Goal: Task Accomplishment & Management: Use online tool/utility

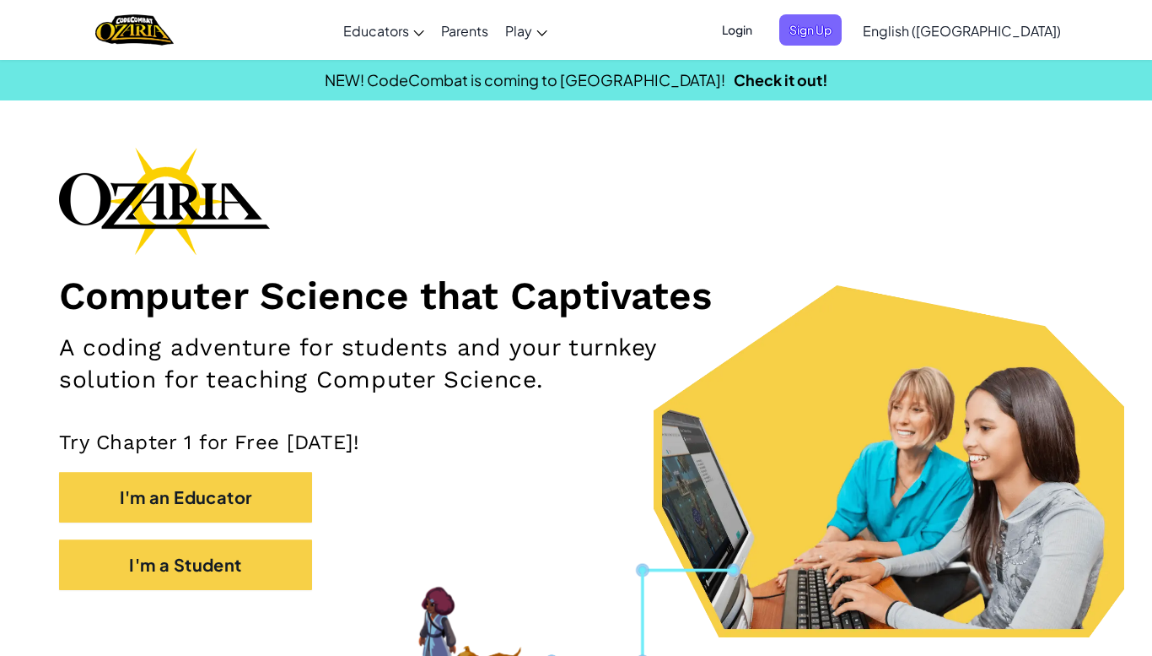
click at [763, 24] on span "Login" at bounding box center [737, 29] width 51 height 31
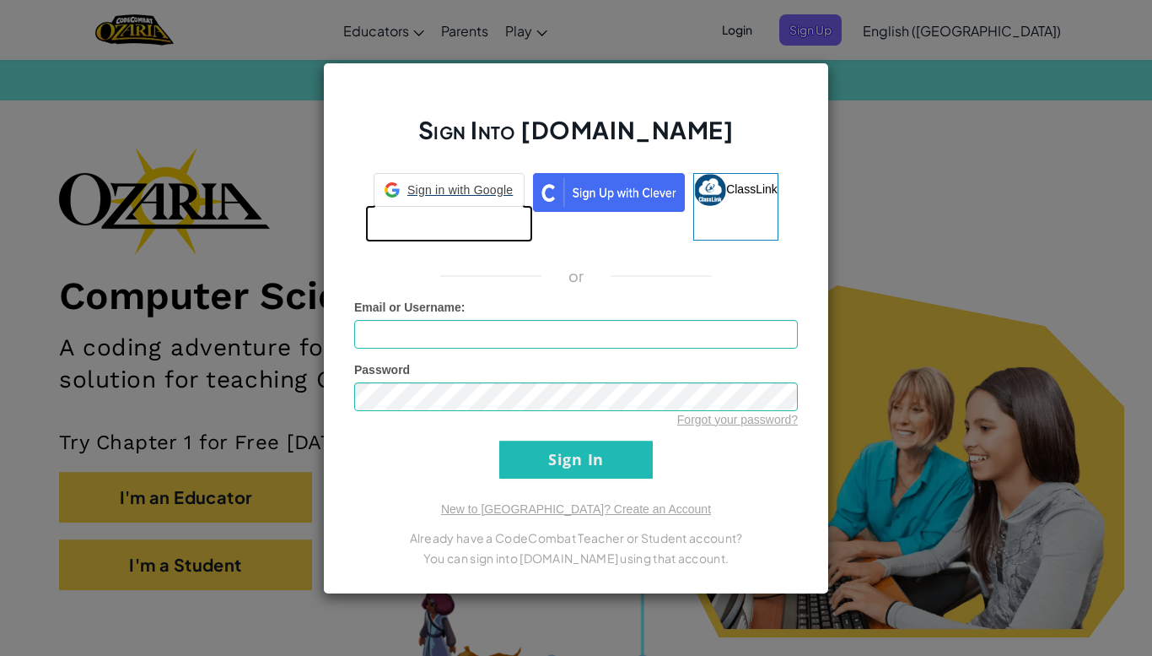
click at [466, 224] on link "Sign in with Google Sign in with Google. Opens in new tab" at bounding box center [449, 206] width 151 height 67
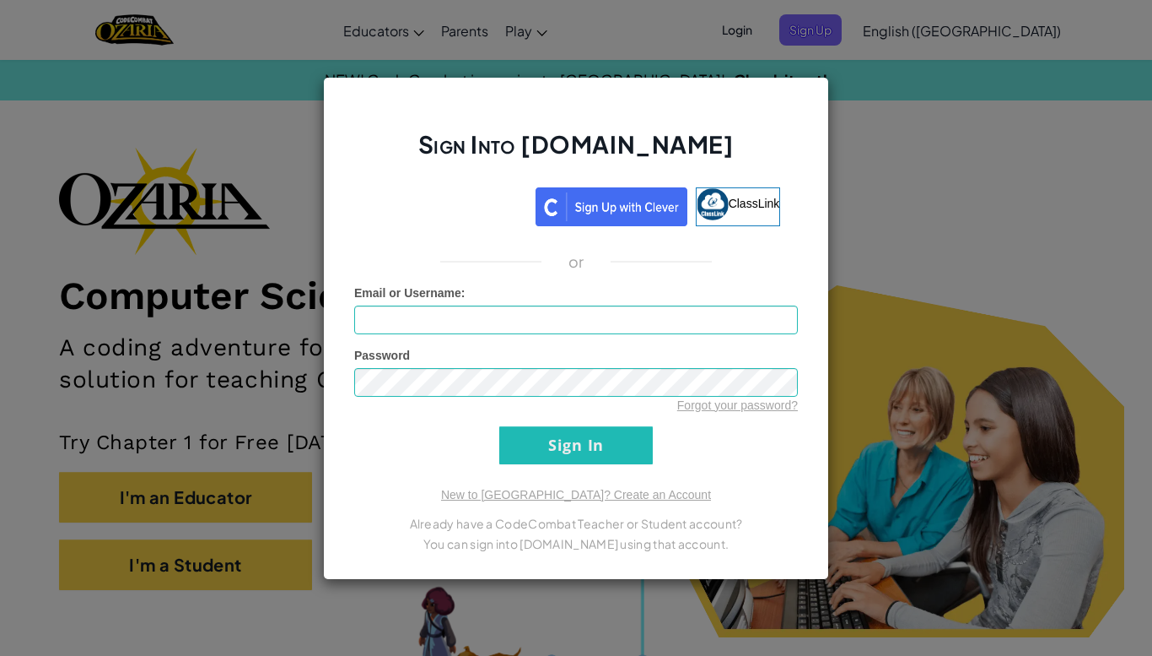
click at [904, 289] on div "Sign Into Ozaria.com ClassLink or Unknown Error Email or Username : Password Fo…" at bounding box center [576, 328] width 1152 height 656
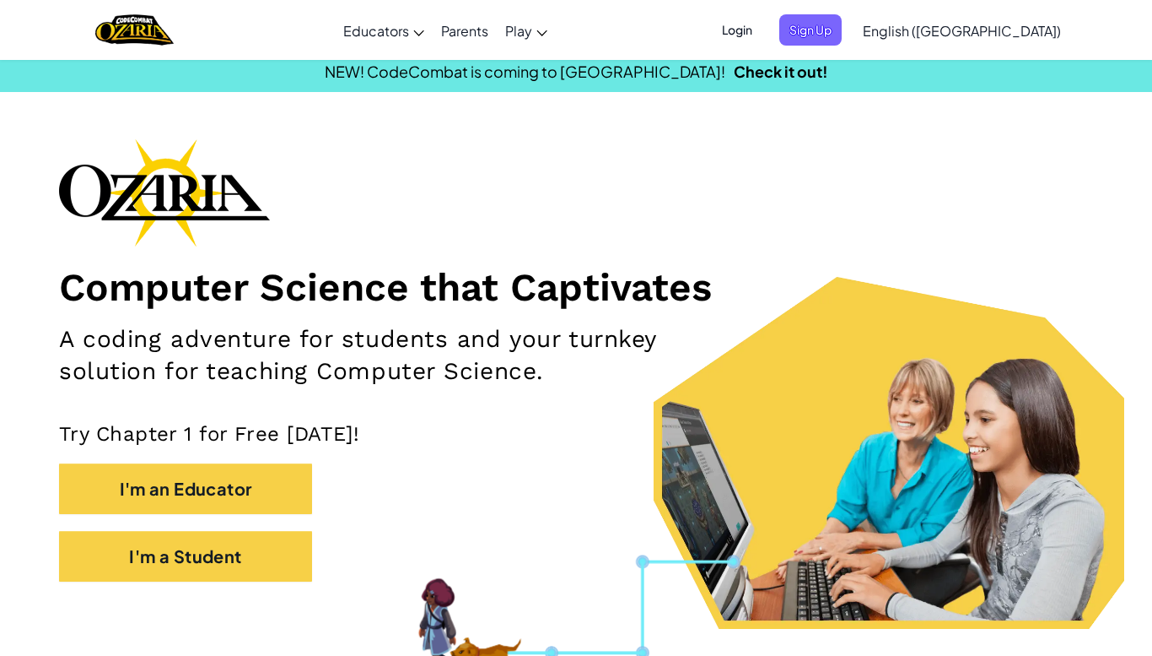
scroll to position [21, 0]
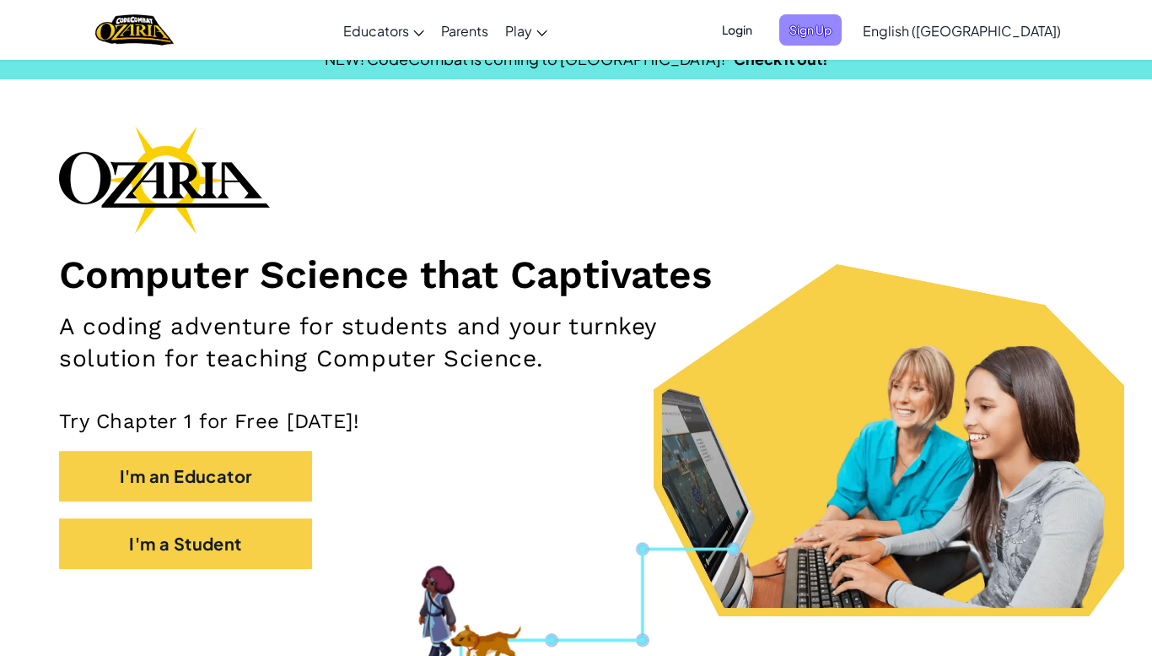
click at [842, 40] on span "Sign Up" at bounding box center [811, 29] width 62 height 31
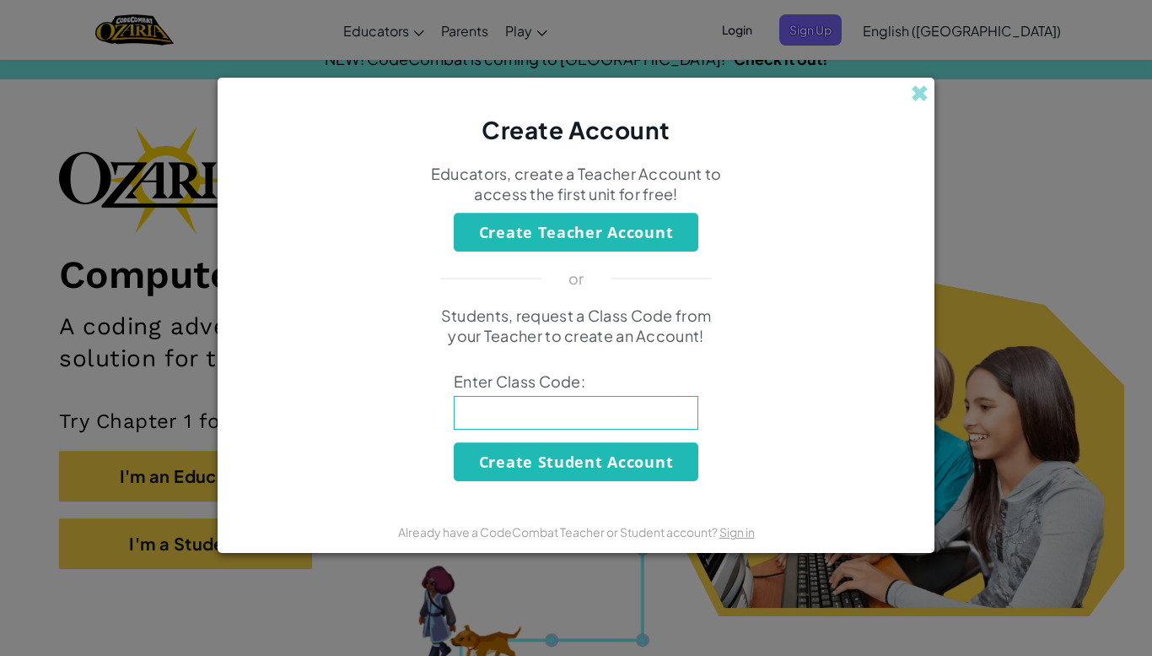
click at [665, 418] on input at bounding box center [576, 413] width 245 height 34
type input "BagSharpHelp"
click button "Create Student Account" at bounding box center [576, 461] width 245 height 39
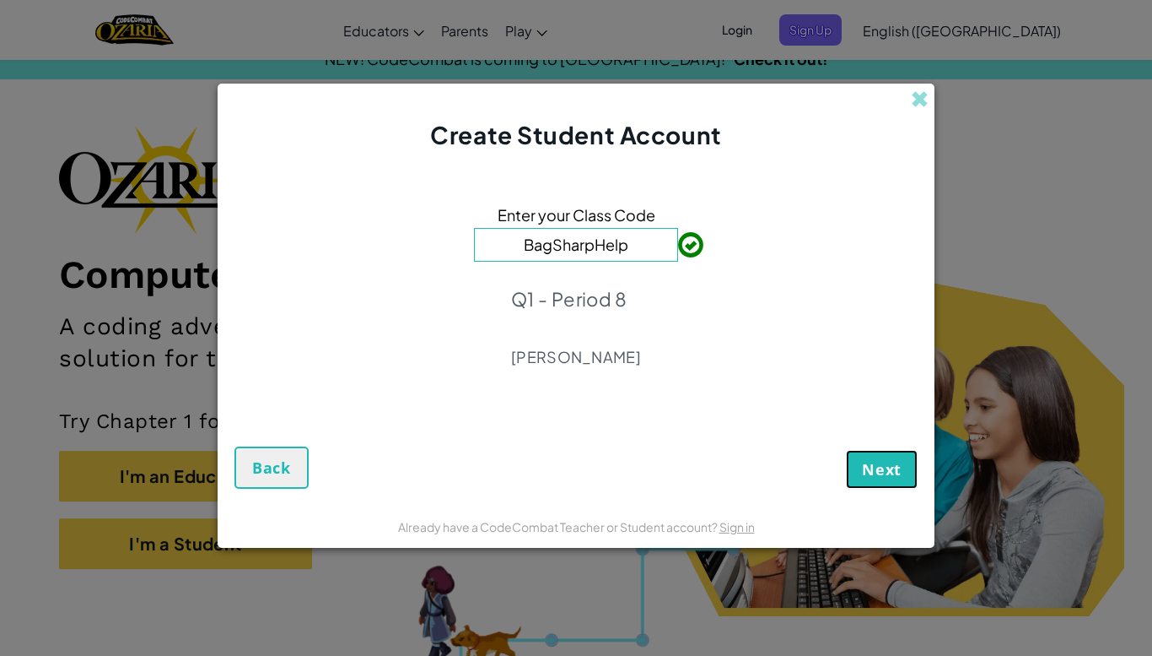
click at [883, 473] on span "Next" at bounding box center [882, 469] width 40 height 20
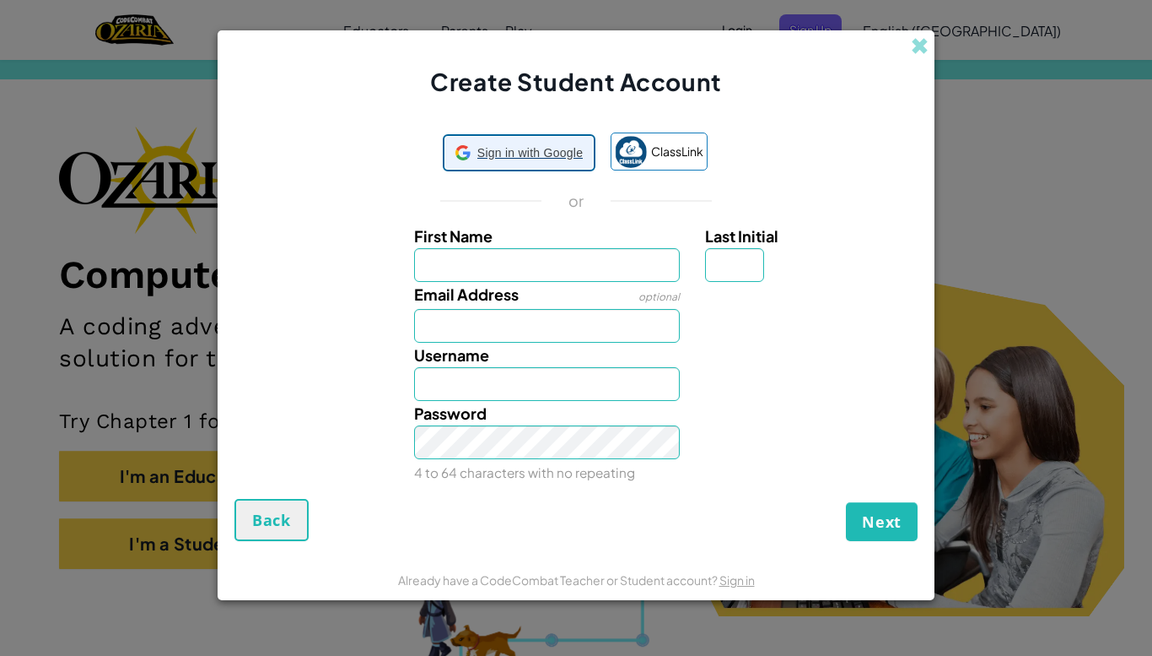
click at [478, 165] on span "Sign in with Google" at bounding box center [530, 153] width 105 height 24
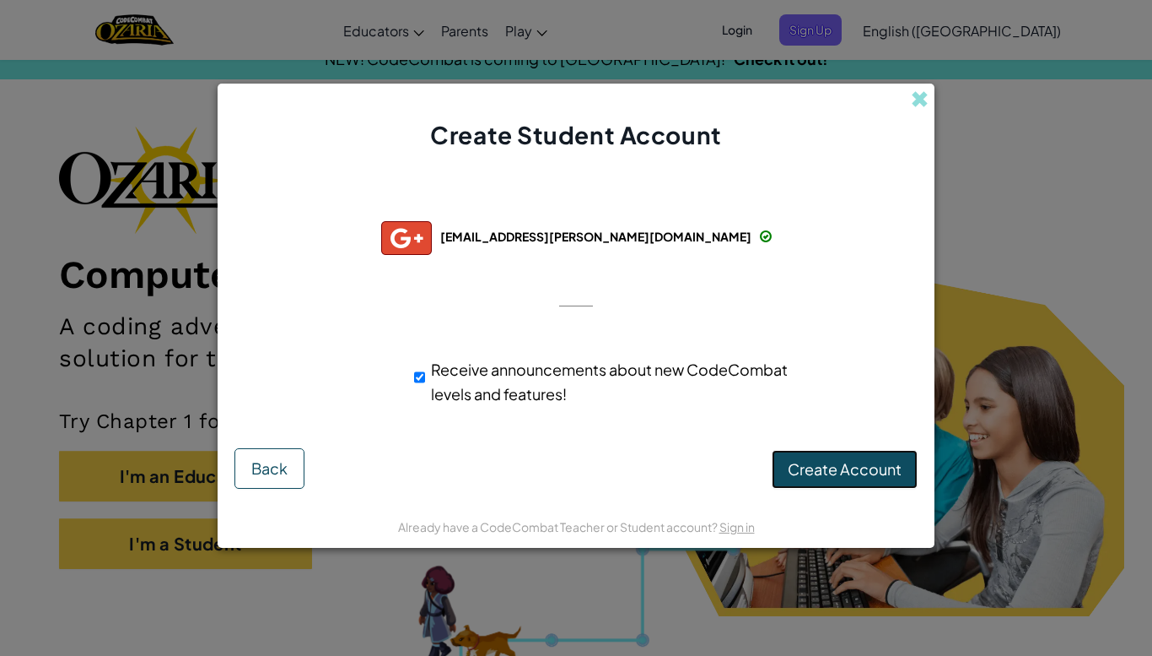
click at [834, 473] on span "Create Account" at bounding box center [845, 468] width 114 height 19
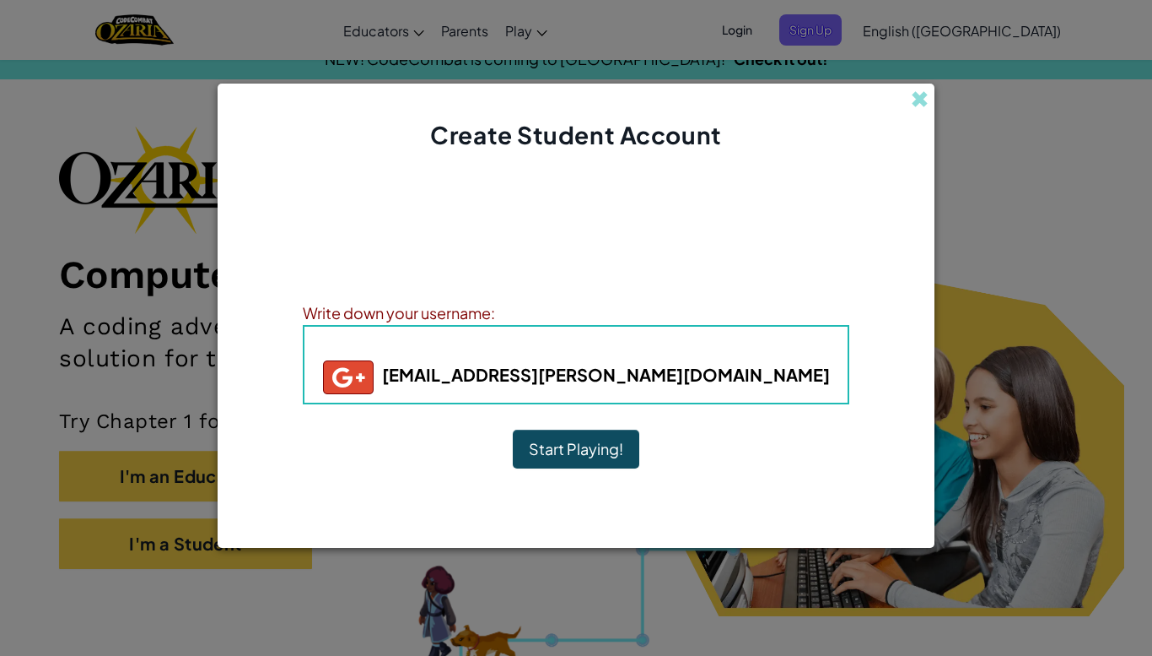
click at [523, 427] on div "Account Created! Write down your information so that you don't forget it. Your …" at bounding box center [576, 328] width 547 height 319
click at [545, 446] on button "Start Playing!" at bounding box center [576, 448] width 127 height 39
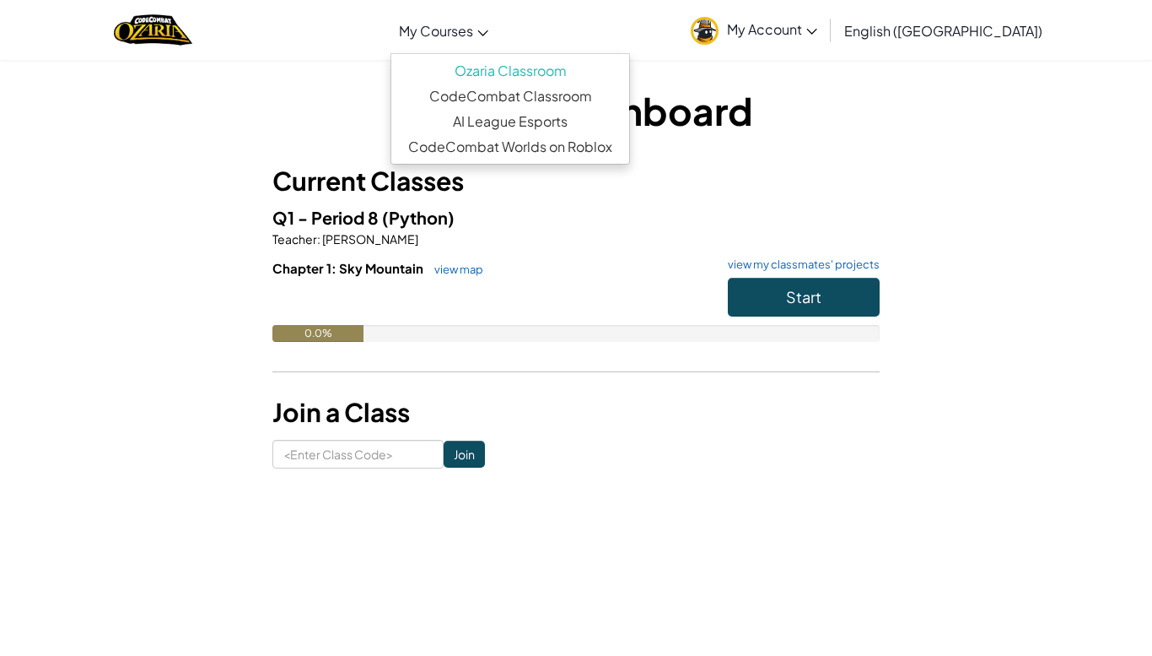
click at [497, 28] on link "My Courses" at bounding box center [444, 31] width 106 height 46
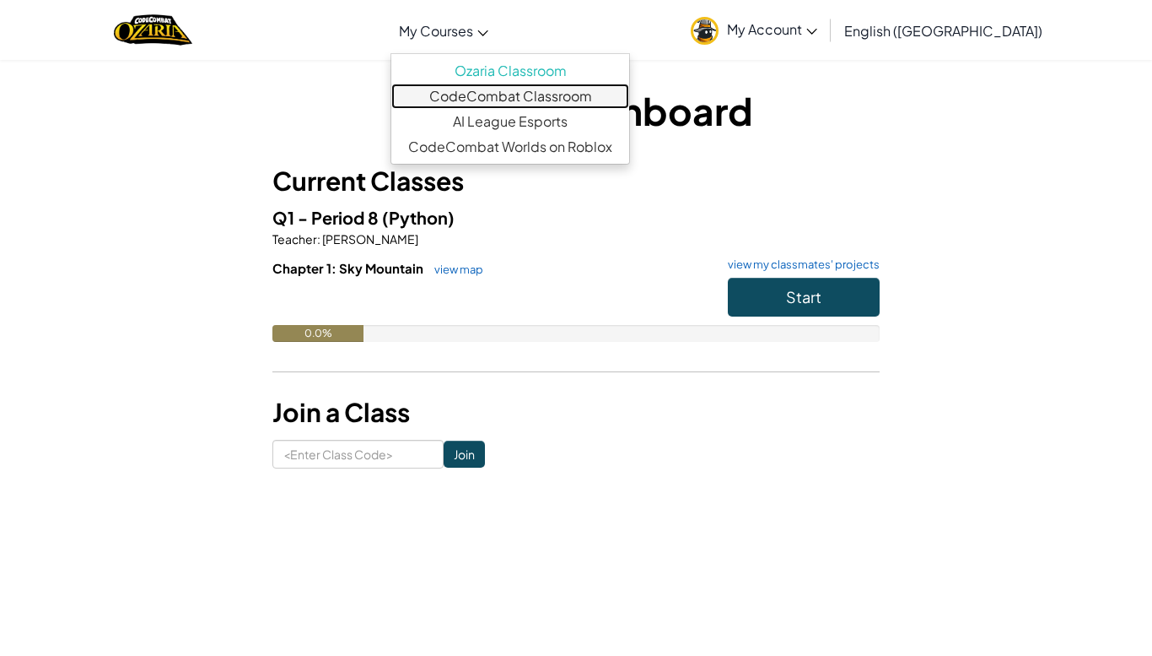
click at [532, 101] on link "CodeCombat Classroom" at bounding box center [510, 96] width 238 height 25
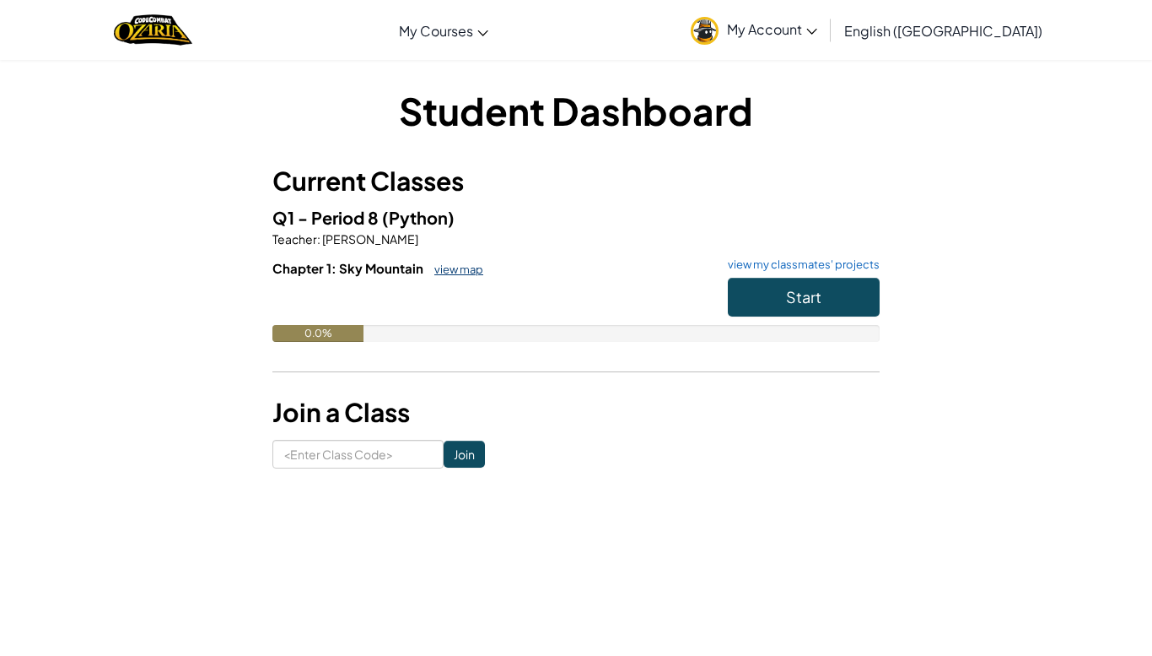
click at [452, 273] on link "view map" at bounding box center [454, 268] width 57 height 13
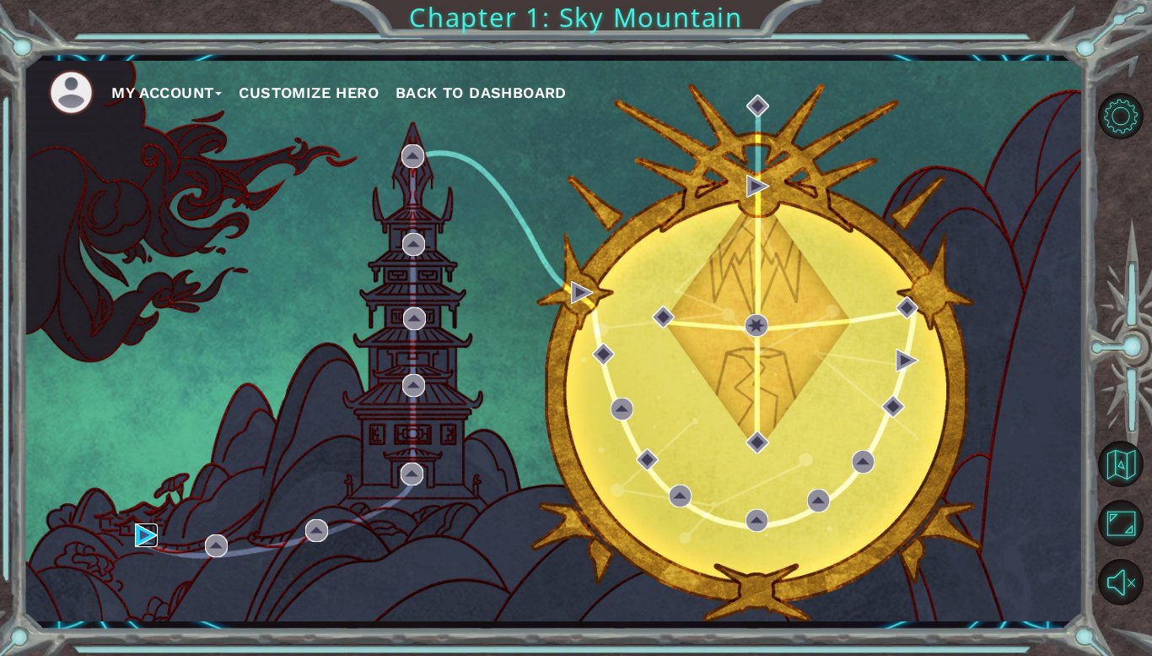
click at [143, 536] on img at bounding box center [146, 534] width 23 height 23
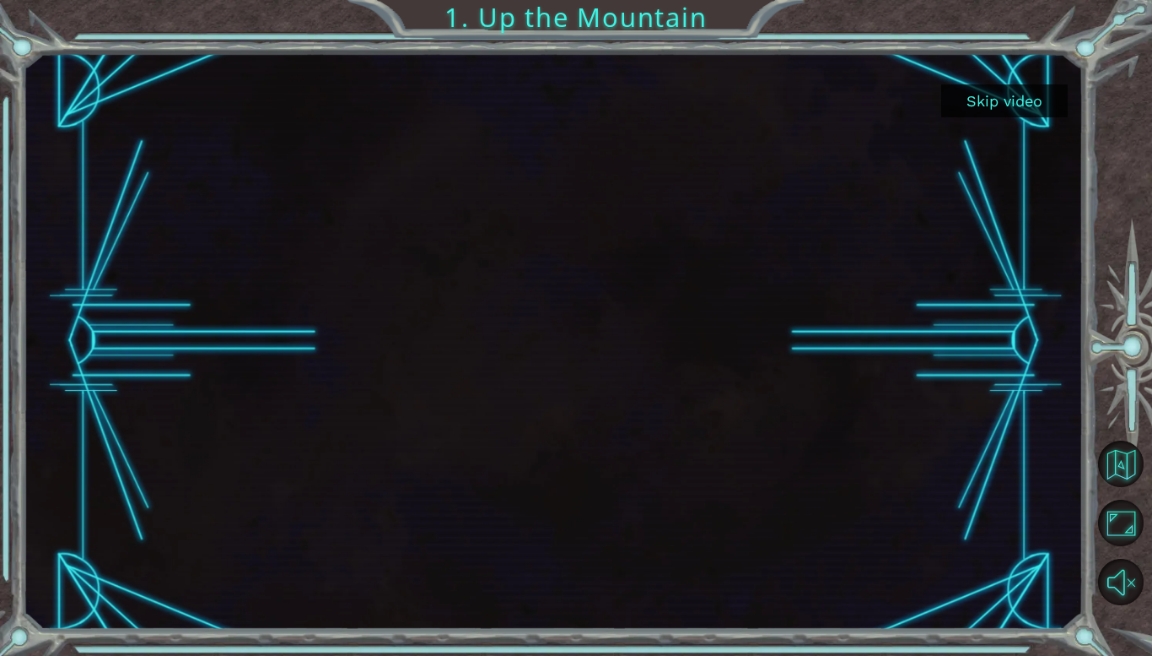
click at [1018, 93] on button "Skip video" at bounding box center [1005, 100] width 127 height 33
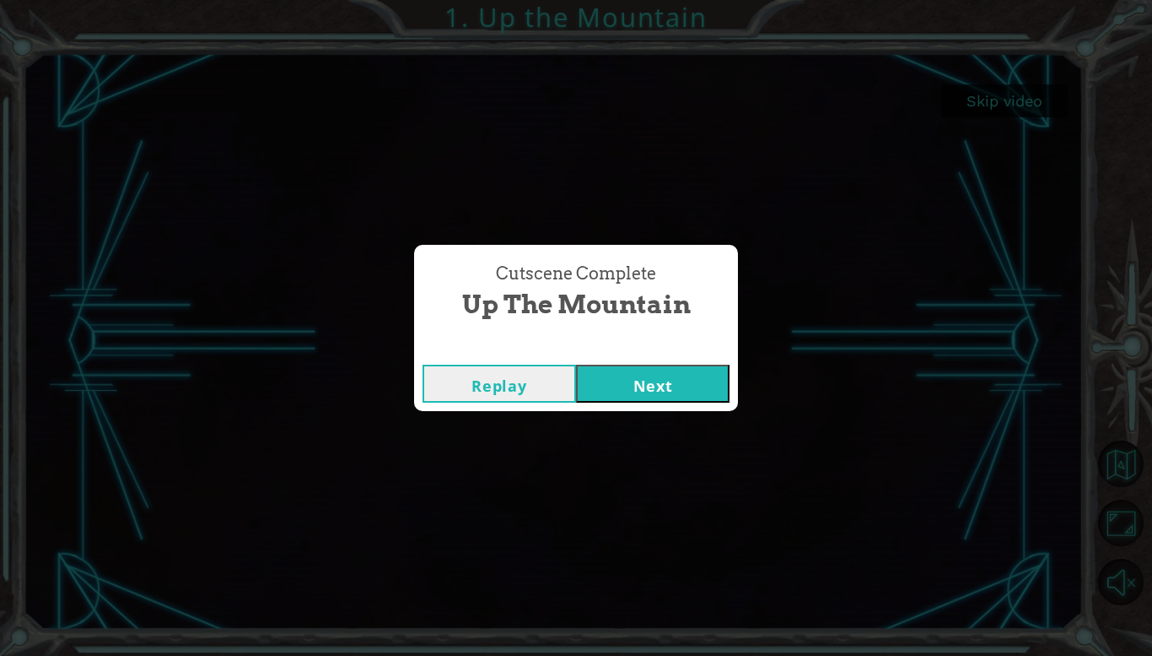
click at [686, 370] on button "Next" at bounding box center [653, 383] width 154 height 38
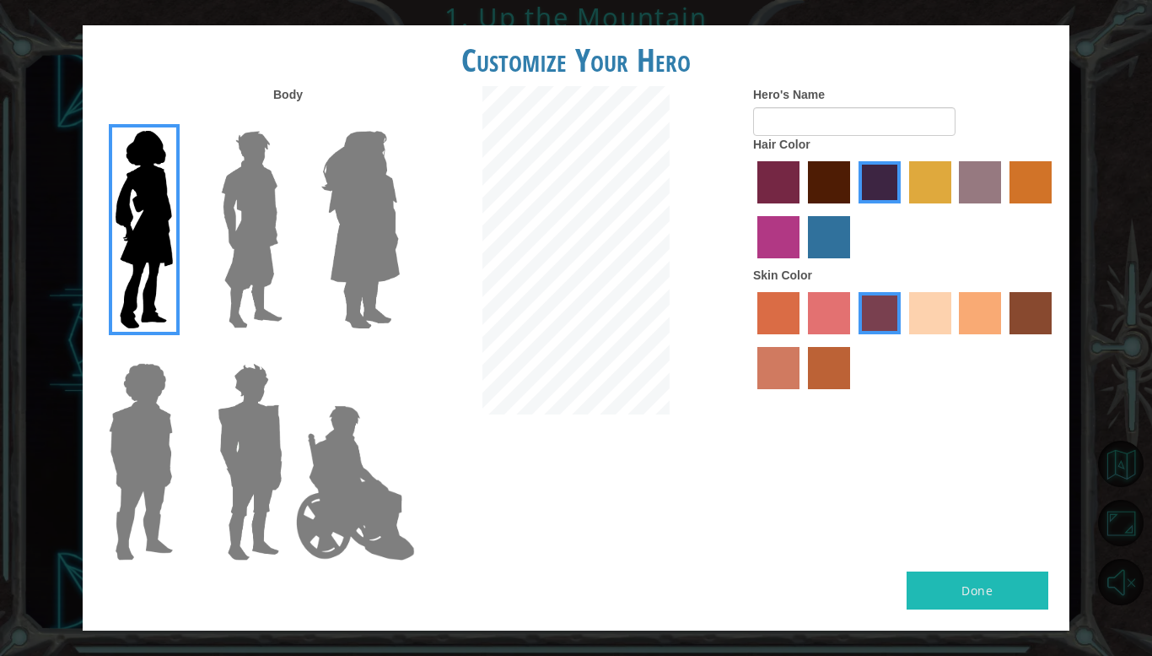
click at [775, 361] on label "burning sand skin color" at bounding box center [779, 368] width 42 height 42
click at [1055, 340] on input "burning sand skin color" at bounding box center [1055, 340] width 0 height 0
click at [948, 321] on label "sandy beach skin color" at bounding box center [930, 313] width 42 height 42
click at [904, 340] on input "sandy beach skin color" at bounding box center [904, 340] width 0 height 0
click at [823, 375] on label "smoke tree skin color" at bounding box center [829, 368] width 42 height 42
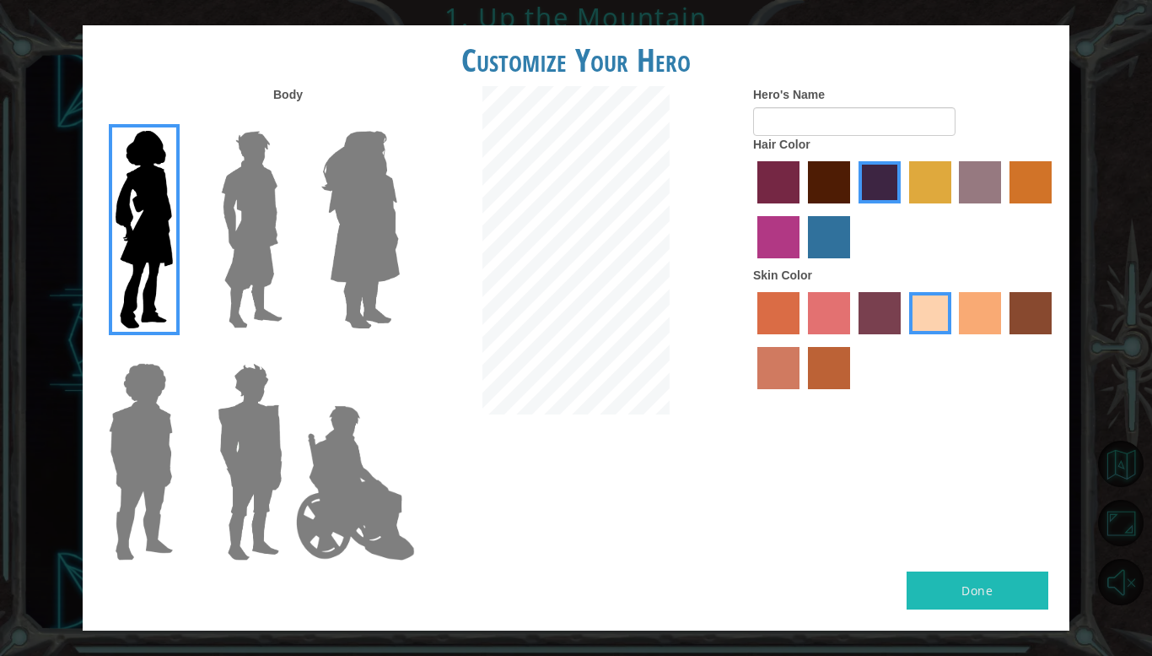
click at [802, 395] on input "smoke tree skin color" at bounding box center [802, 395] width 0 height 0
click at [769, 391] on div at bounding box center [905, 343] width 304 height 110
click at [772, 377] on label "burning sand skin color" at bounding box center [779, 368] width 42 height 42
click at [1055, 340] on input "burning sand skin color" at bounding box center [1055, 340] width 0 height 0
click at [364, 267] on img at bounding box center [361, 229] width 92 height 211
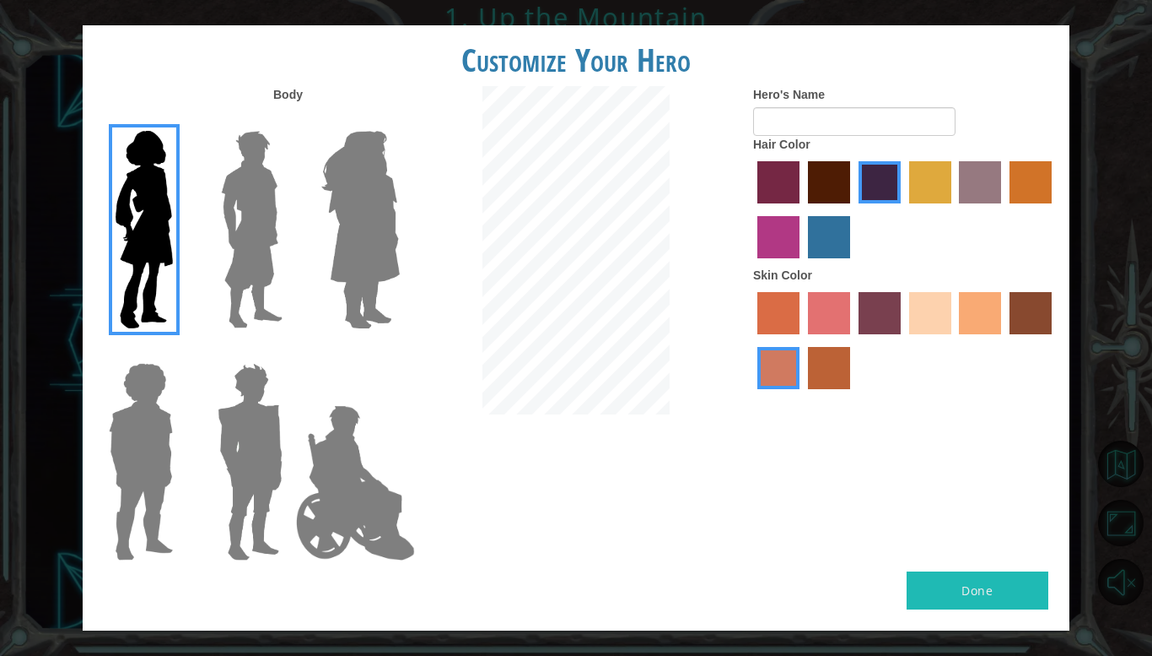
click at [399, 120] on input "Hero Amethyst" at bounding box center [399, 120] width 0 height 0
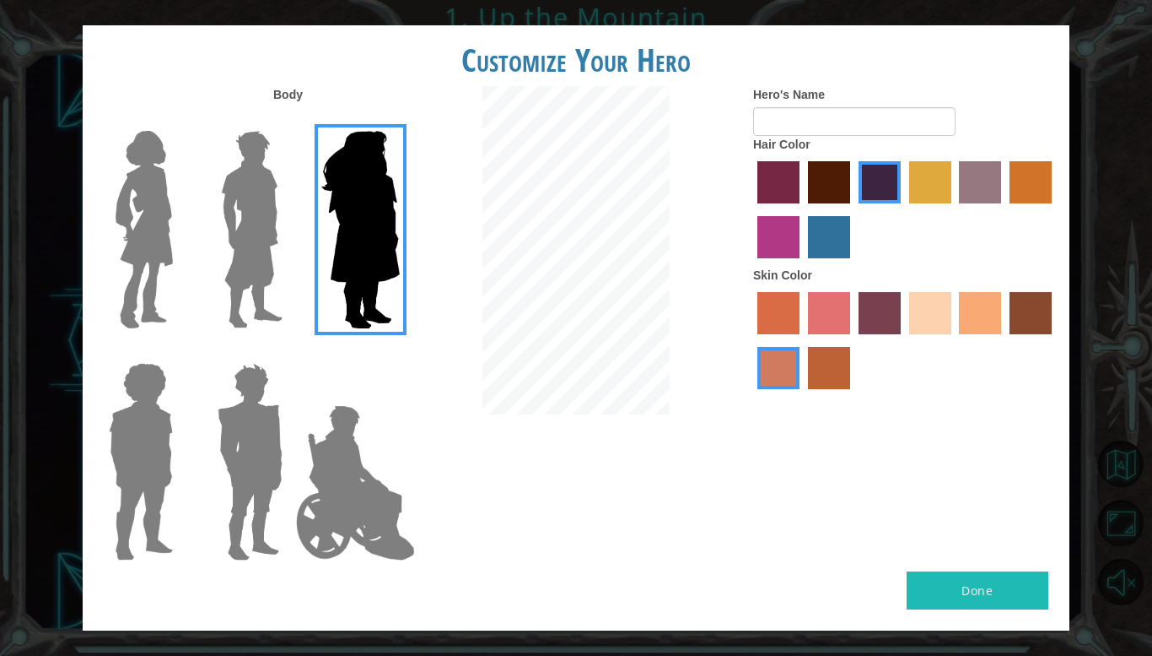
click at [174, 260] on img at bounding box center [144, 229] width 71 height 211
click at [180, 120] on input "Hero Connie" at bounding box center [180, 120] width 0 height 0
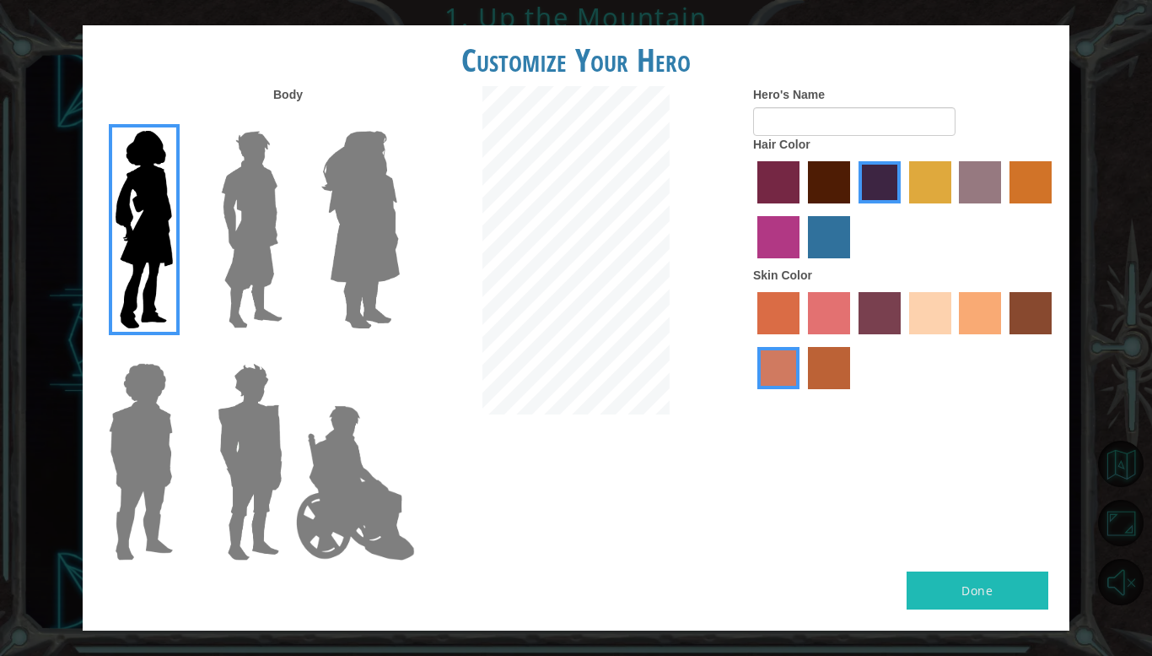
click at [823, 197] on label "maroon hair color" at bounding box center [829, 182] width 42 height 42
click at [802, 209] on input "maroon hair color" at bounding box center [802, 209] width 0 height 0
click at [905, 192] on div at bounding box center [905, 212] width 304 height 110
click at [888, 196] on label "hot purple hair color" at bounding box center [880, 182] width 42 height 42
click at [853, 209] on input "hot purple hair color" at bounding box center [853, 209] width 0 height 0
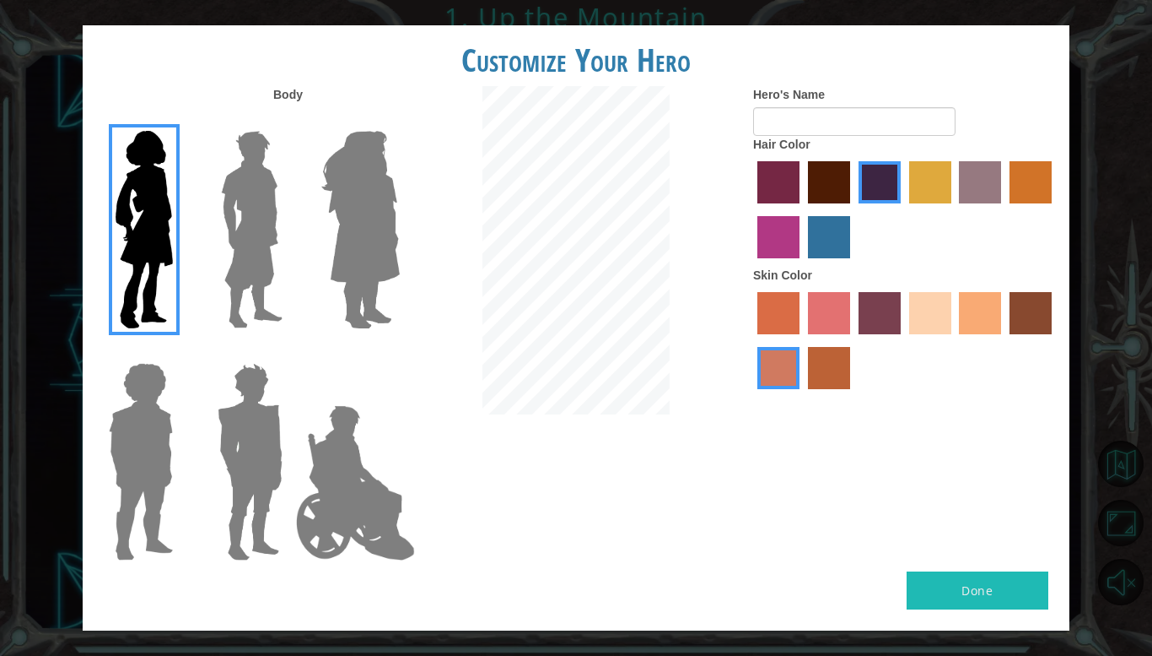
click at [835, 371] on label "smoke tree skin color" at bounding box center [829, 368] width 42 height 42
click at [802, 395] on input "smoke tree skin color" at bounding box center [802, 395] width 0 height 0
click at [775, 369] on label "burning sand skin color" at bounding box center [779, 368] width 42 height 42
click at [1055, 340] on input "burning sand skin color" at bounding box center [1055, 340] width 0 height 0
click at [795, 300] on label "sorbus skin color" at bounding box center [779, 313] width 42 height 42
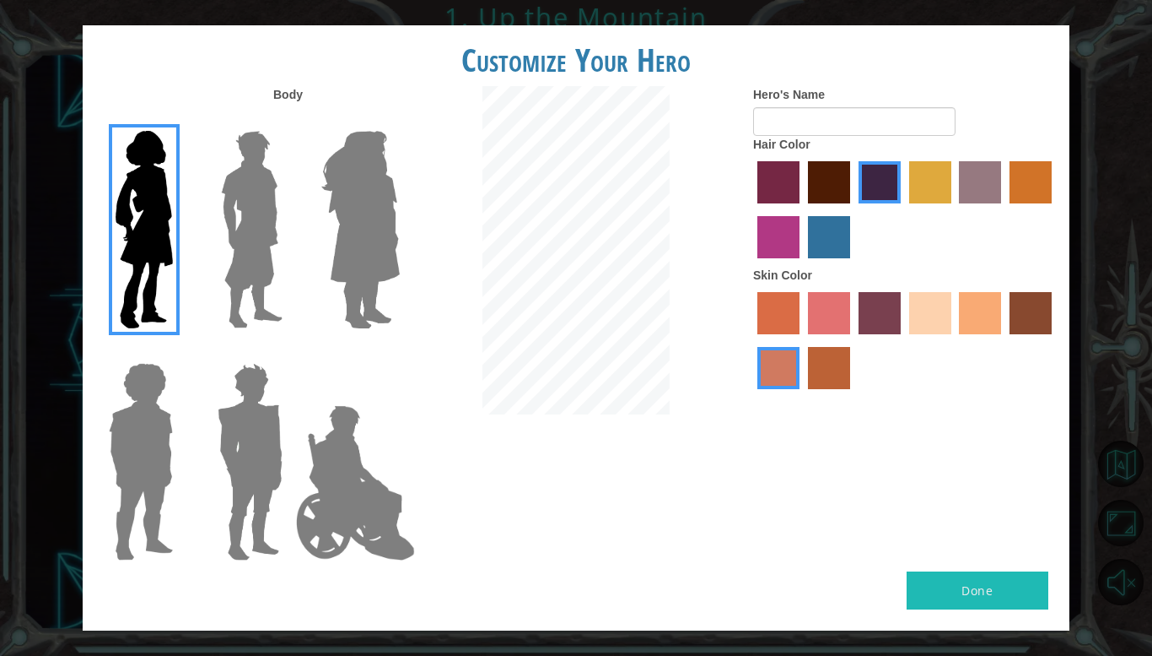
click at [752, 340] on input "sorbus skin color" at bounding box center [752, 340] width 0 height 0
click at [783, 367] on label "burning sand skin color" at bounding box center [779, 368] width 42 height 42
click at [1055, 340] on input "burning sand skin color" at bounding box center [1055, 340] width 0 height 0
click at [170, 450] on img at bounding box center [141, 461] width 78 height 211
click at [180, 352] on input "Hero Steven" at bounding box center [180, 352] width 0 height 0
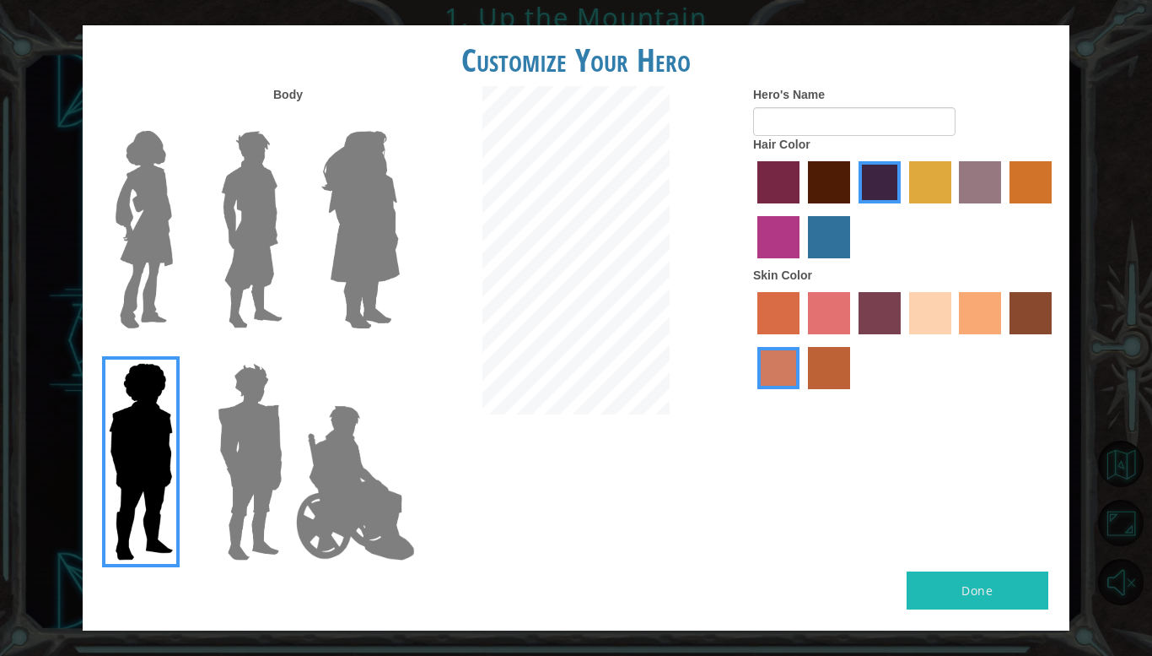
click at [265, 465] on img at bounding box center [250, 461] width 78 height 211
click at [289, 352] on input "Hero Garnet" at bounding box center [289, 352] width 0 height 0
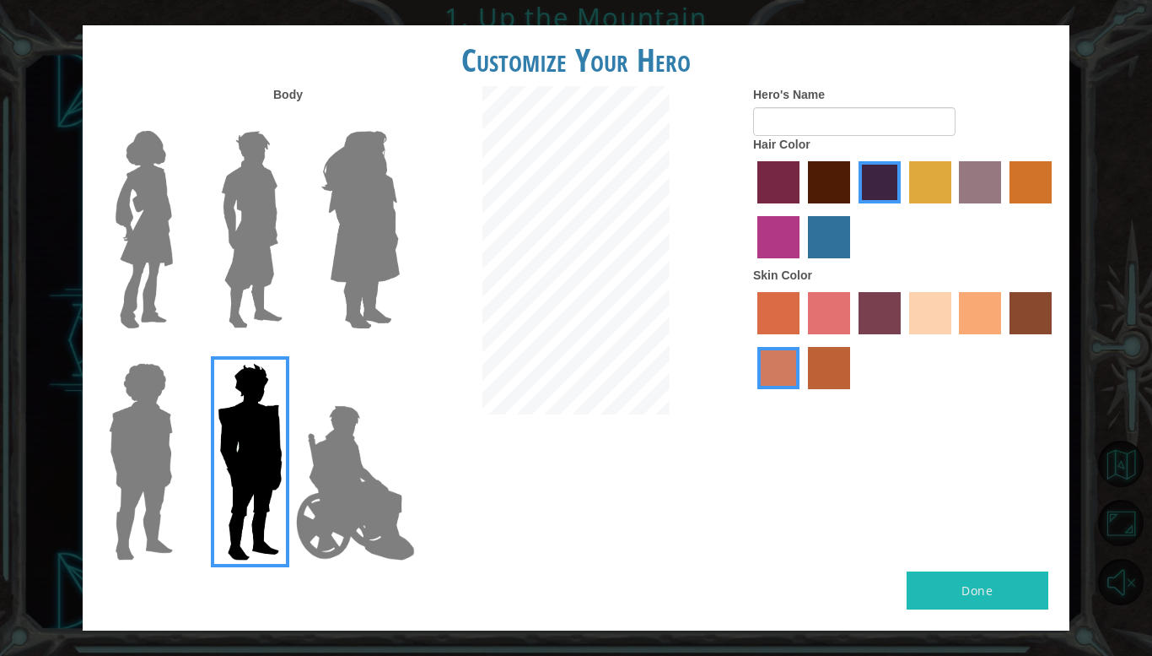
click at [401, 495] on img at bounding box center [355, 482] width 132 height 169
click at [399, 352] on input "Hero Jamie" at bounding box center [399, 352] width 0 height 0
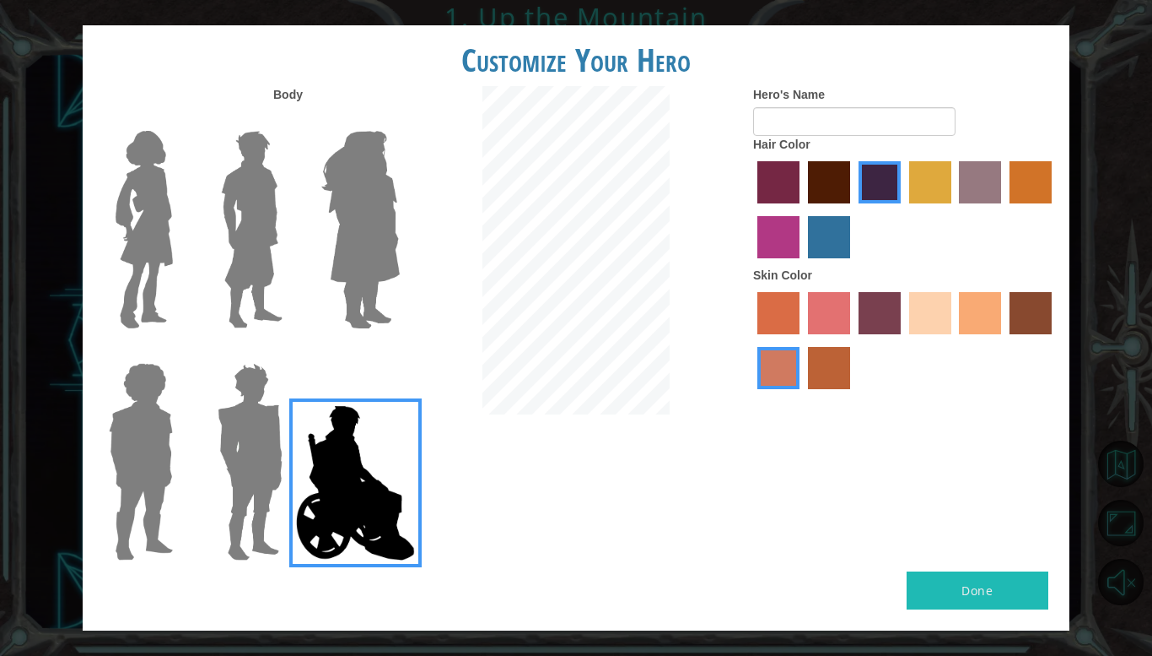
click at [148, 203] on img at bounding box center [144, 229] width 71 height 211
click at [180, 120] on input "Hero Connie" at bounding box center [180, 120] width 0 height 0
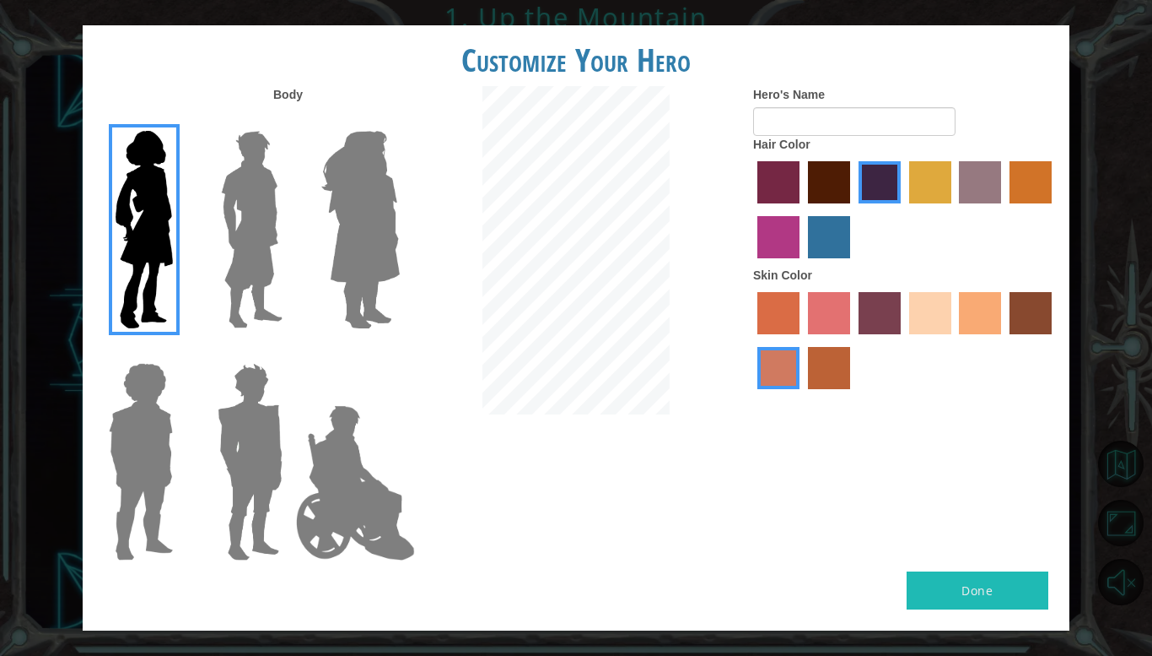
click at [778, 315] on label "sorbus skin color" at bounding box center [779, 313] width 42 height 42
click at [752, 340] on input "sorbus skin color" at bounding box center [752, 340] width 0 height 0
click at [786, 373] on label "burning sand skin color" at bounding box center [779, 368] width 42 height 42
click at [1055, 340] on input "burning sand skin color" at bounding box center [1055, 340] width 0 height 0
click at [783, 126] on input "Hero's Name" at bounding box center [854, 121] width 202 height 29
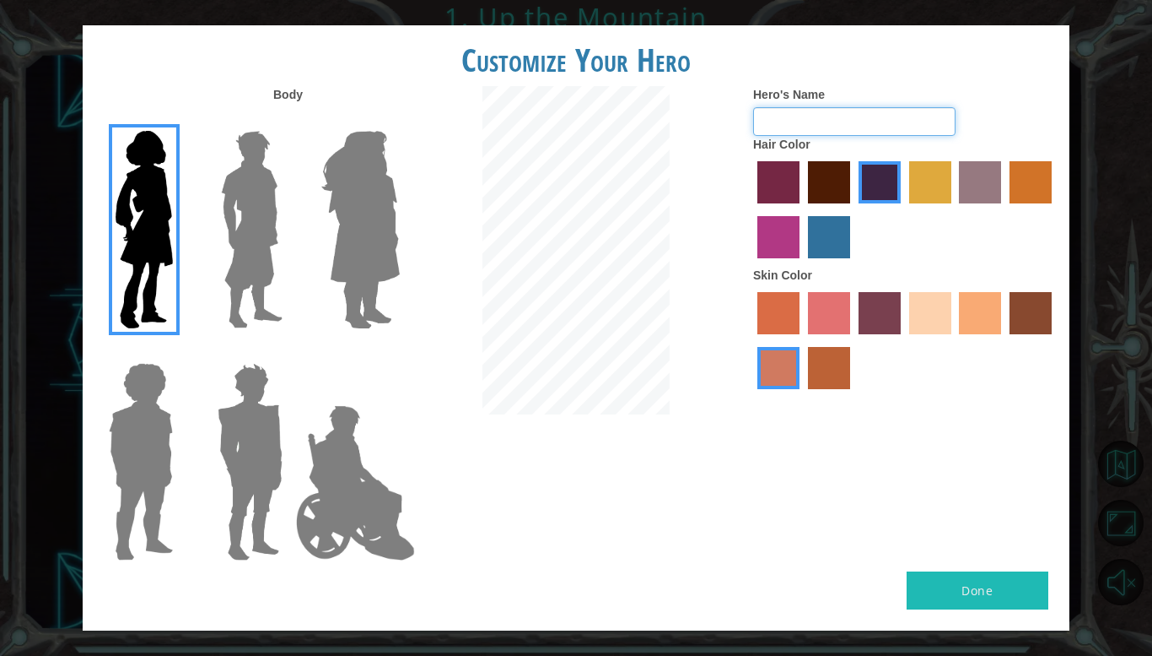
click at [851, 122] on input "Hero's Name" at bounding box center [854, 121] width 202 height 29
type input "L"
type input "J"
click at [989, 187] on label "bazaar hair color" at bounding box center [980, 182] width 42 height 42
click at [954, 209] on input "bazaar hair color" at bounding box center [954, 209] width 0 height 0
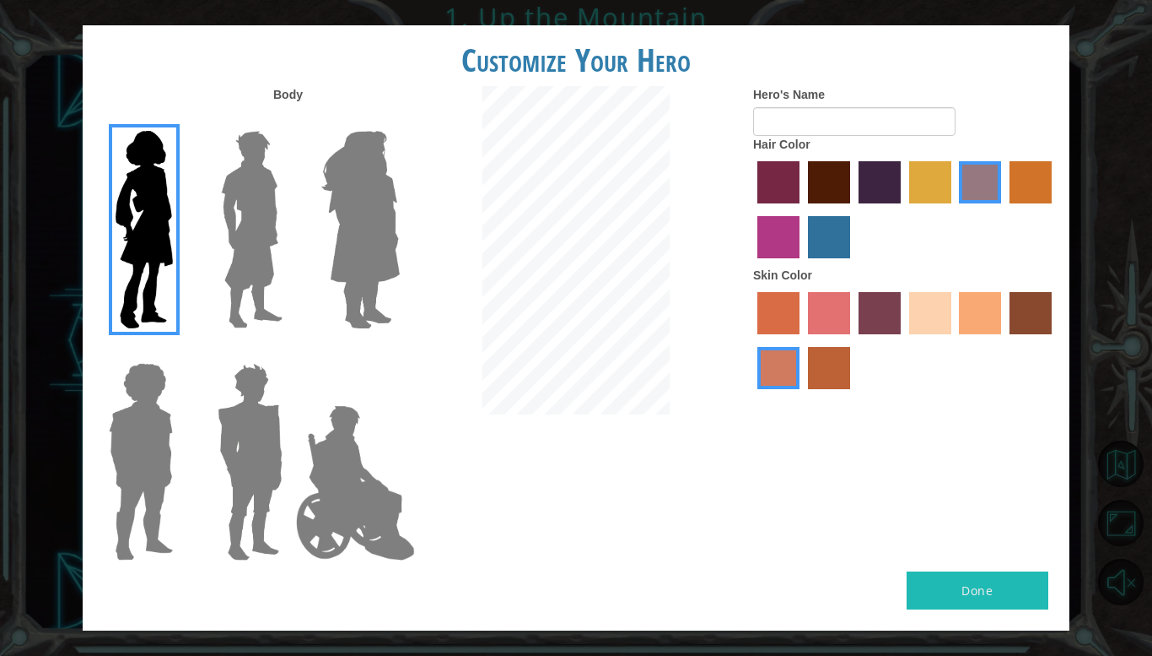
click at [1034, 188] on label "gold drop hair color" at bounding box center [1031, 182] width 42 height 42
click at [1004, 209] on input "gold drop hair color" at bounding box center [1004, 209] width 0 height 0
click at [930, 176] on label "tulip tree hair color" at bounding box center [930, 182] width 42 height 42
click at [904, 209] on input "tulip tree hair color" at bounding box center [904, 209] width 0 height 0
click at [777, 175] on label "paprika hair color" at bounding box center [779, 182] width 42 height 42
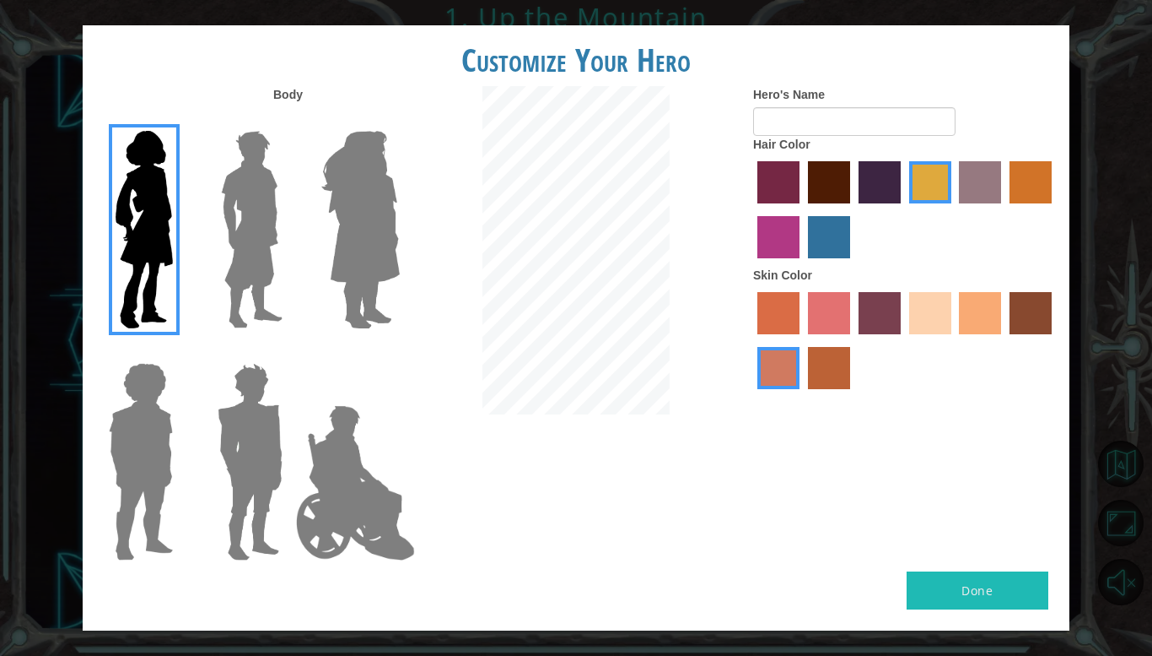
click at [752, 209] on input "paprika hair color" at bounding box center [752, 209] width 0 height 0
click at [783, 225] on label "medium red violet hair color" at bounding box center [779, 237] width 42 height 42
click at [1055, 209] on input "medium red violet hair color" at bounding box center [1055, 209] width 0 height 0
click at [823, 235] on label "lachmara hair color" at bounding box center [829, 237] width 42 height 42
click at [802, 264] on input "lachmara hair color" at bounding box center [802, 264] width 0 height 0
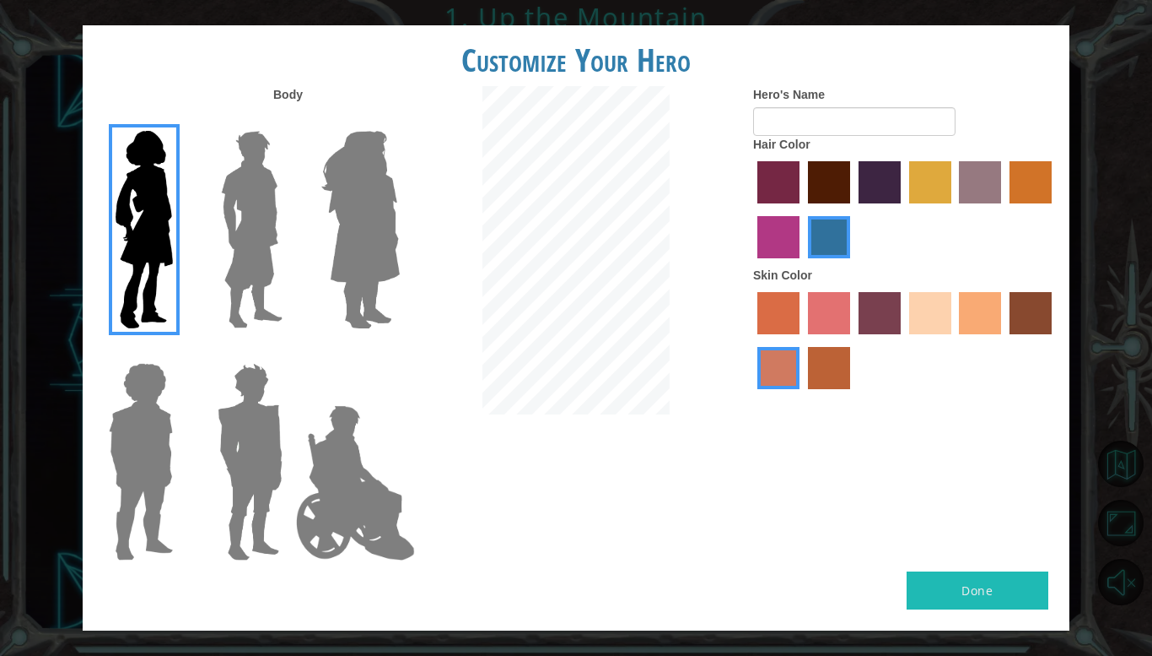
click at [821, 195] on label "maroon hair color" at bounding box center [829, 182] width 42 height 42
click at [802, 209] on input "maroon hair color" at bounding box center [802, 209] width 0 height 0
click at [823, 122] on input "Hero's Name" at bounding box center [854, 121] width 202 height 29
type input "Lauraaaa"
click at [1016, 584] on button "Done" at bounding box center [978, 590] width 142 height 38
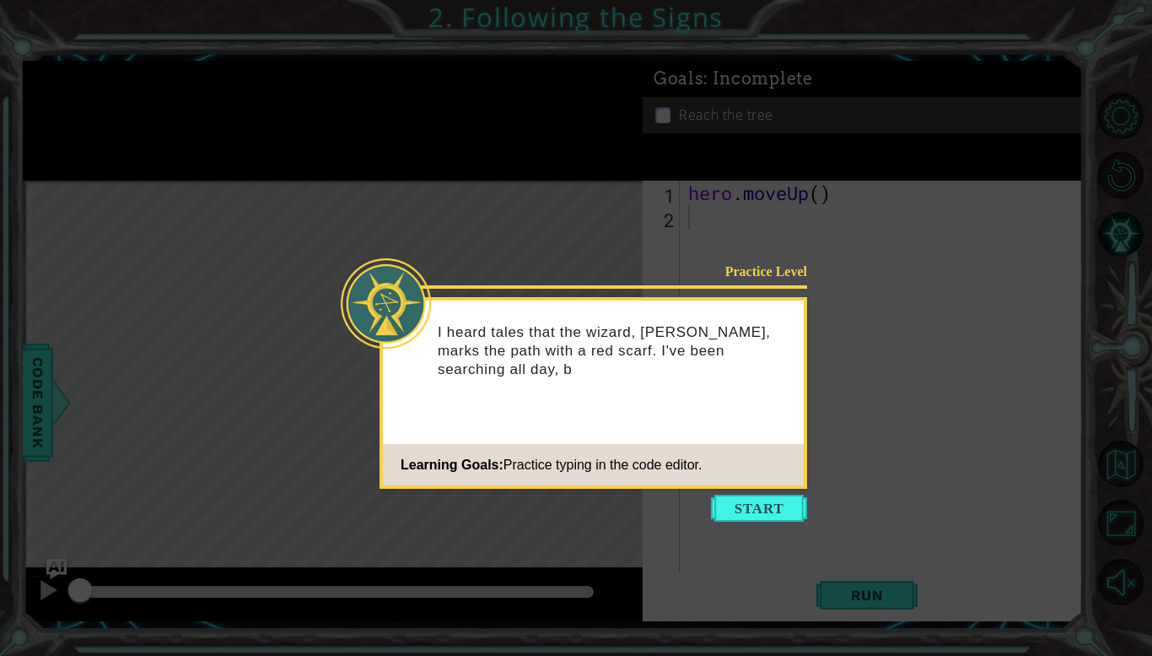
click at [725, 392] on div "Practice Level I heard tales that the wizard, [PERSON_NAME], marks the path wit…" at bounding box center [594, 393] width 428 height 192
click at [772, 511] on button "Start" at bounding box center [759, 507] width 96 height 27
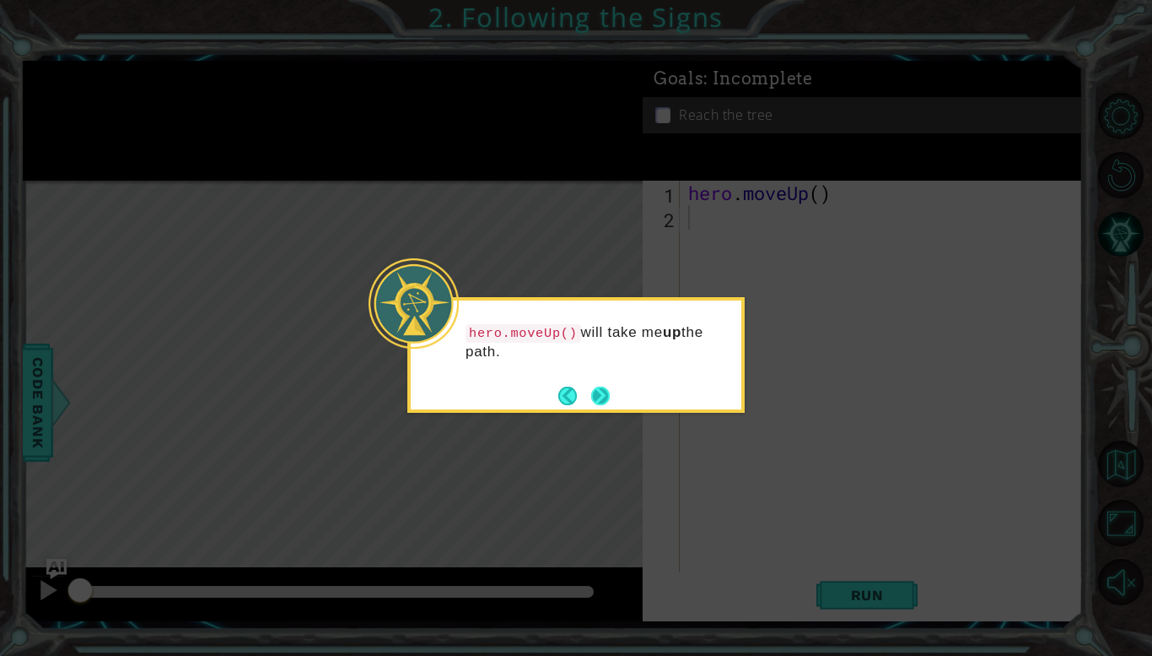
click at [600, 394] on button "Next" at bounding box center [600, 395] width 19 height 19
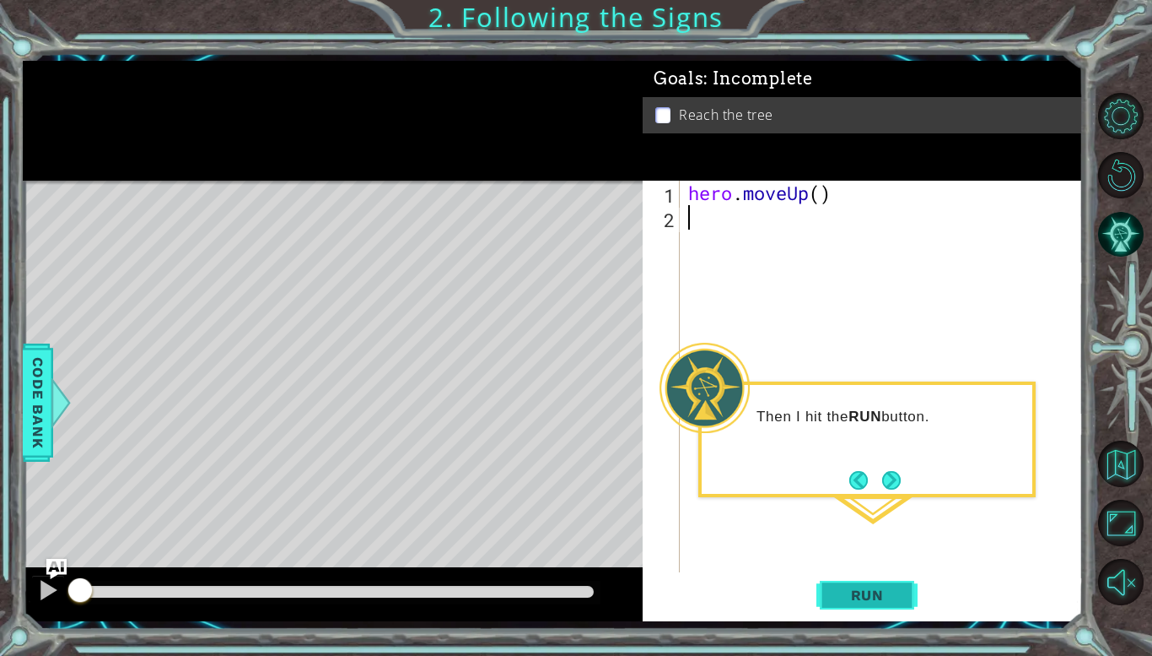
click at [850, 598] on span "Run" at bounding box center [867, 594] width 67 height 17
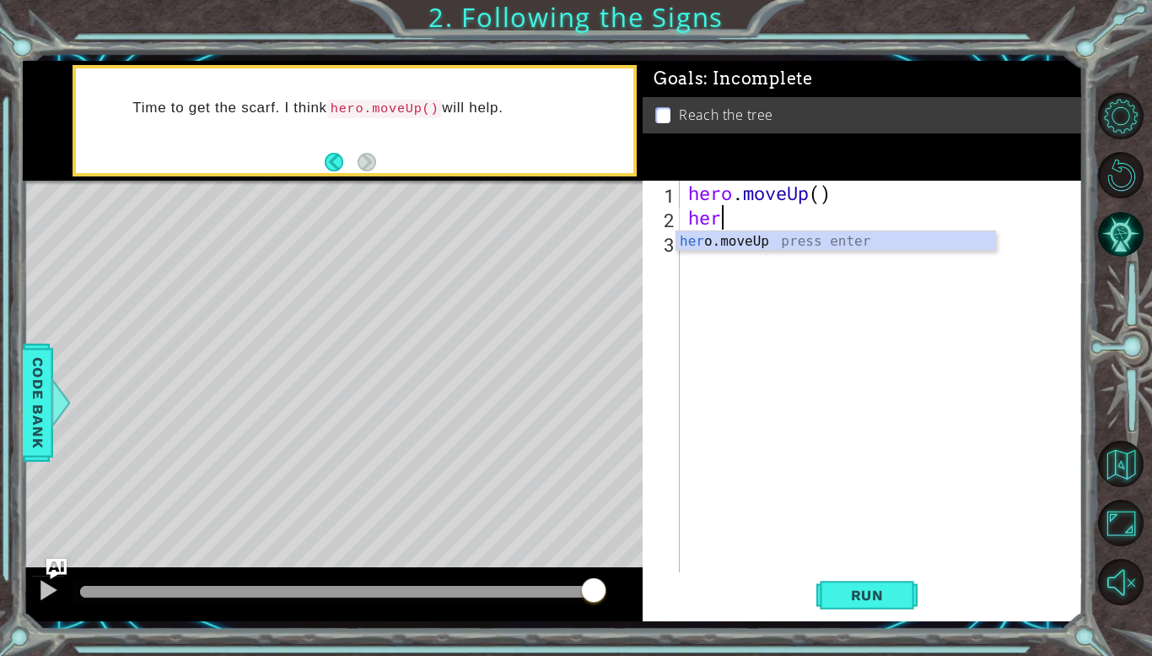
type textarea "hero"
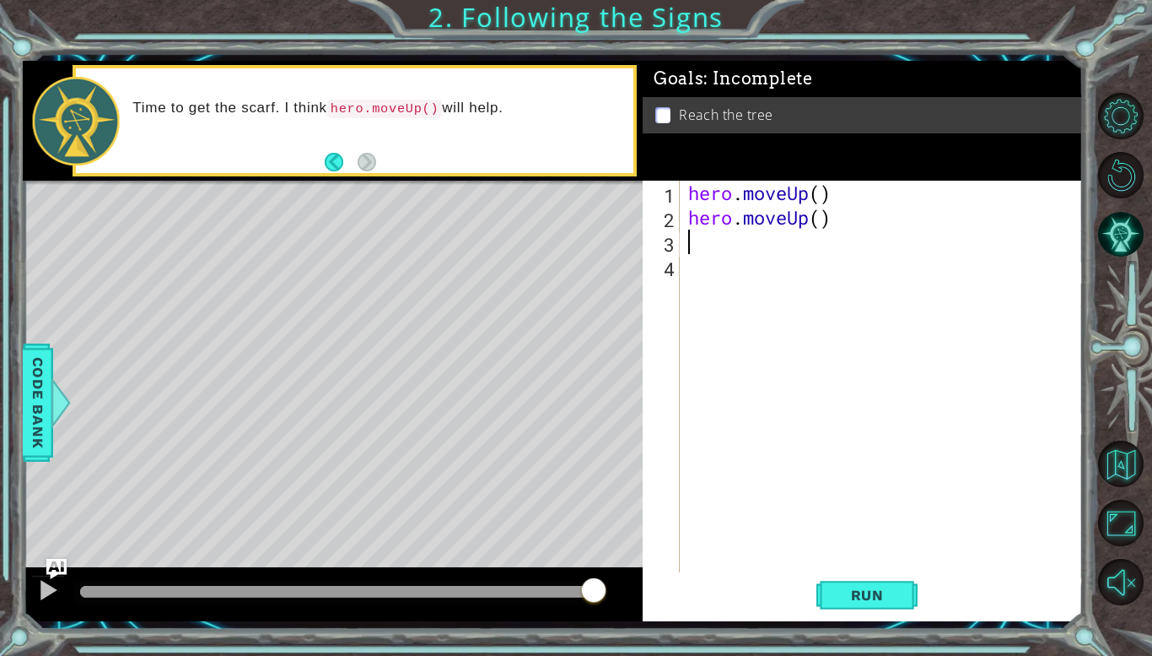
type textarea "hero.moveUp()"
click at [734, 242] on div "hero . moveUp ( ) hero . moveUp ( )" at bounding box center [886, 401] width 402 height 440
type textarea "hero.moveUp()"
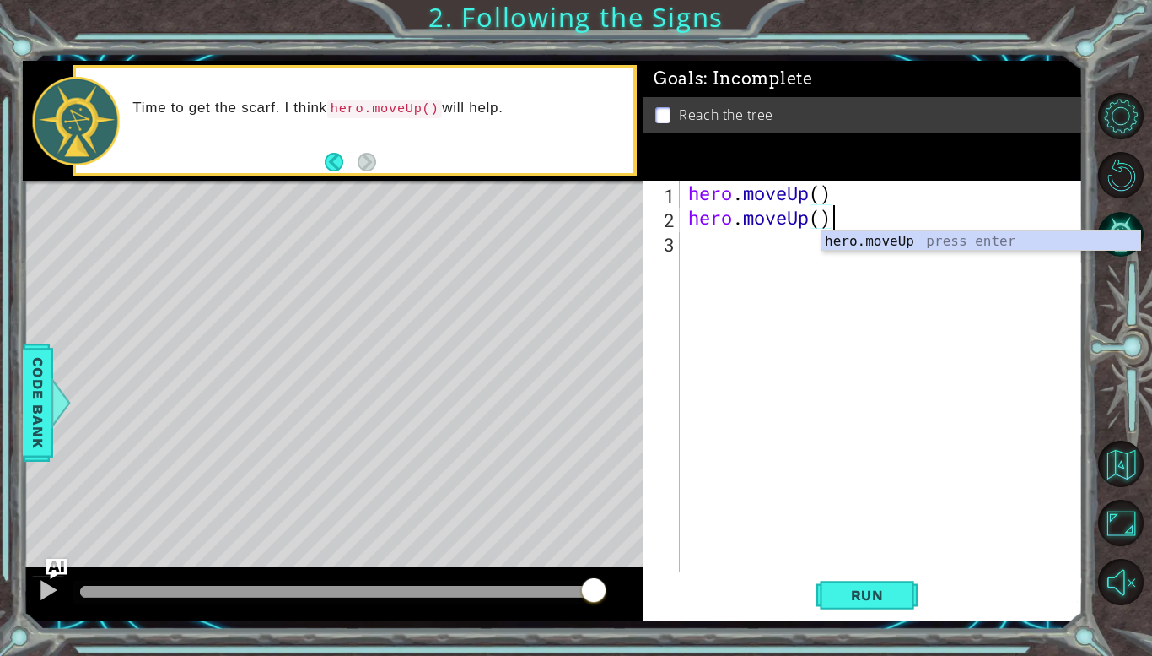
click at [724, 263] on div "hero . moveUp ( ) hero . moveUp ( )" at bounding box center [886, 401] width 402 height 440
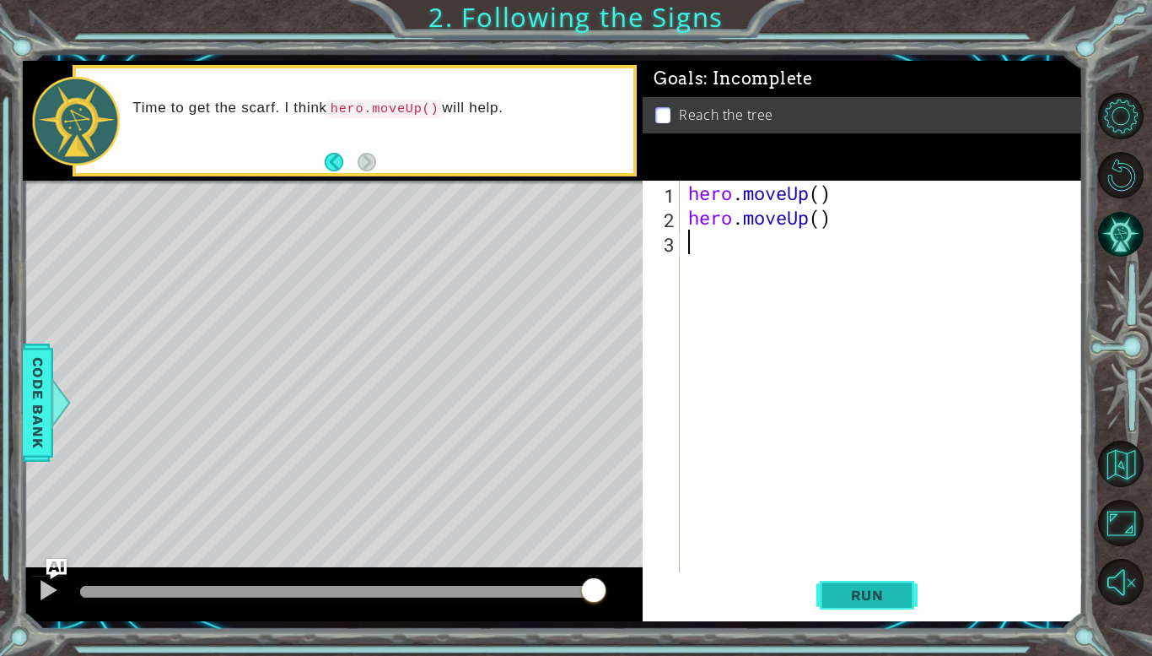
click at [881, 591] on span "Run" at bounding box center [867, 594] width 67 height 17
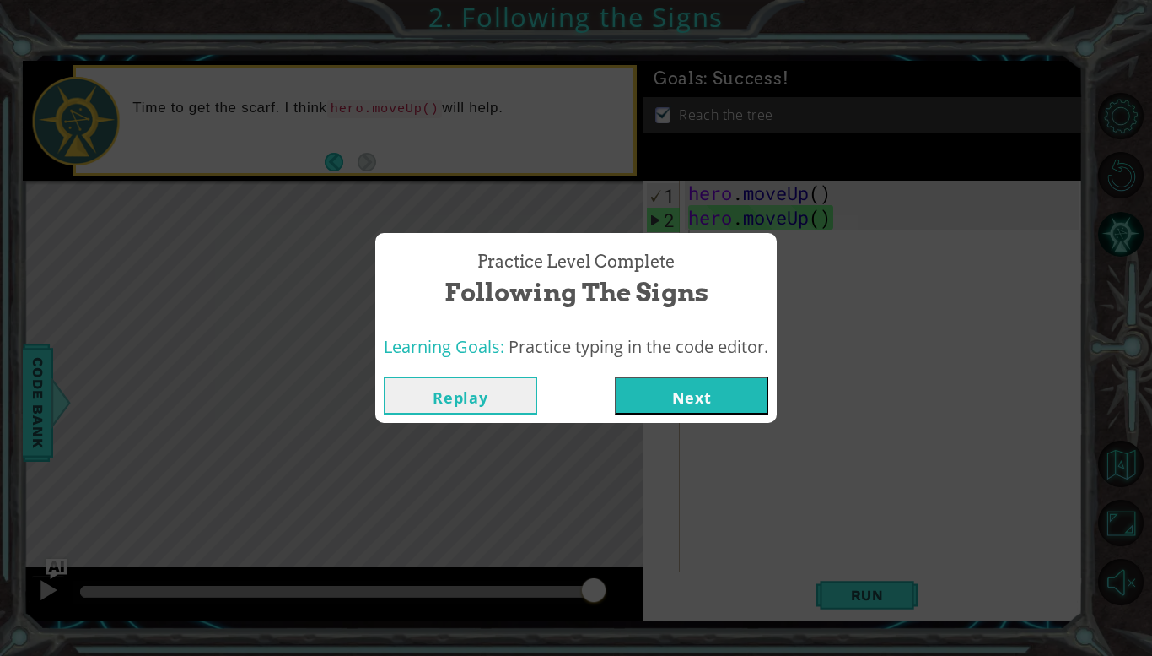
click at [694, 393] on button "Next" at bounding box center [692, 395] width 154 height 38
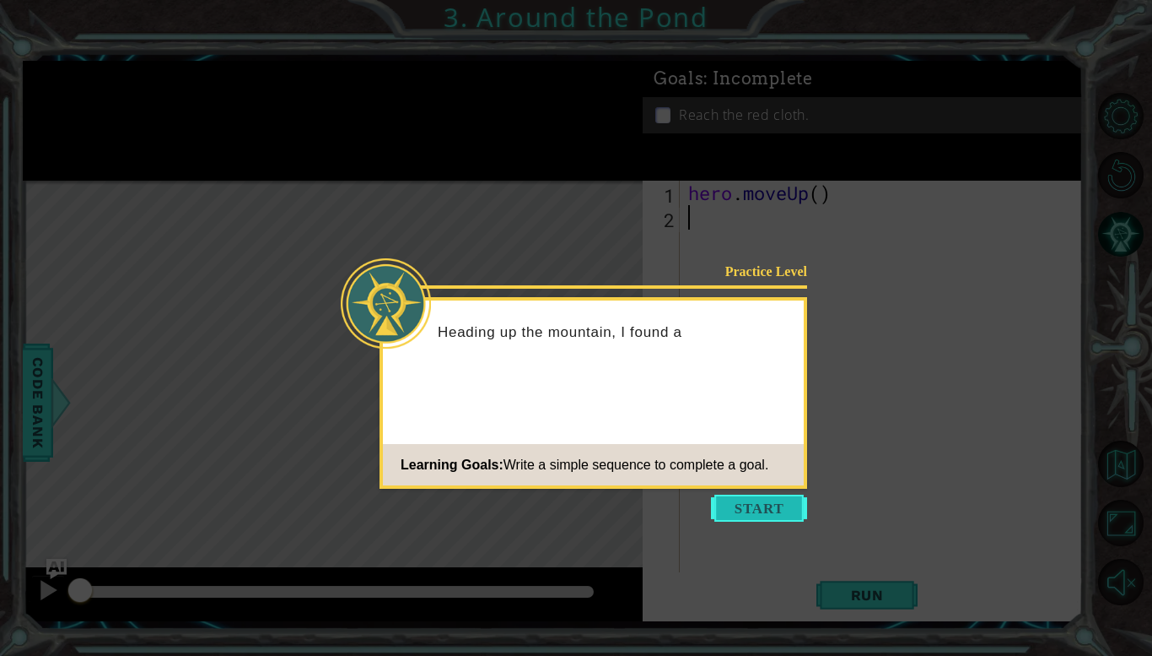
click at [788, 510] on button "Start" at bounding box center [759, 507] width 96 height 27
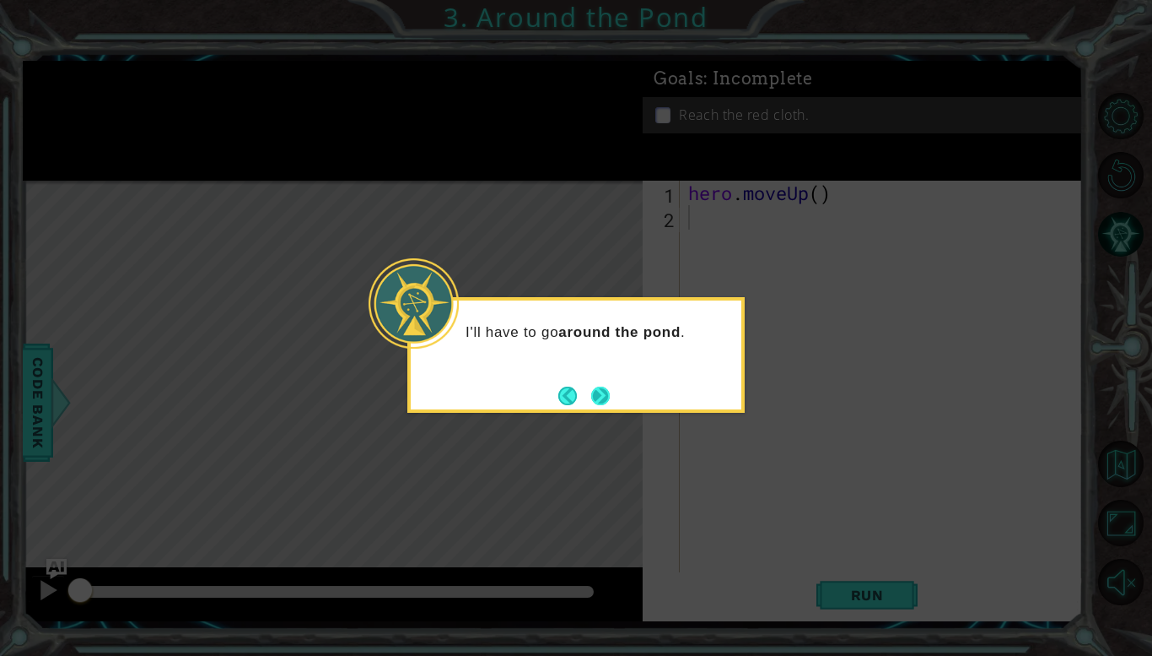
click at [610, 392] on button "Next" at bounding box center [600, 395] width 19 height 19
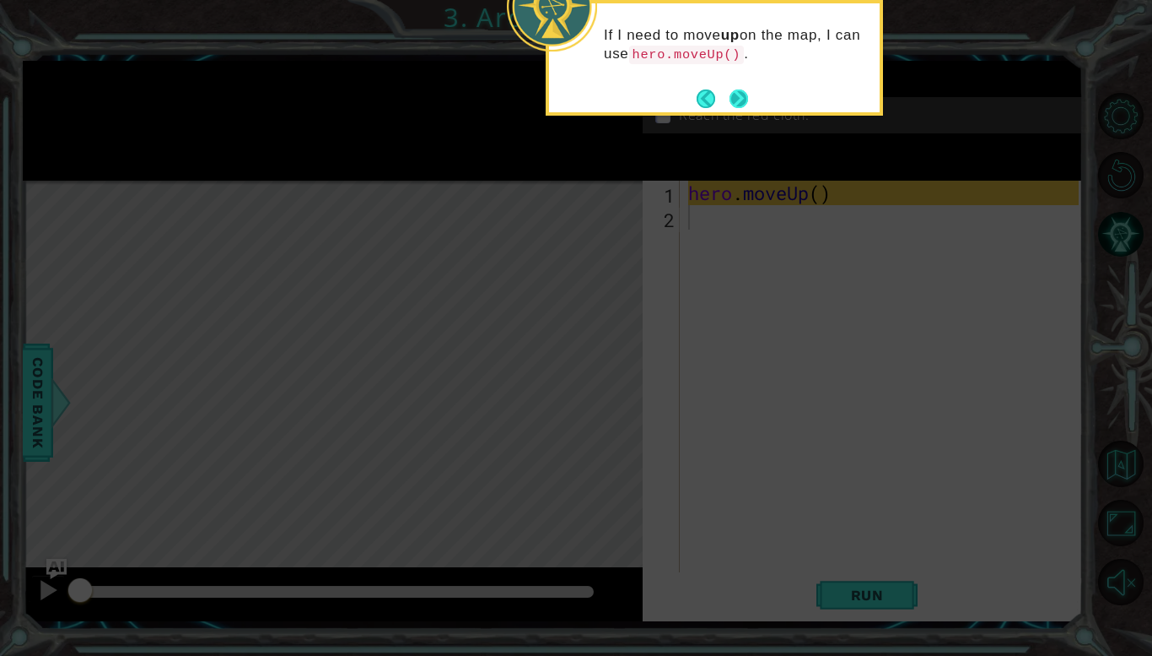
click at [739, 95] on button "Next" at bounding box center [739, 98] width 19 height 19
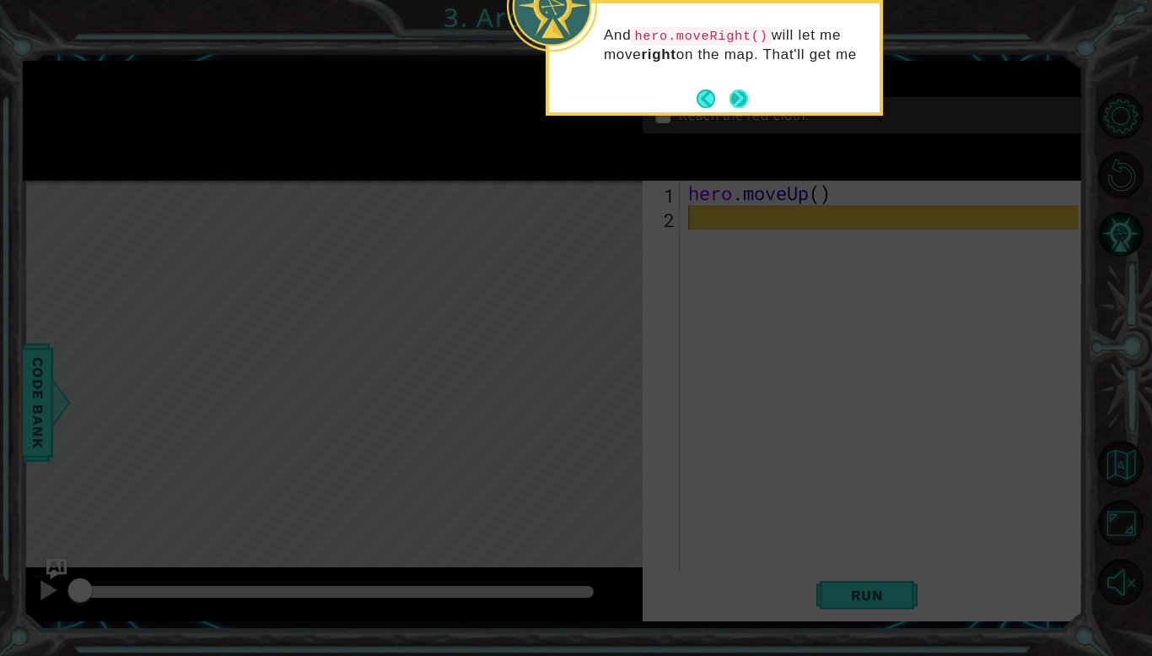
click at [739, 94] on button "Next" at bounding box center [739, 98] width 19 height 19
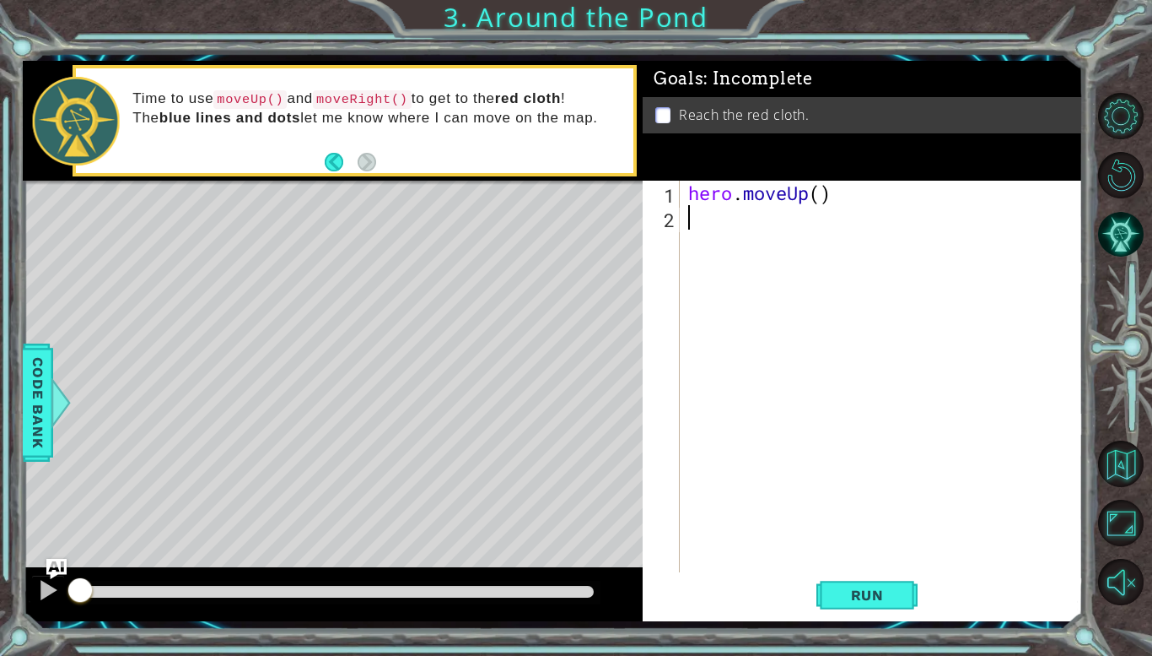
type textarea "up"
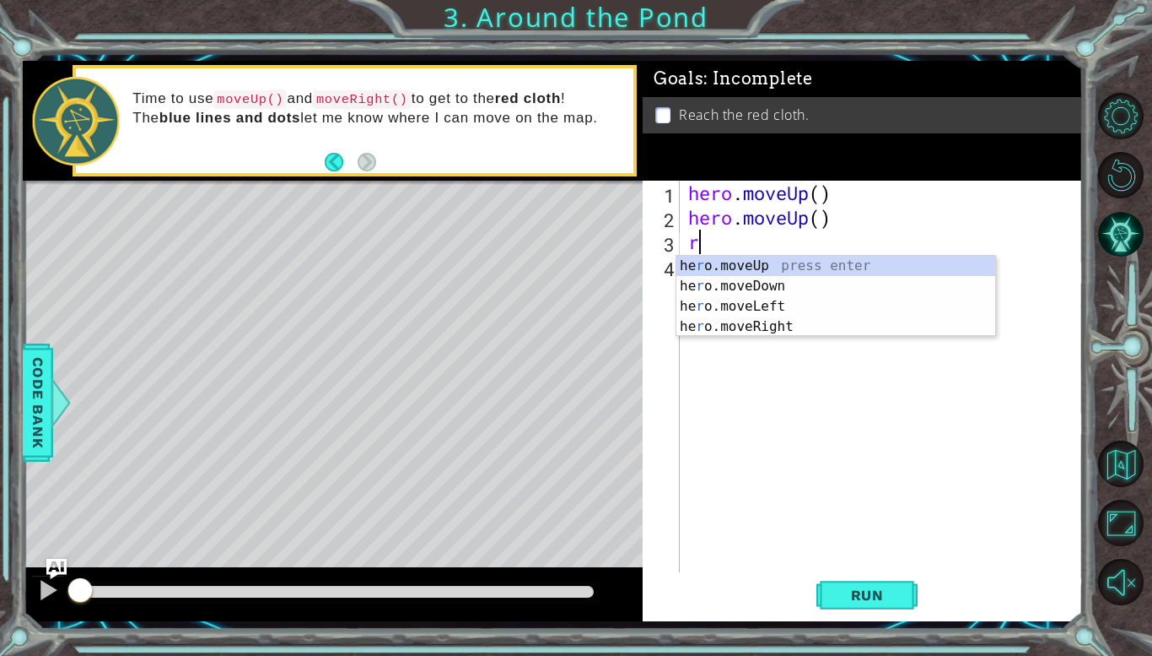
type textarea "ri"
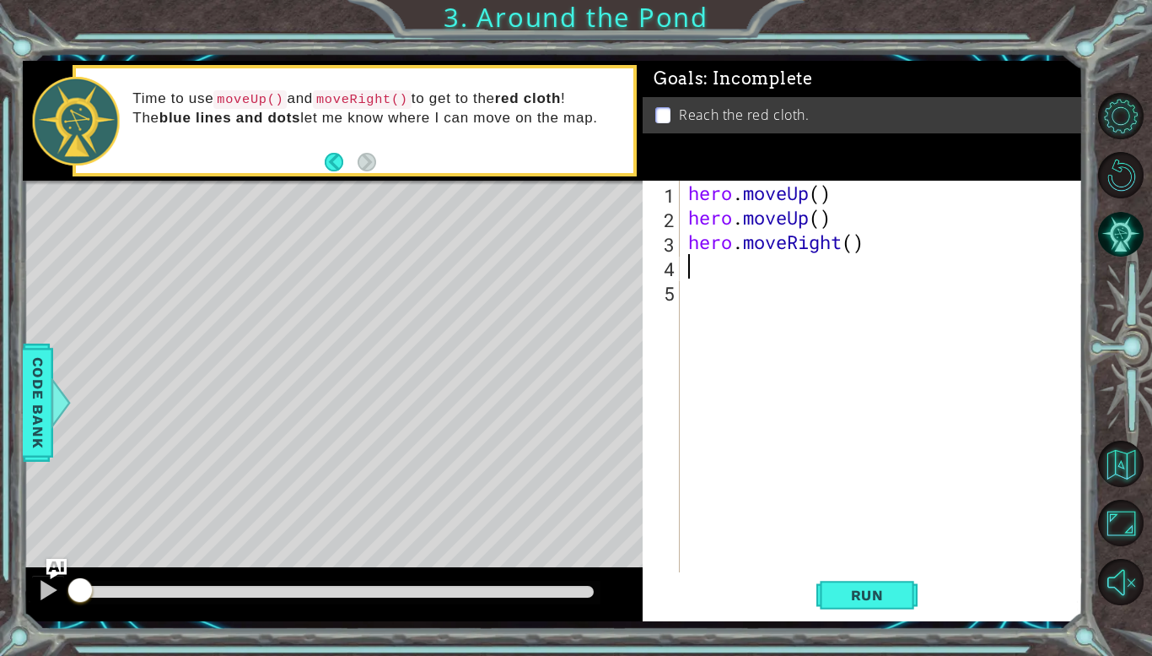
type textarea "up"
click at [877, 590] on span "Run" at bounding box center [867, 594] width 67 height 17
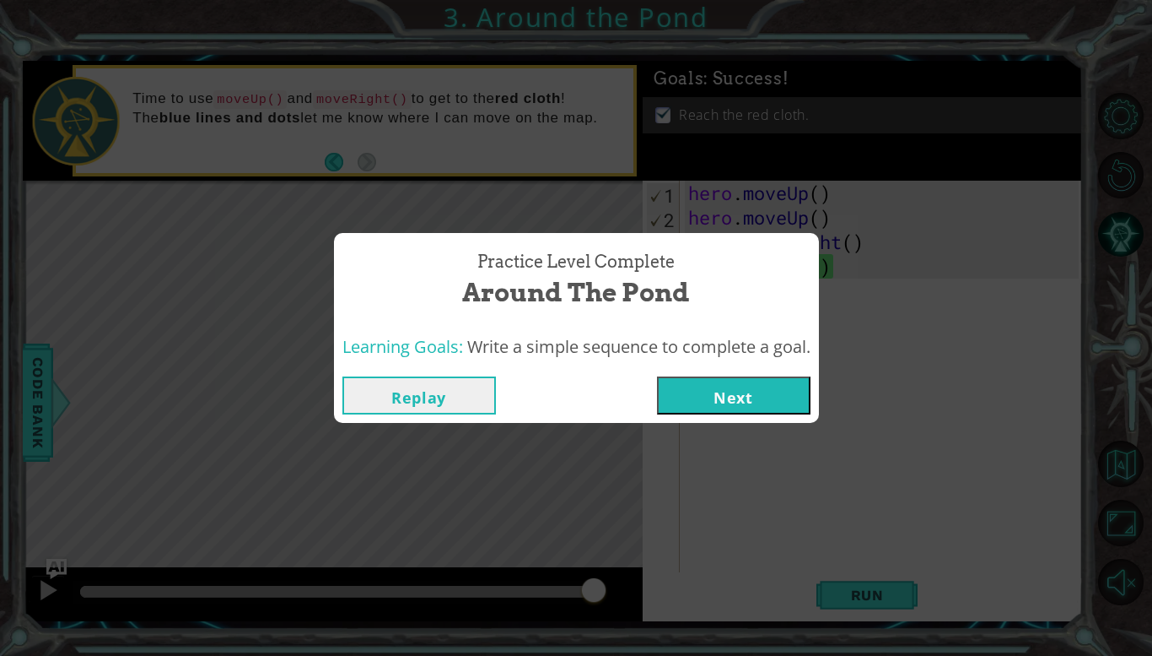
click at [706, 393] on button "Next" at bounding box center [734, 395] width 154 height 38
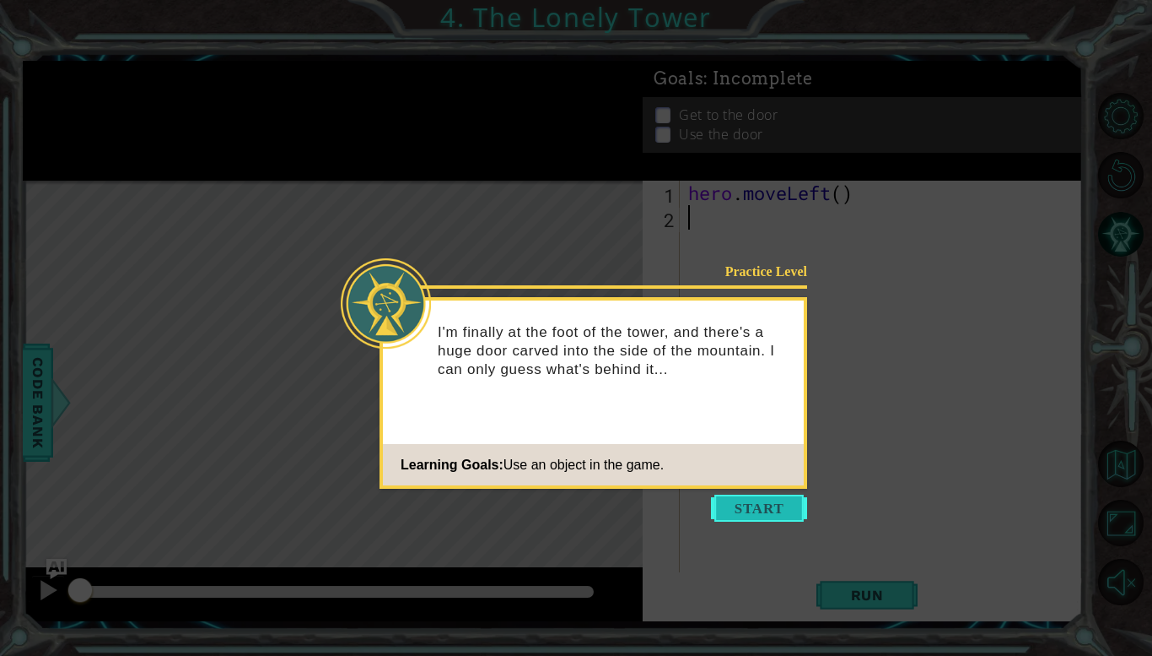
click at [757, 516] on button "Start" at bounding box center [759, 507] width 96 height 27
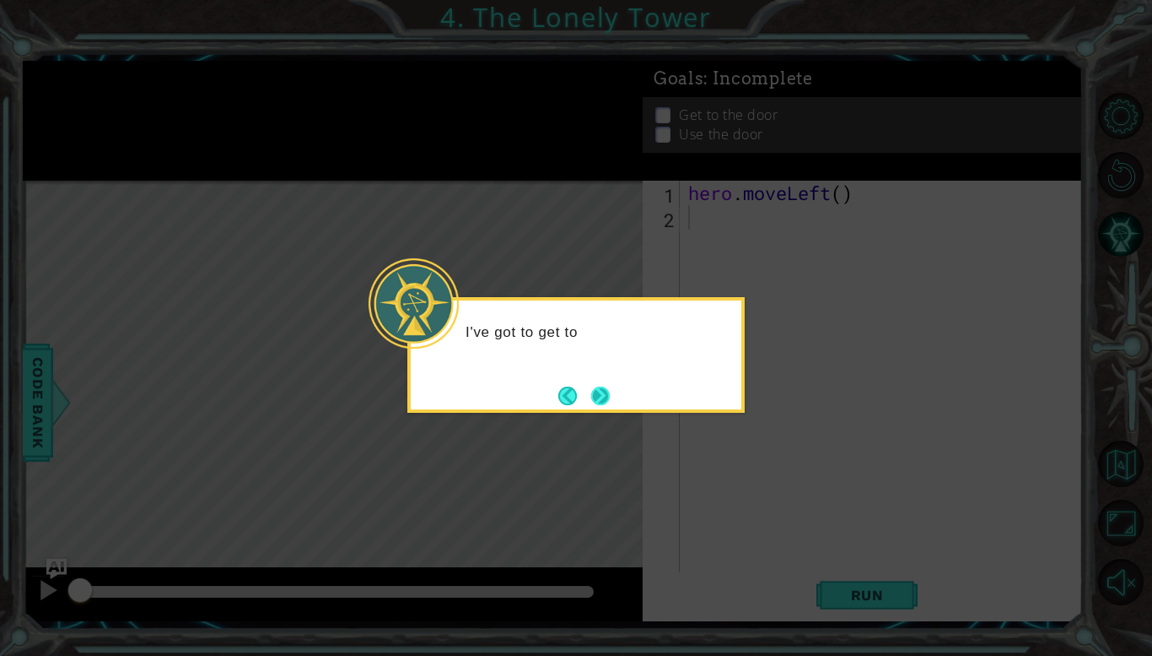
click at [597, 398] on button "Next" at bounding box center [600, 395] width 19 height 19
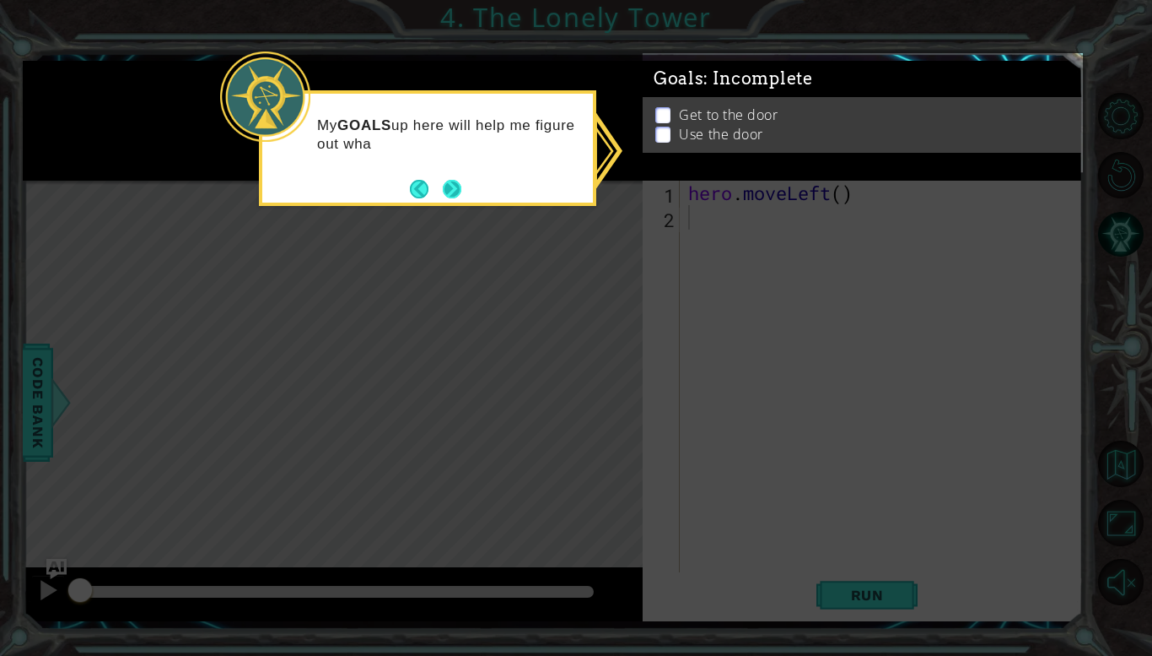
click at [447, 185] on button "Next" at bounding box center [452, 189] width 19 height 19
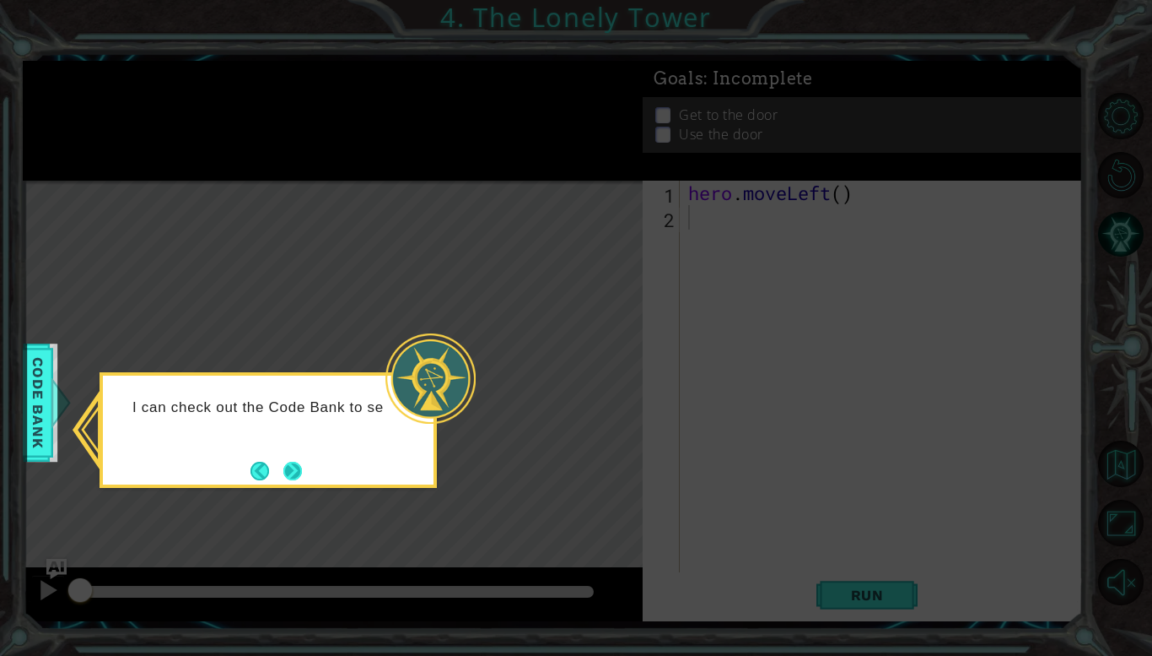
click at [293, 465] on button "Next" at bounding box center [292, 470] width 19 height 19
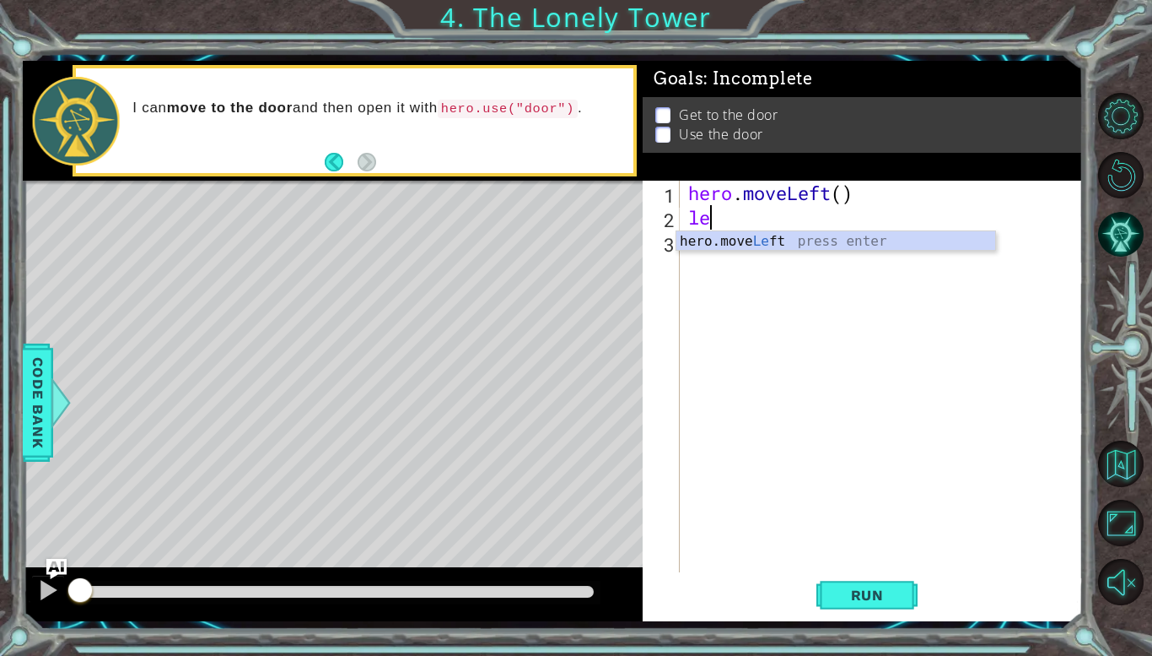
type textarea "lef"
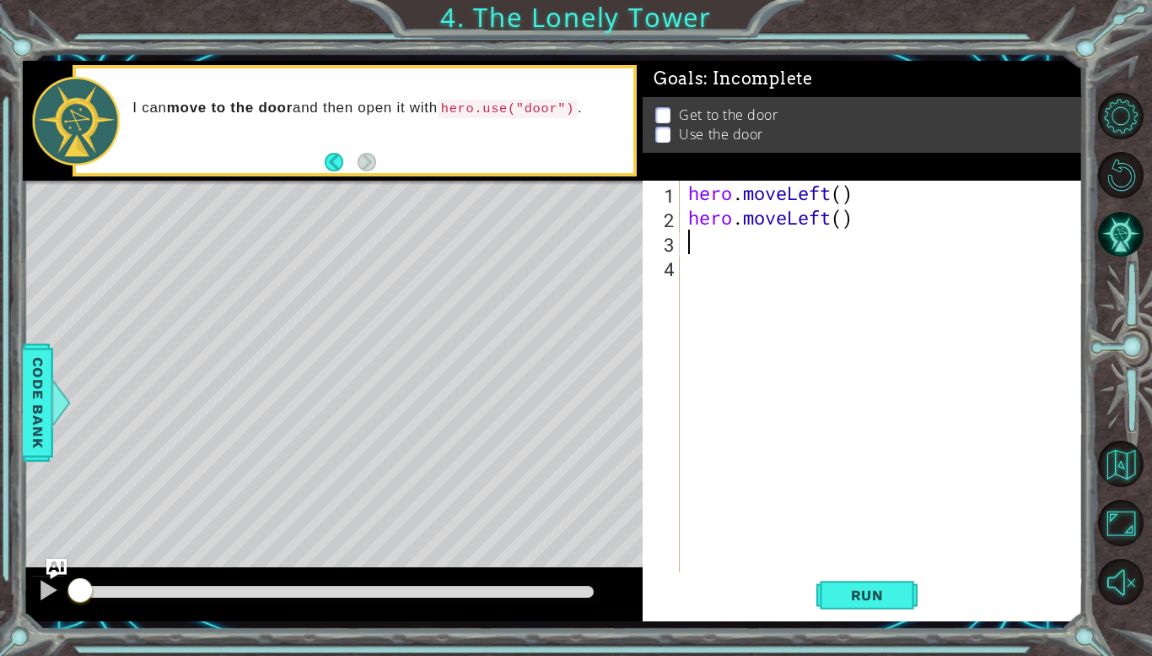
type textarea "up"
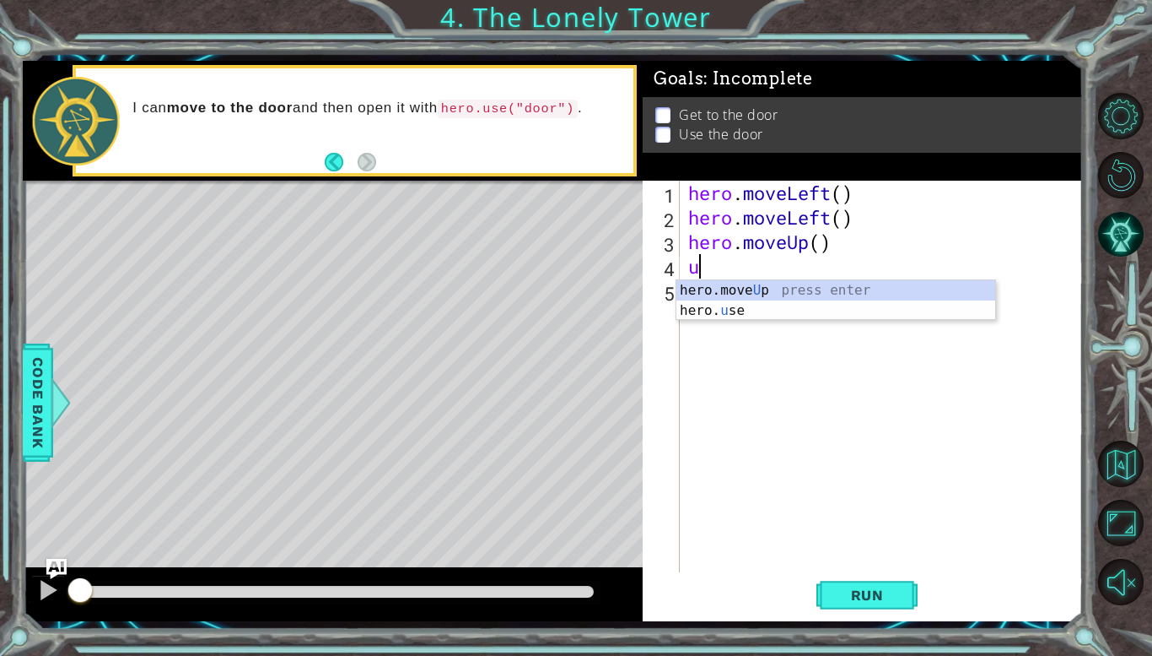
type textarea "up"
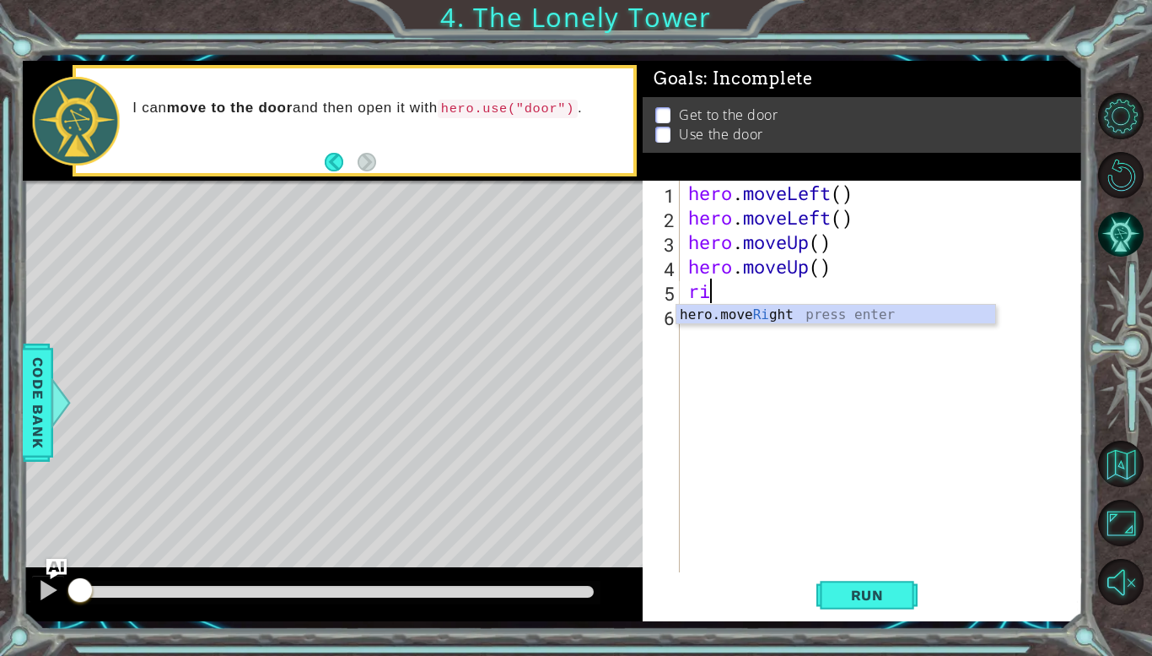
type textarea "right"
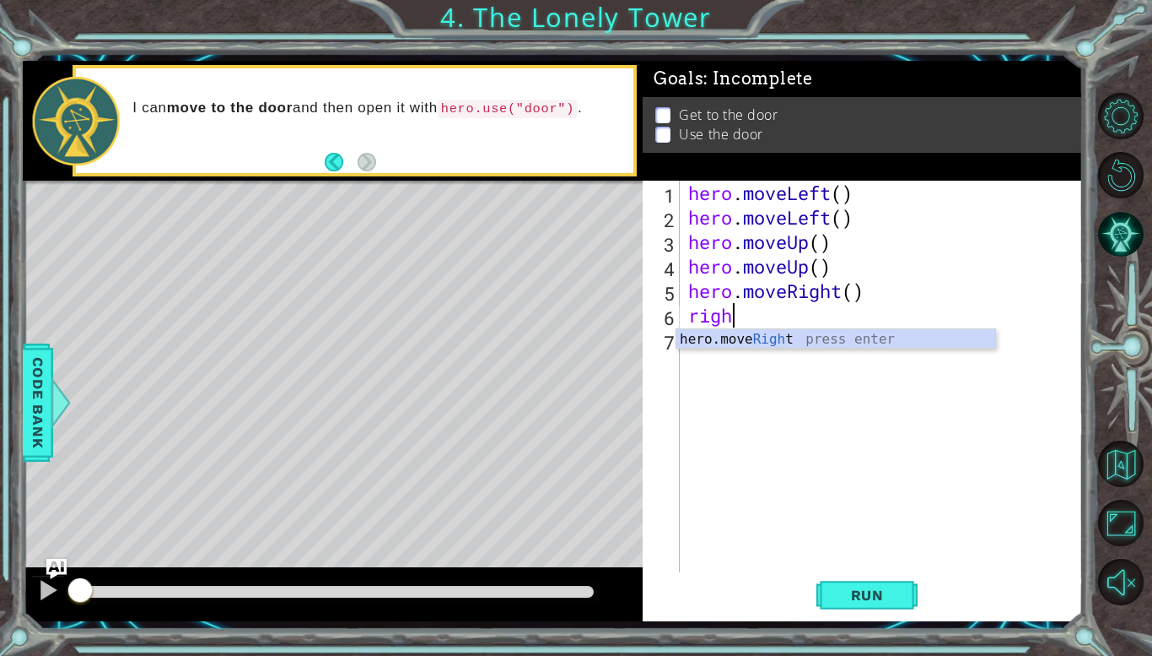
type textarea "right"
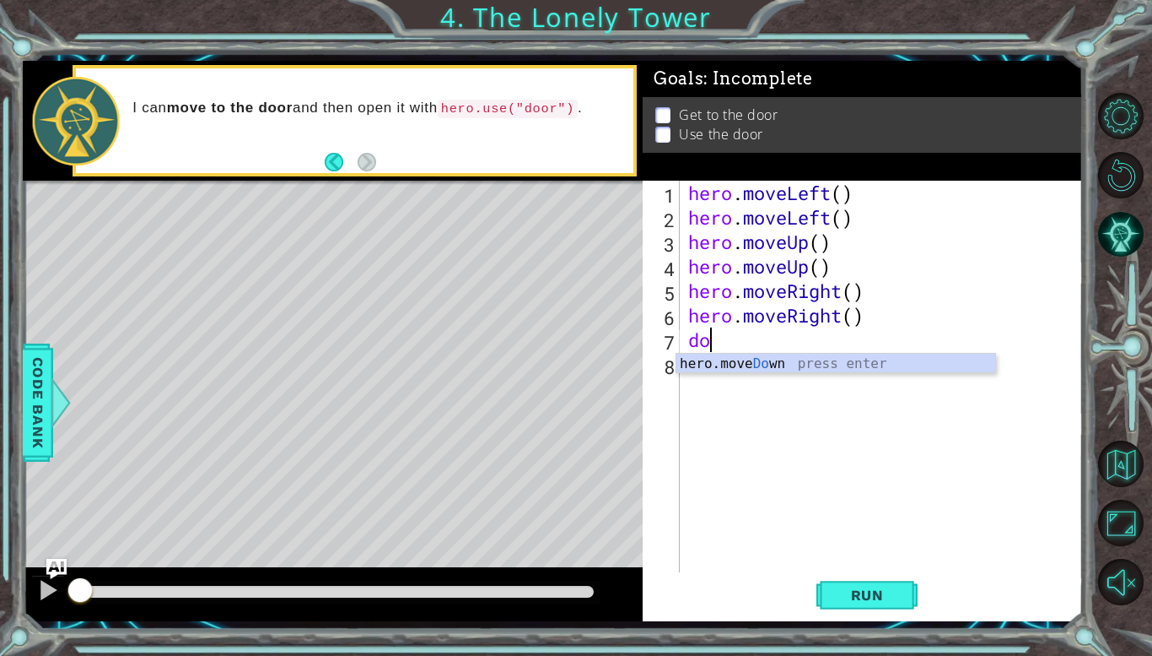
type textarea "d"
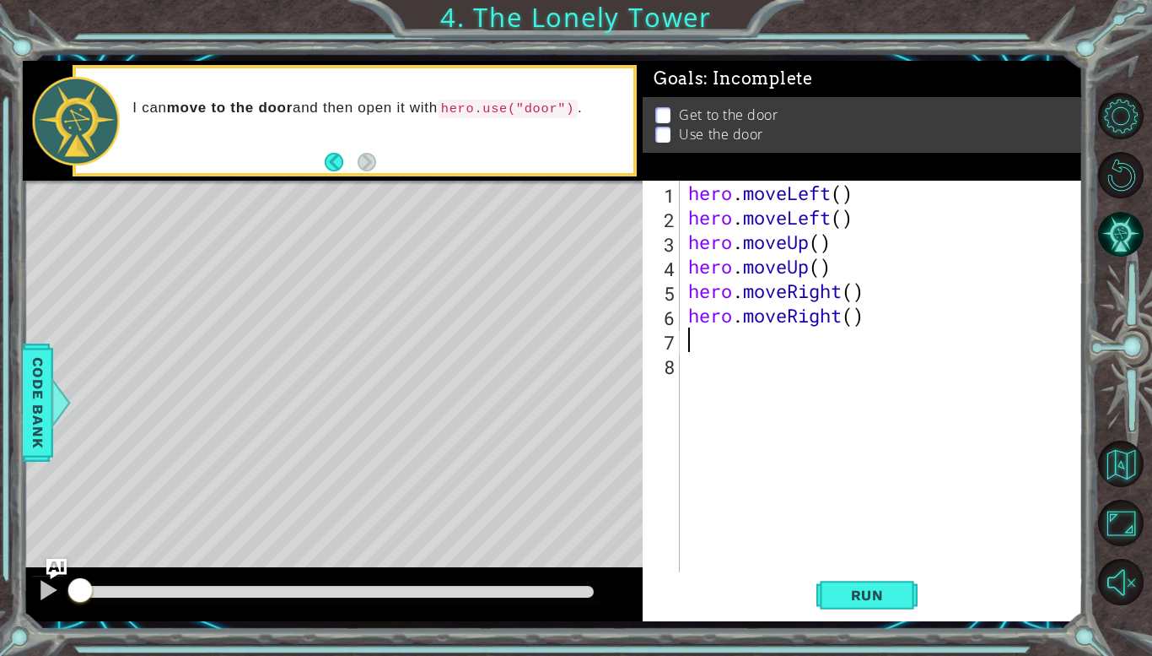
type textarea "u"
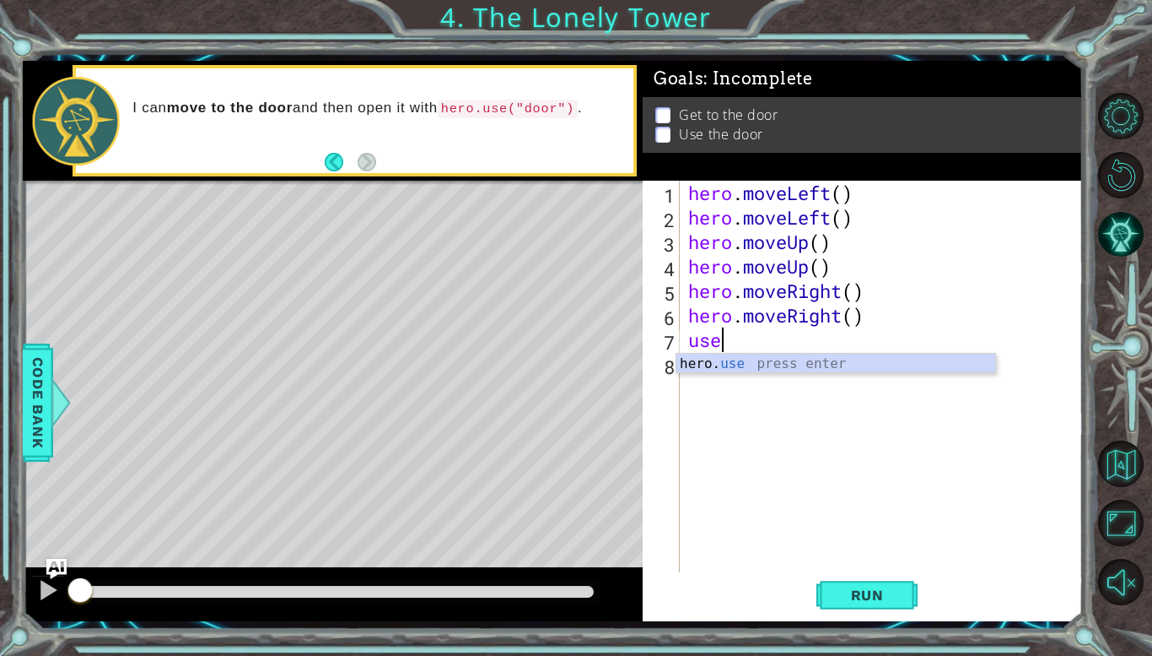
type textarea "u"
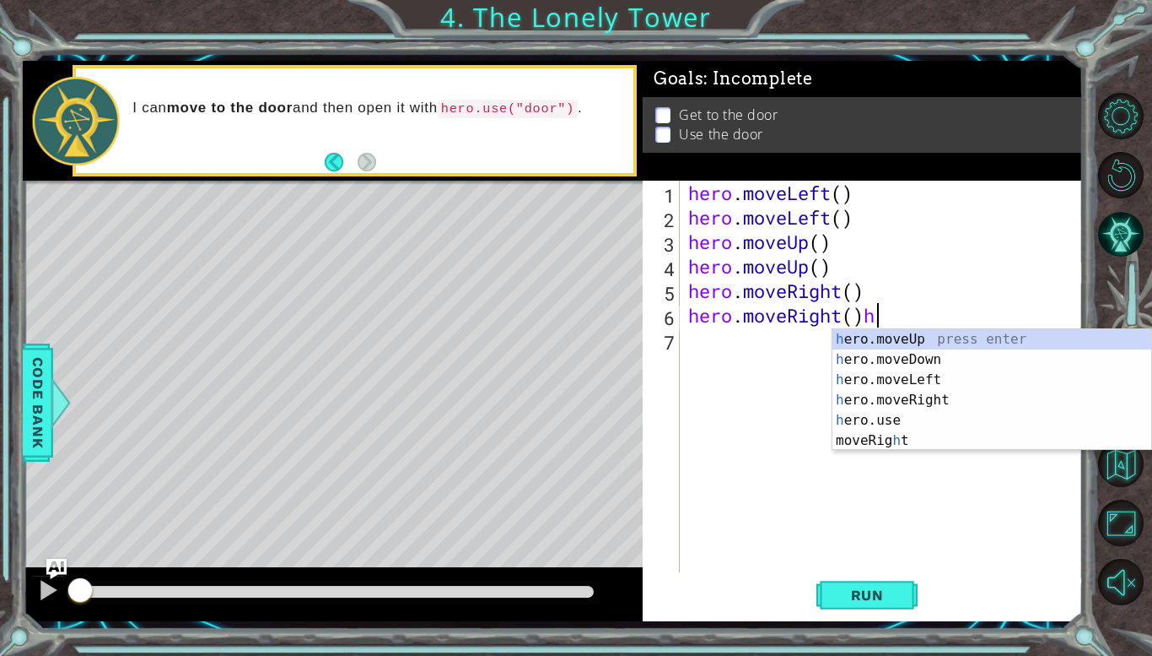
scroll to position [0, 8]
type textarea "hero.moveRight()"
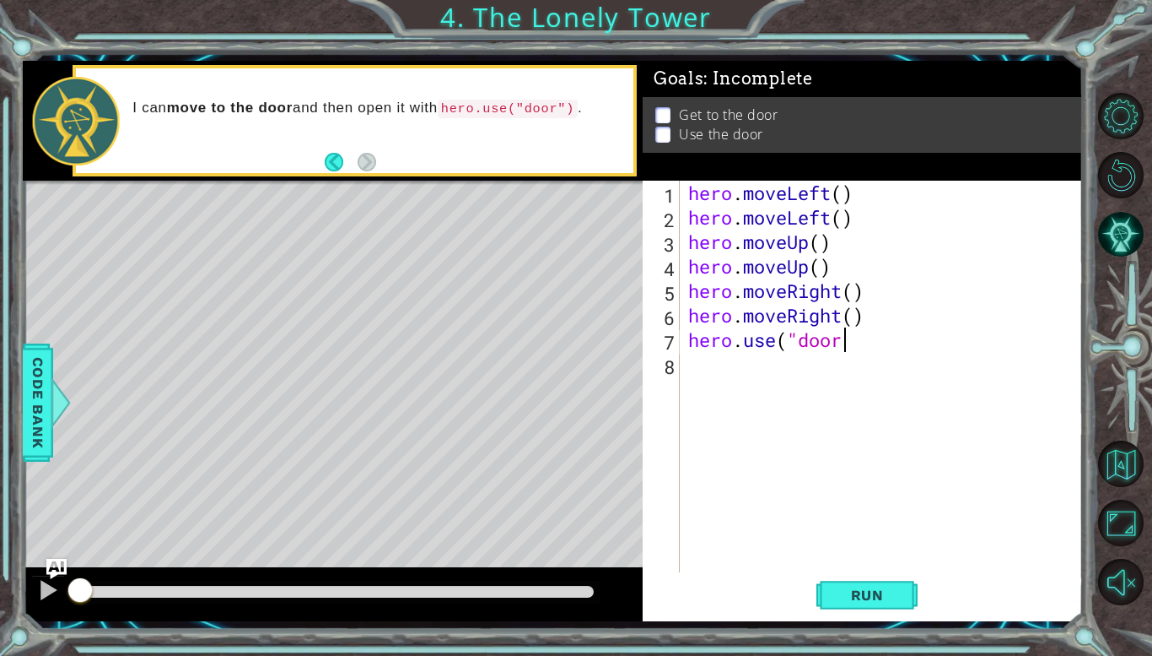
scroll to position [0, 7]
type textarea "hero.use("door")"
click at [736, 397] on div "hero . moveLeft ( ) hero . moveLeft ( ) hero . moveUp ( ) hero . moveUp ( ) her…" at bounding box center [886, 401] width 402 height 440
click at [855, 597] on span "Run" at bounding box center [867, 594] width 67 height 17
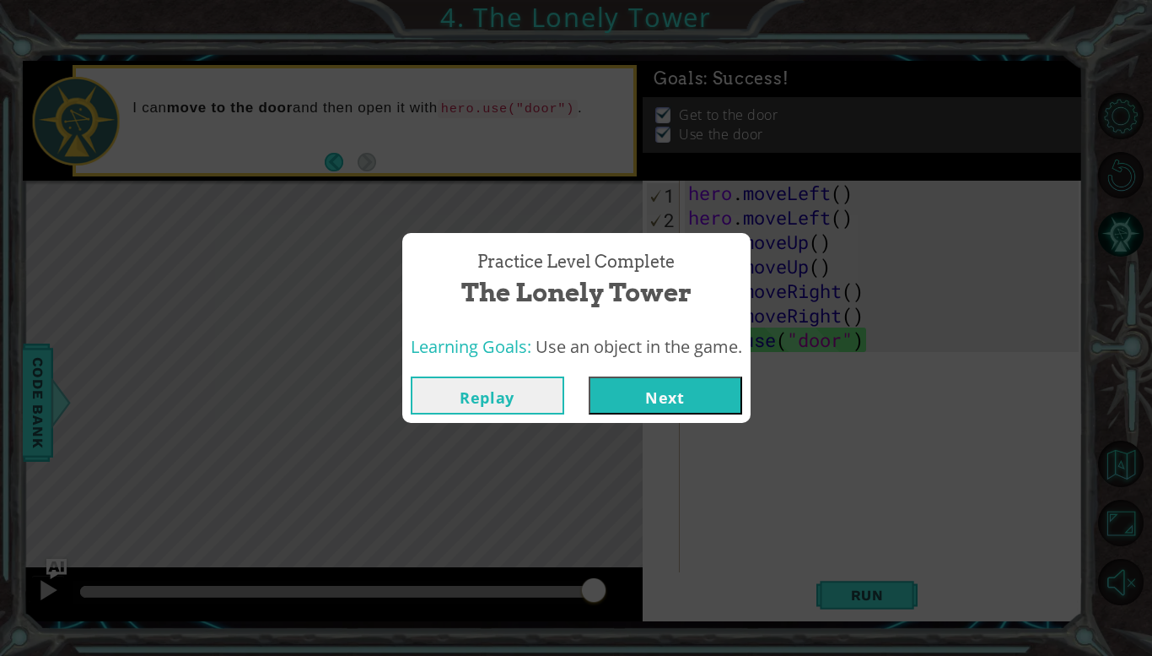
click at [681, 381] on button "Next" at bounding box center [666, 395] width 154 height 38
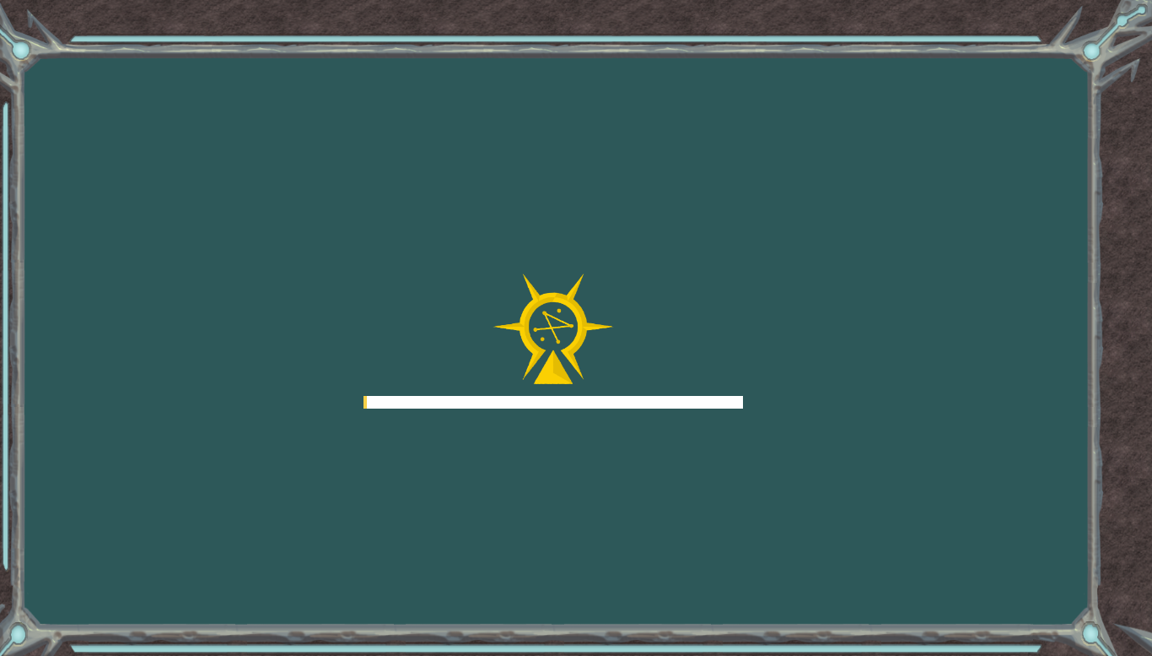
click at [682, 396] on div at bounding box center [554, 402] width 380 height 13
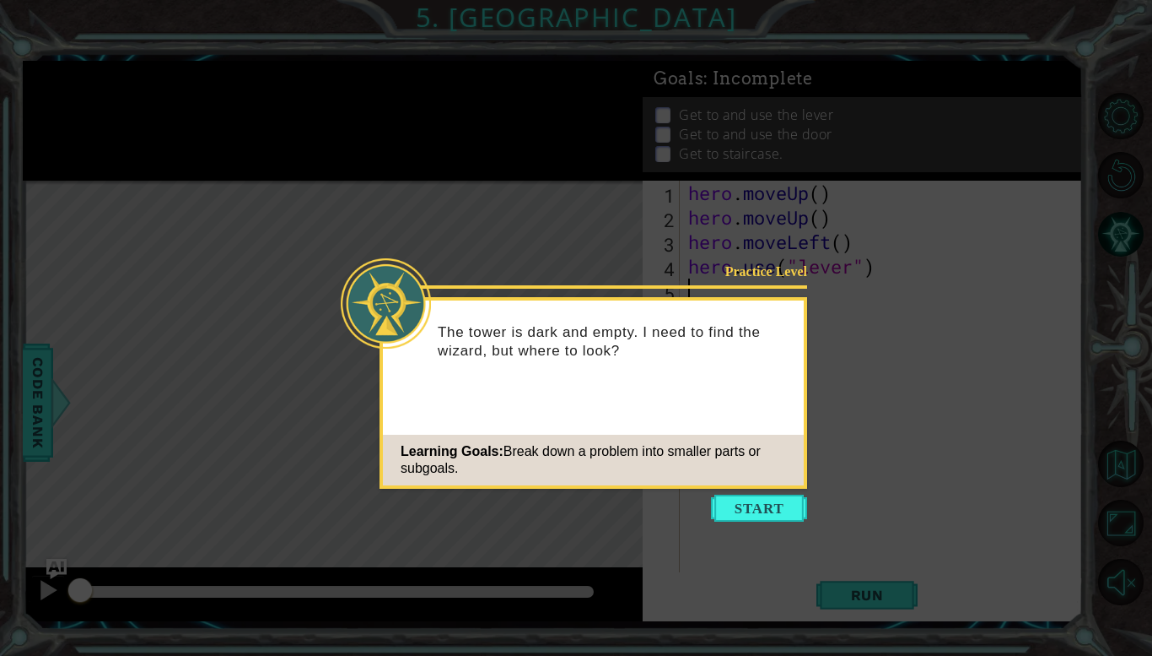
click at [753, 528] on icon at bounding box center [576, 328] width 1152 height 656
click at [779, 515] on button "Start" at bounding box center [759, 507] width 96 height 27
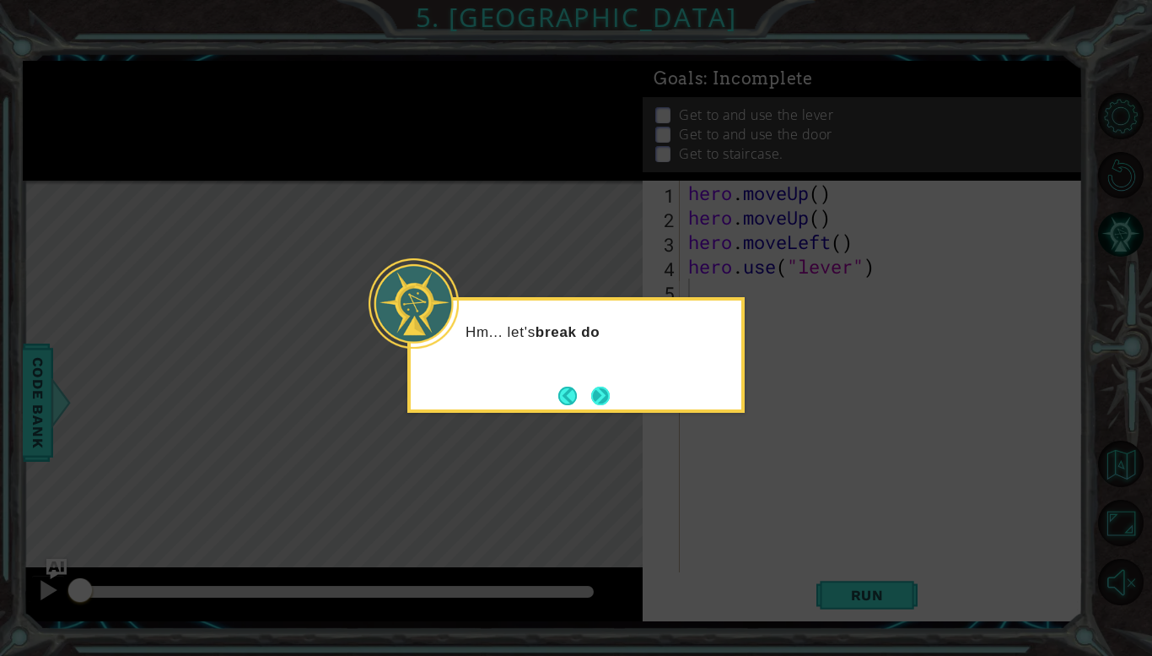
click at [592, 389] on button "Next" at bounding box center [600, 395] width 19 height 19
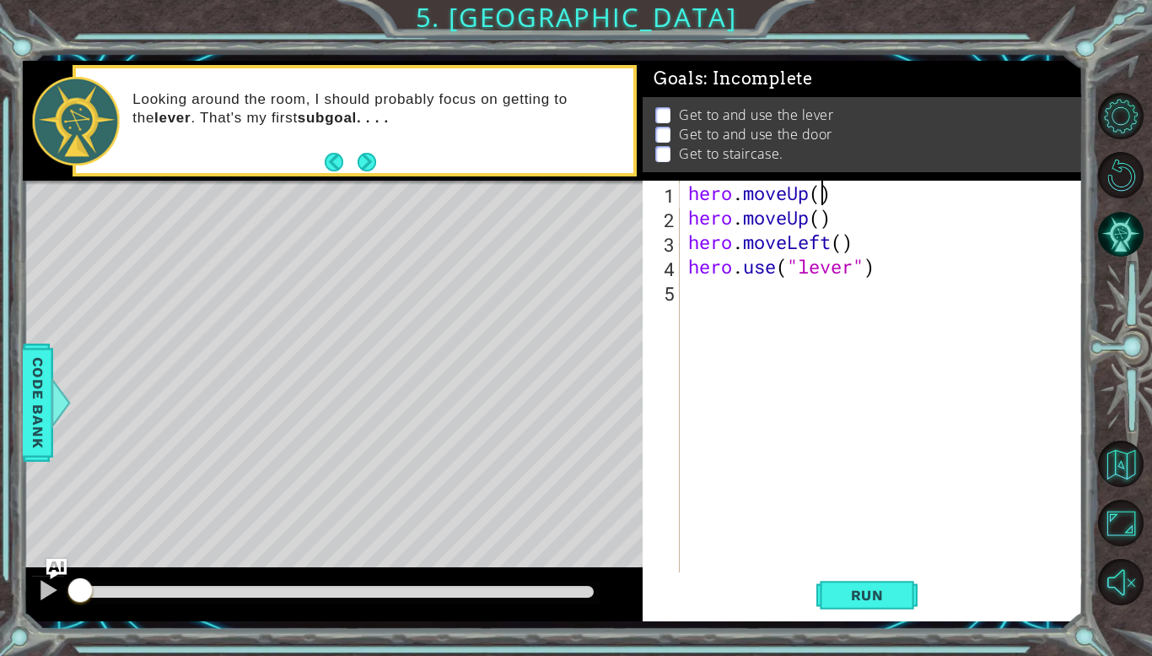
click at [826, 192] on div "hero . moveUp ( ) hero . moveUp ( ) hero . moveLeft ( ) hero . use ( "lever" )" at bounding box center [886, 401] width 402 height 440
click at [773, 226] on div "hero . moveUp ( 2 ) hero . moveUp ( ) hero . moveLeft ( ) hero . use ( "lever" )" at bounding box center [886, 401] width 402 height 440
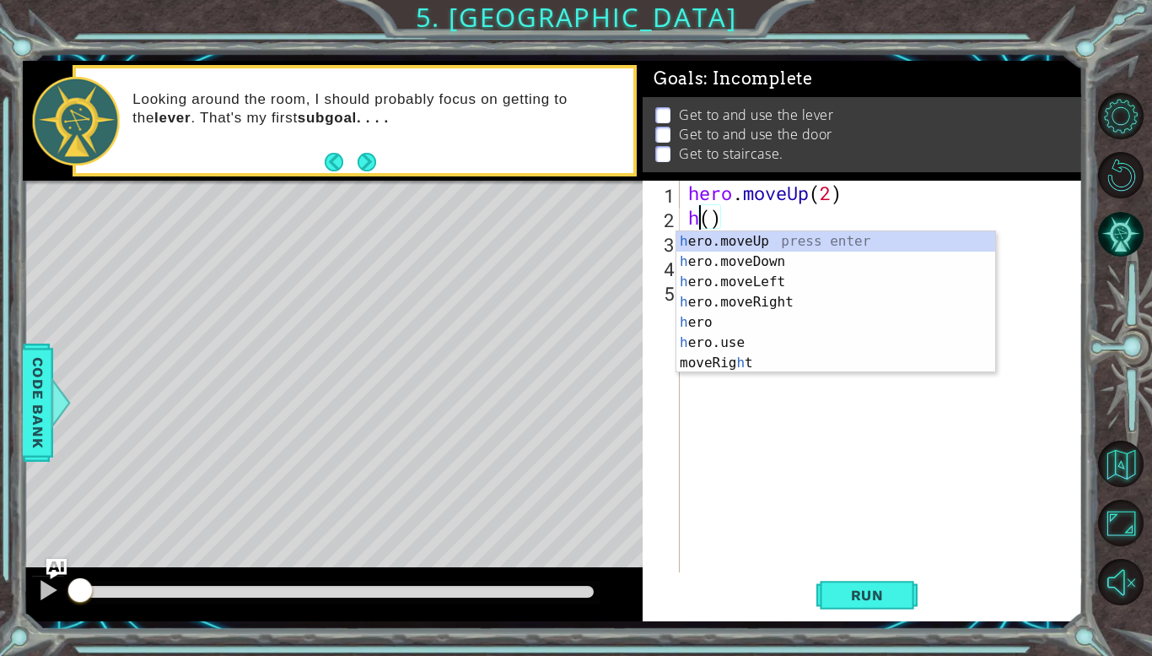
scroll to position [0, 0]
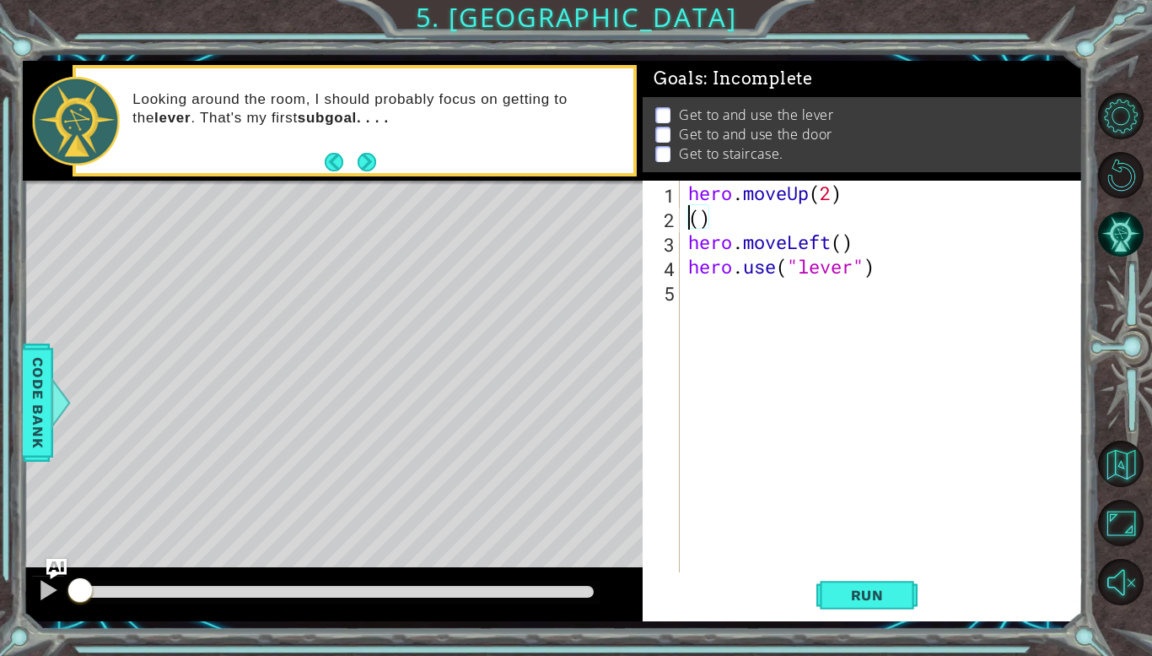
click at [775, 217] on div "hero . moveUp ( 2 ) ( ) hero . moveLeft ( ) hero . use ( "lever" )" at bounding box center [886, 401] width 402 height 440
type textarea "("
type textarea "hero.moveUp(2)"
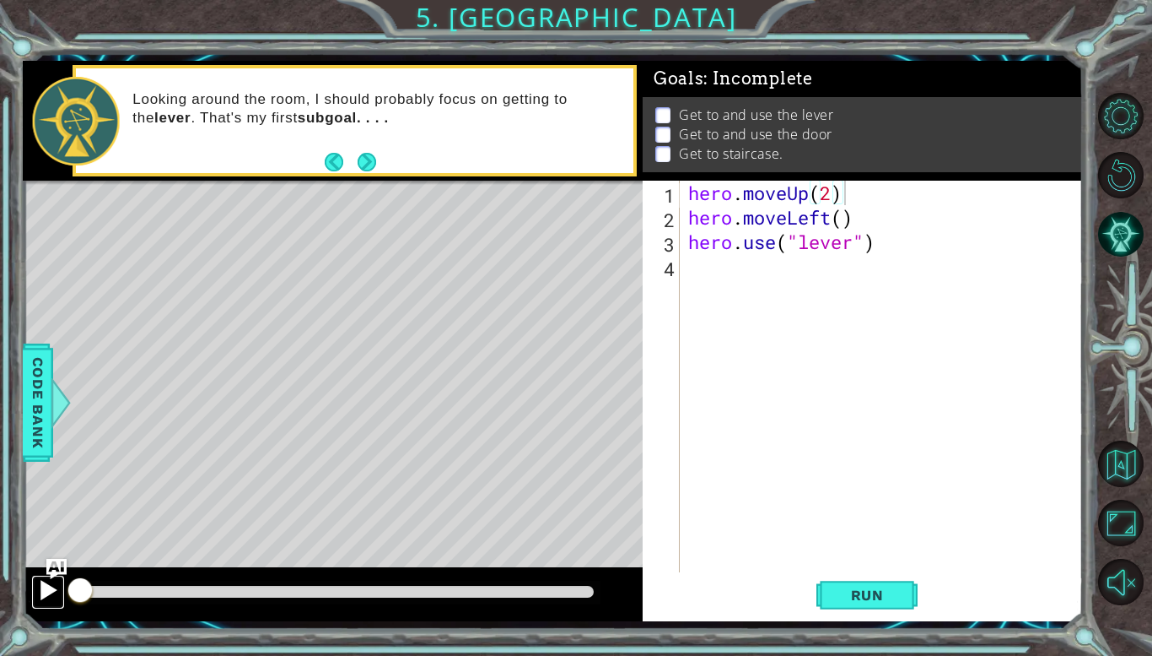
click at [47, 591] on div at bounding box center [48, 590] width 22 height 22
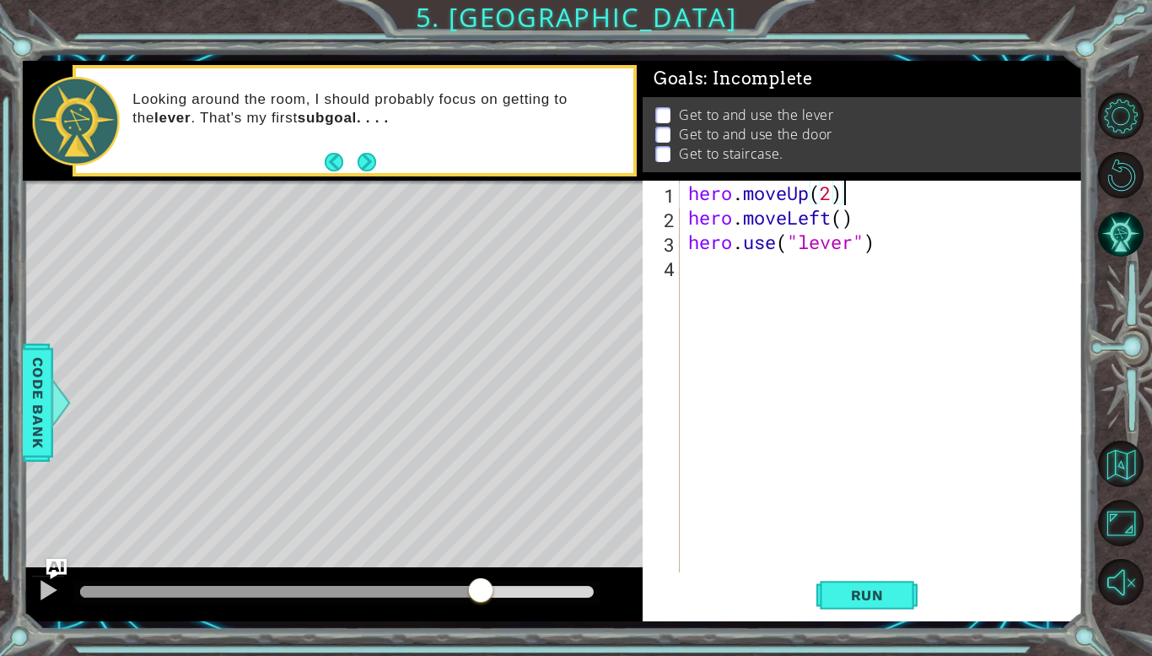
drag, startPoint x: 101, startPoint y: 590, endPoint x: 523, endPoint y: 607, distance: 422.2
click at [523, 607] on div at bounding box center [333, 594] width 620 height 54
click at [868, 604] on button "Run" at bounding box center [867, 595] width 101 height 44
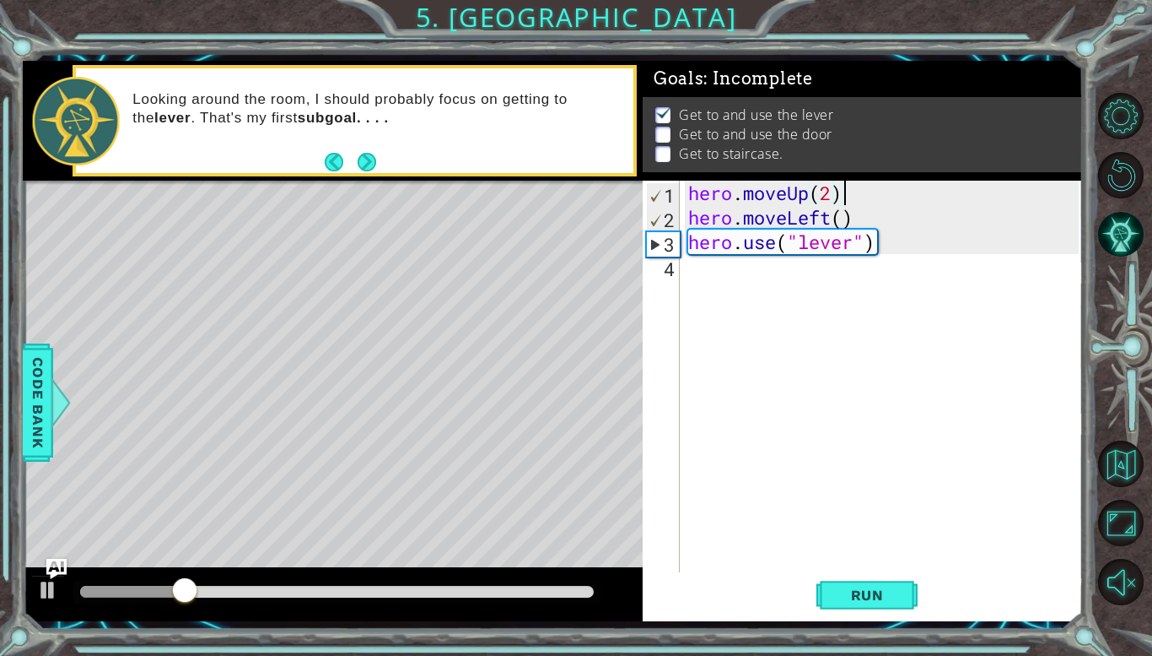
click at [729, 278] on div "hero . moveUp ( 2 ) hero . moveLeft ( ) hero . use ( "lever" )" at bounding box center [886, 401] width 402 height 440
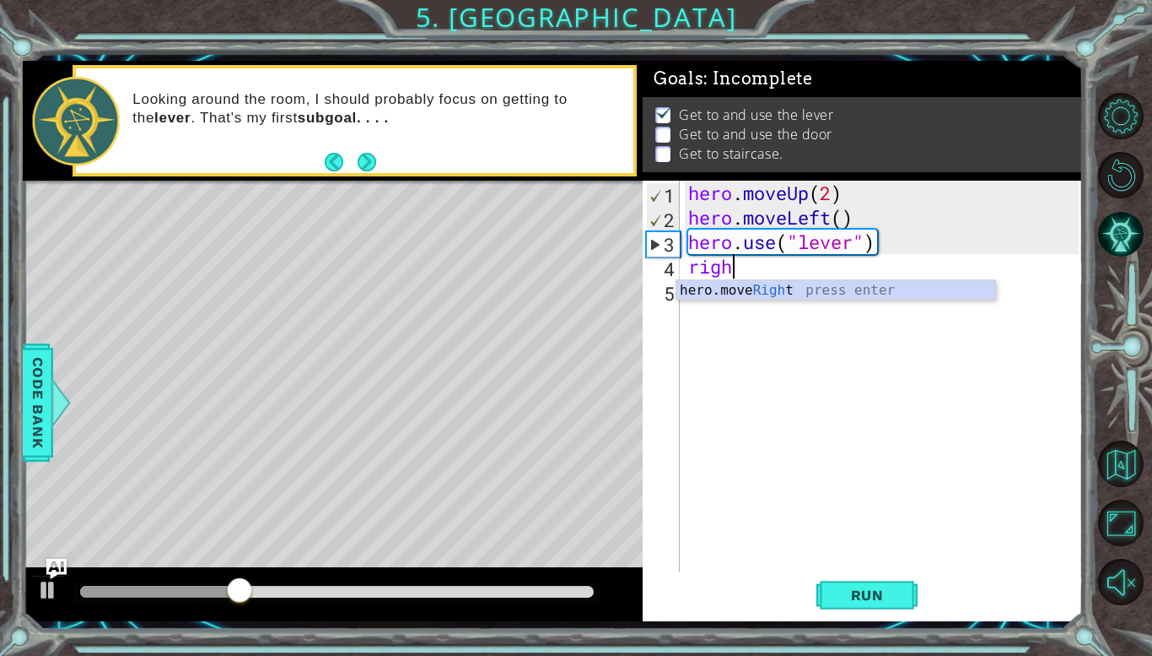
scroll to position [0, 1]
type textarea "right"
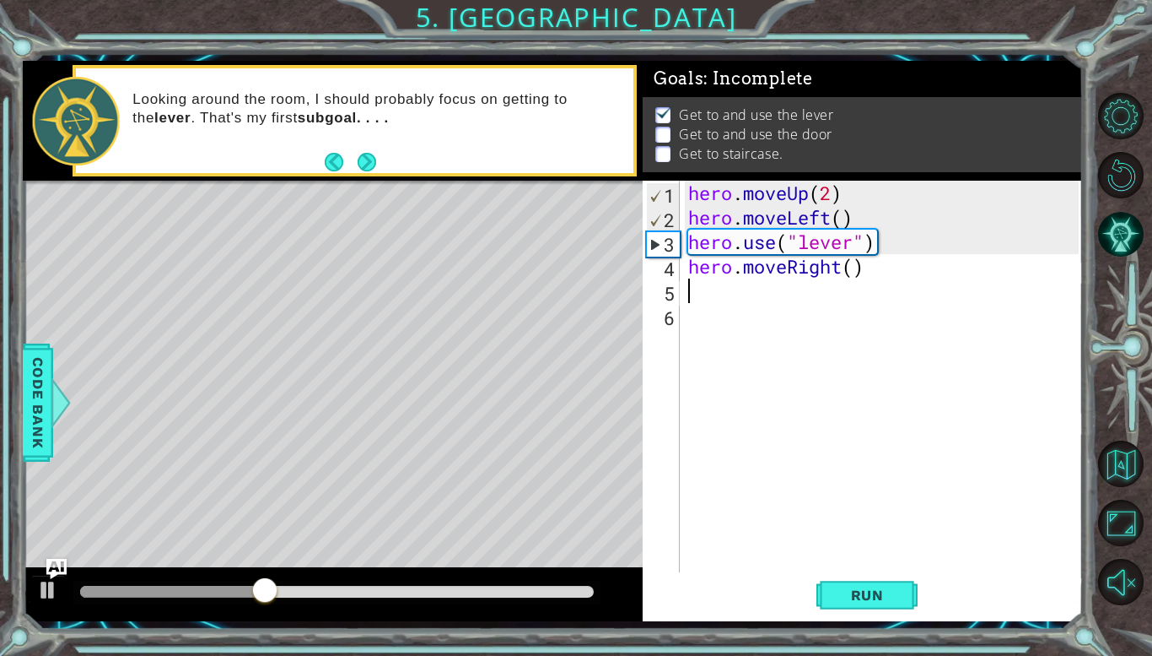
click at [856, 269] on div "hero . moveUp ( 2 ) hero . moveLeft ( ) hero . use ( "lever" ) hero . moveRight…" at bounding box center [886, 401] width 402 height 440
type textarea "hero.moveRight(3)"
click at [768, 293] on div "hero . moveUp ( 2 ) hero . moveLeft ( ) hero . use ( "lever" ) hero . moveRight…" at bounding box center [886, 401] width 402 height 440
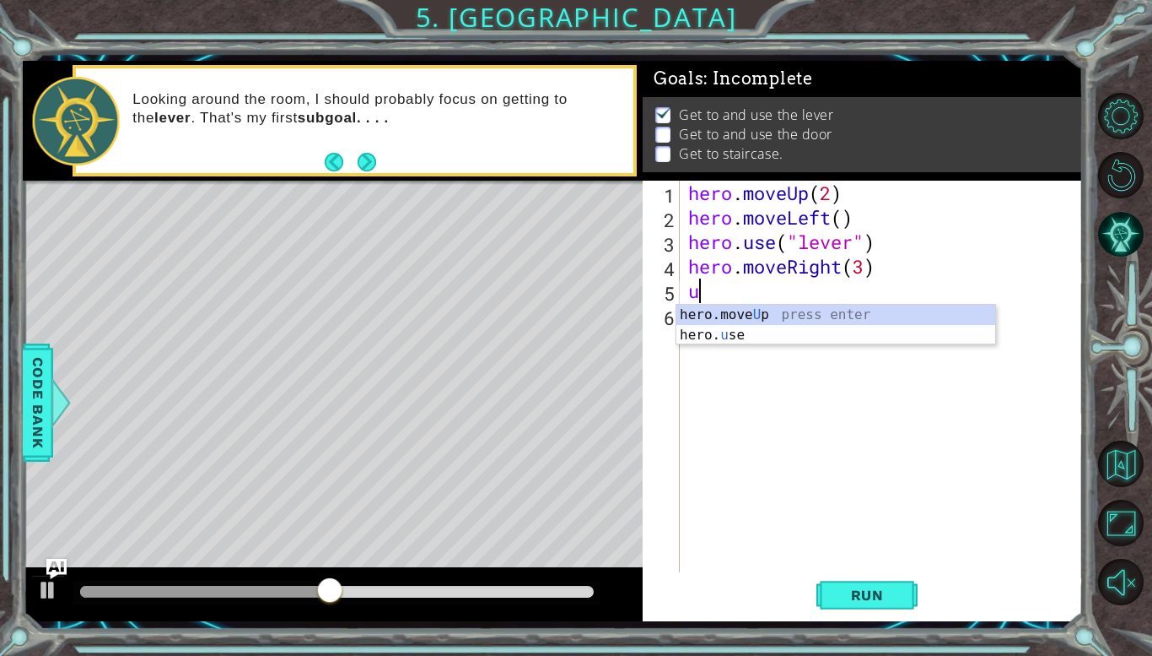
type textarea "up"
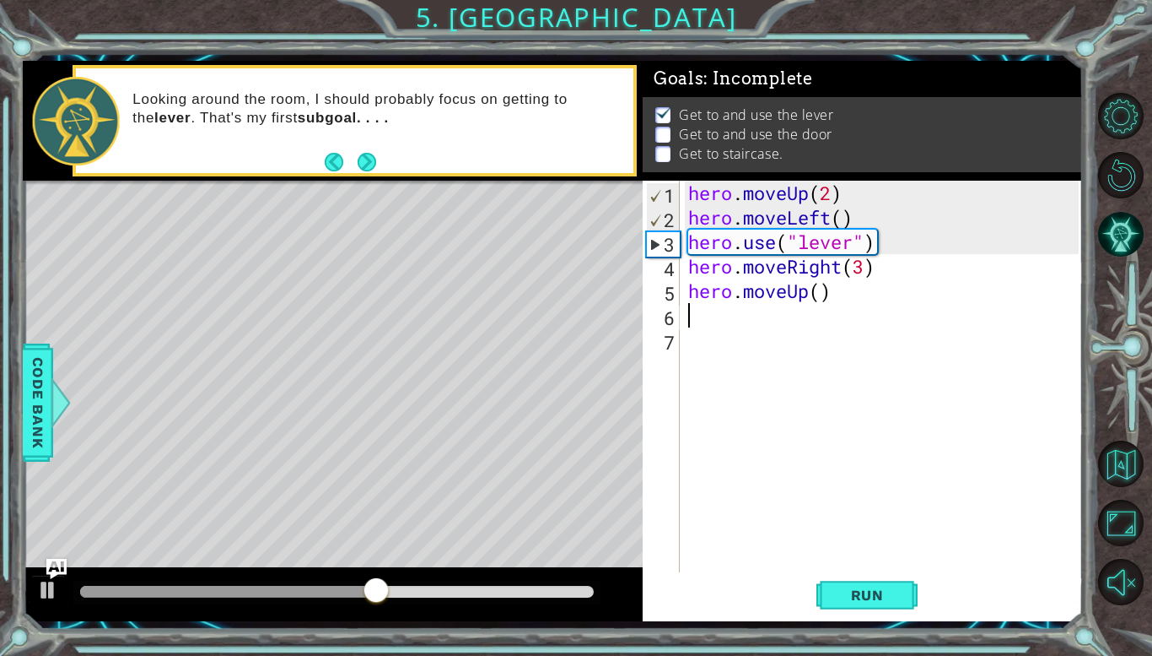
click at [845, 291] on div "hero . moveUp ( 2 ) hero . moveLeft ( ) hero . use ( "lever" ) hero . moveRight…" at bounding box center [886, 401] width 402 height 440
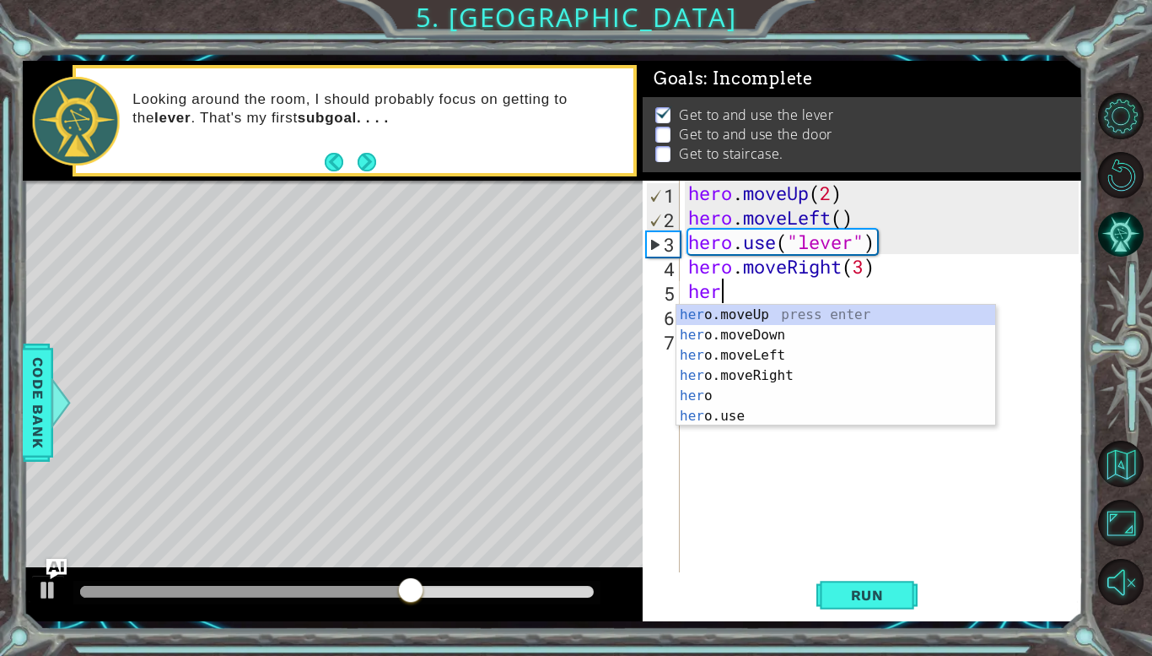
type textarea "h"
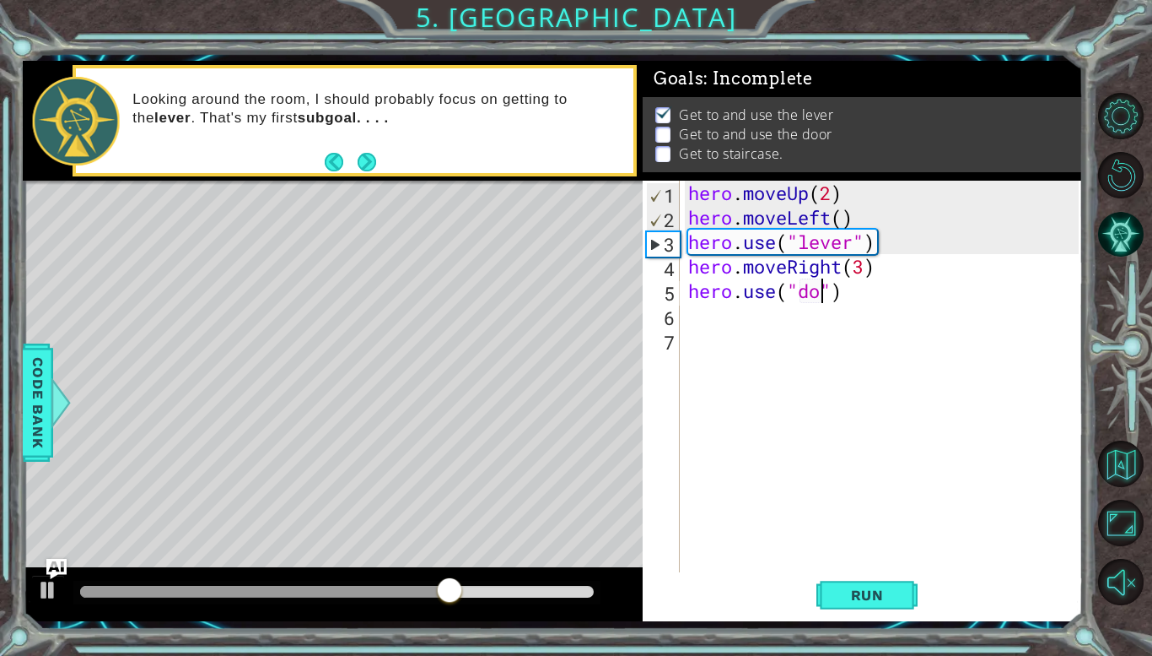
type textarea "hero.use("door")"
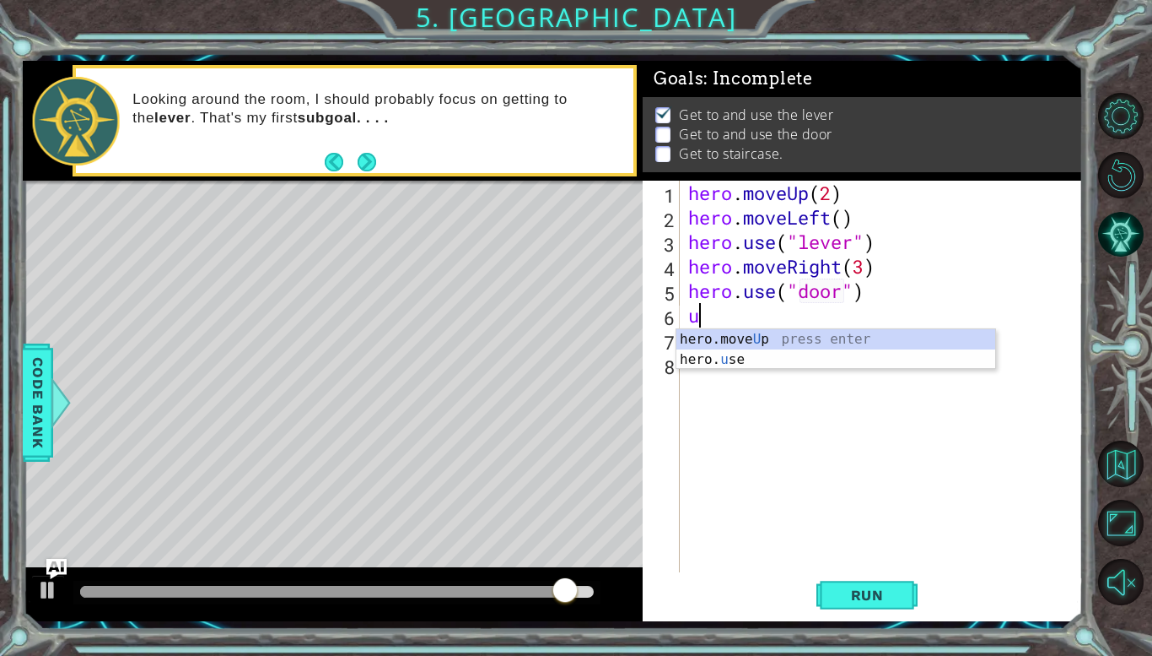
type textarea "up"
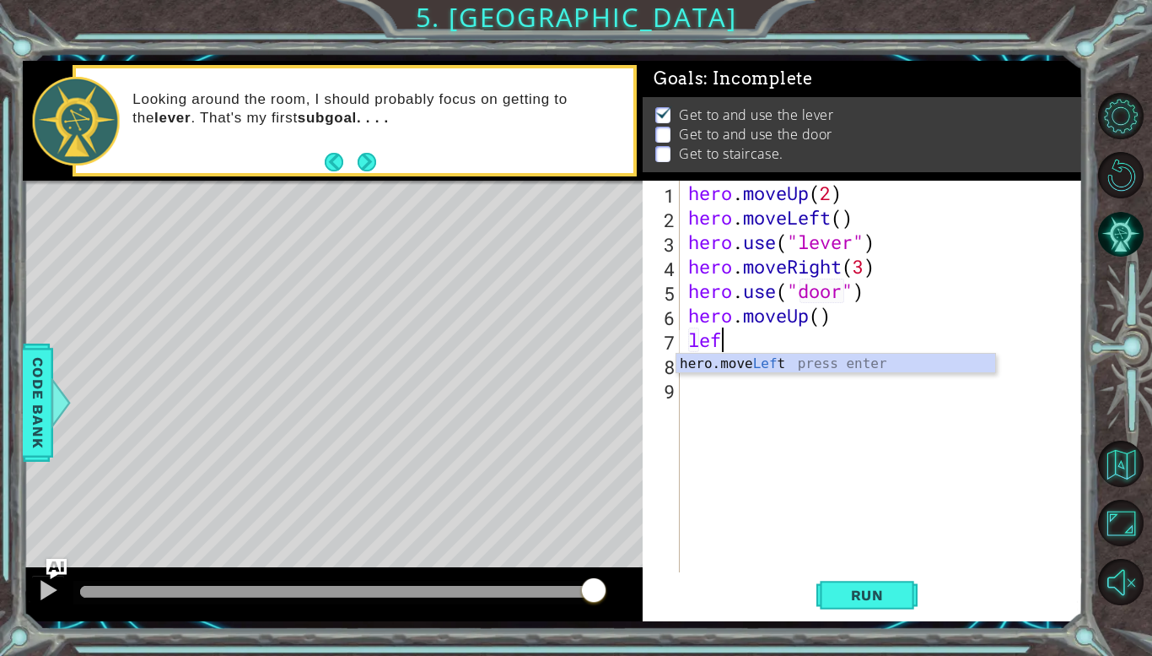
type textarea "left"
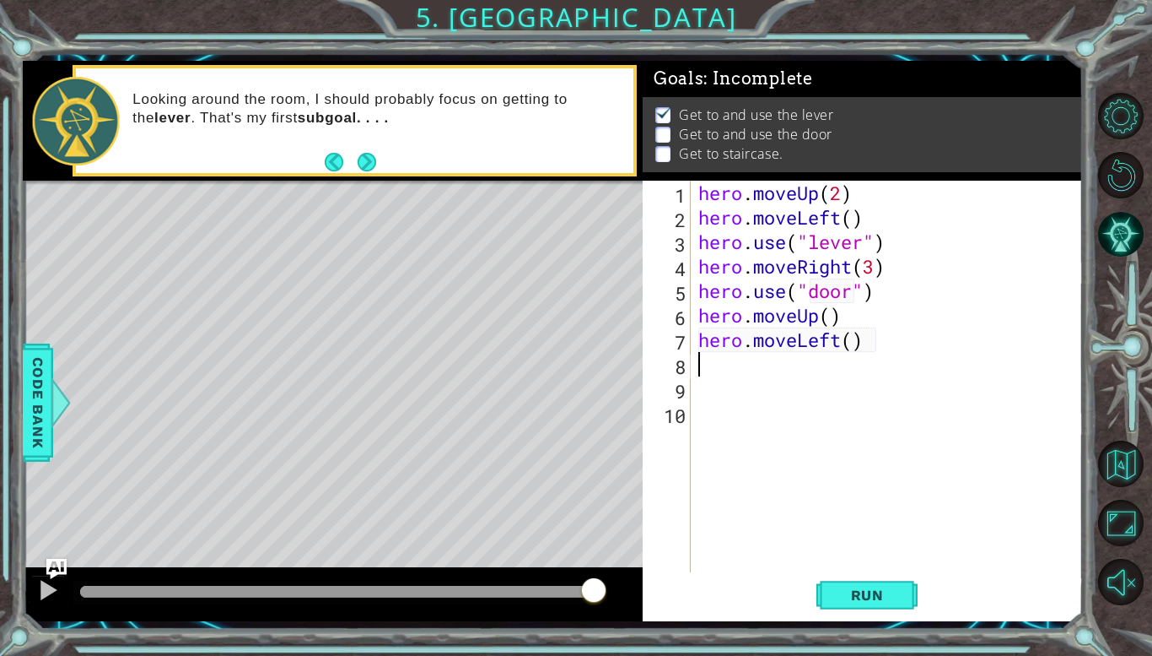
click at [858, 340] on div "hero . moveUp ( 2 ) hero . moveLeft ( ) hero . use ( "lever" ) hero . moveRight…" at bounding box center [891, 401] width 392 height 440
type textarea "hero.moveLeft(3)"
click at [818, 367] on div "hero . moveUp ( 2 ) hero . moveLeft ( ) hero . use ( "lever" ) hero . moveRight…" at bounding box center [891, 401] width 392 height 440
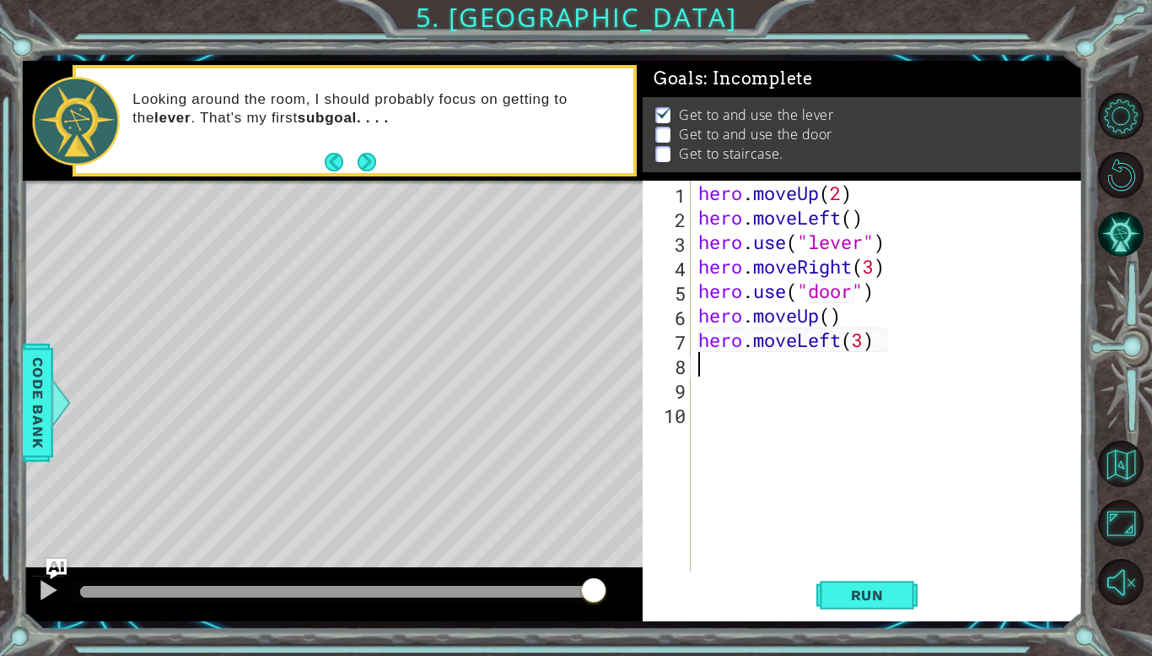
type textarea "up"
click at [838, 586] on span "Run" at bounding box center [867, 594] width 67 height 17
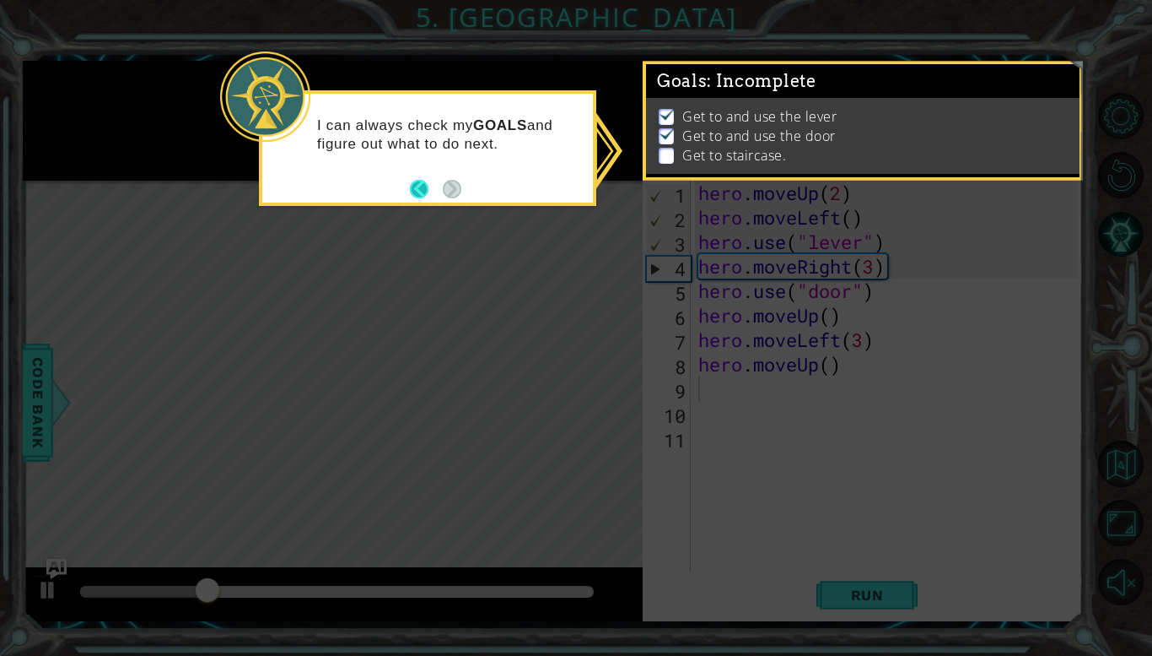
click at [417, 192] on button "Back" at bounding box center [426, 189] width 33 height 19
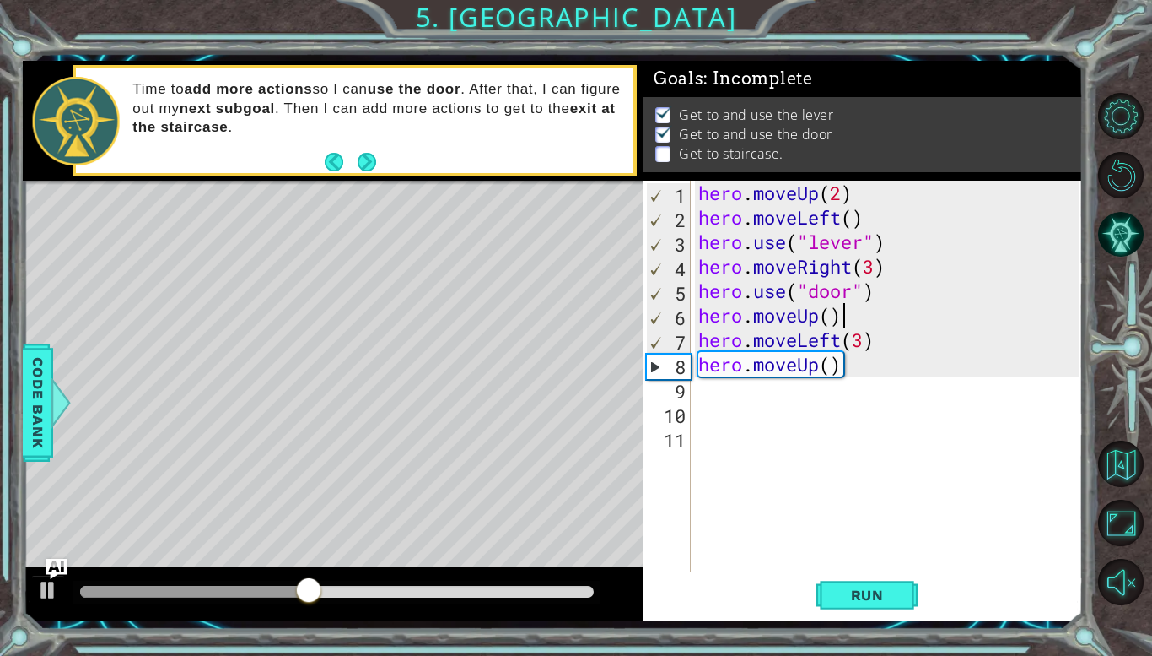
click at [858, 314] on div "hero . moveUp ( 2 ) hero . moveLeft ( ) hero . use ( "lever" ) hero . moveRight…" at bounding box center [891, 401] width 392 height 440
click at [834, 316] on div "hero . moveUp ( 2 ) hero . moveLeft ( ) hero . use ( "lever" ) hero . moveRight…" at bounding box center [891, 401] width 392 height 440
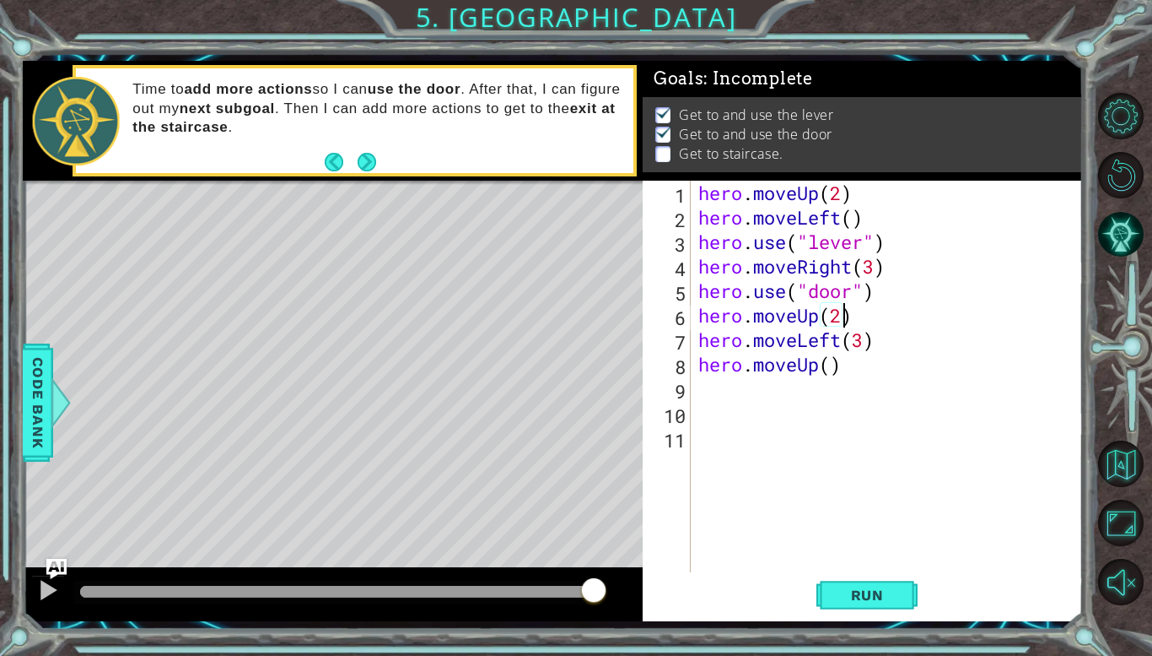
scroll to position [0, 6]
type textarea "hero.moveUp(2)"
click at [861, 582] on button "Run" at bounding box center [867, 595] width 101 height 44
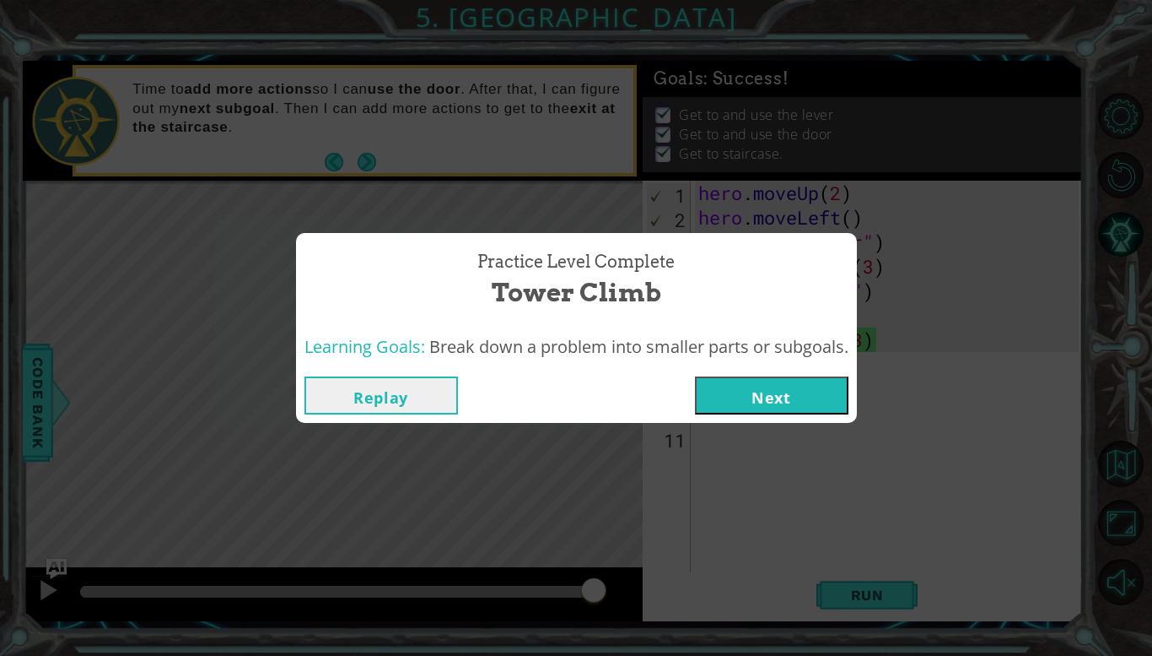
click at [814, 400] on button "Next" at bounding box center [772, 395] width 154 height 38
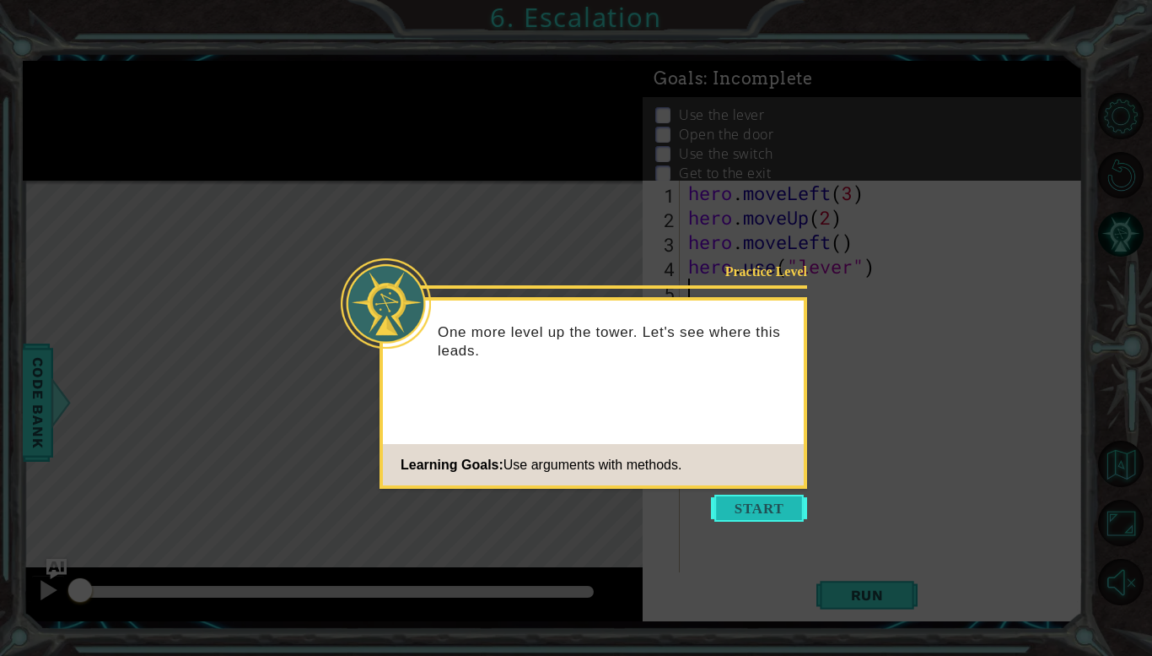
click at [771, 495] on button "Start" at bounding box center [759, 507] width 96 height 27
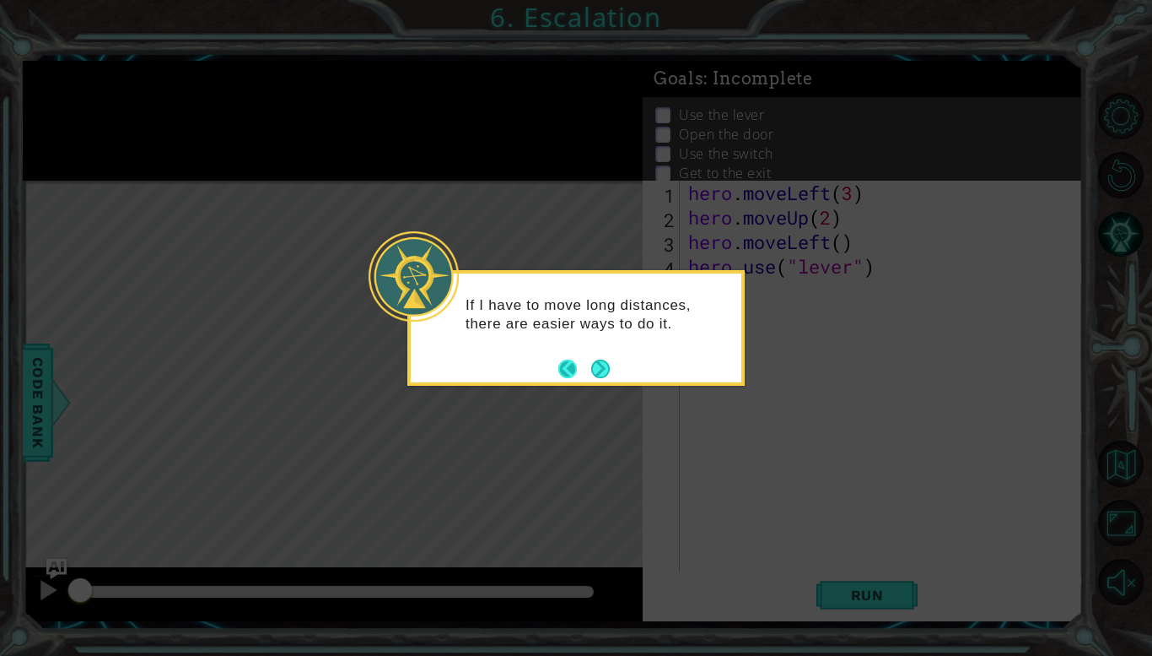
click at [568, 359] on button "Back" at bounding box center [575, 368] width 33 height 19
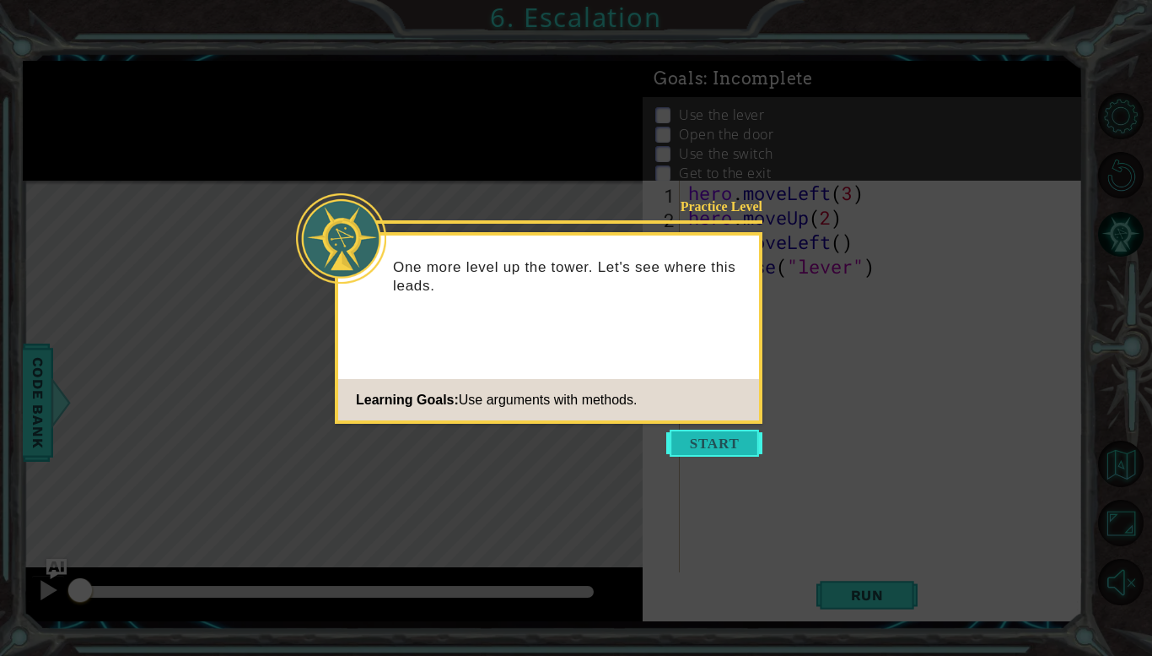
click at [715, 437] on button "Start" at bounding box center [715, 442] width 96 height 27
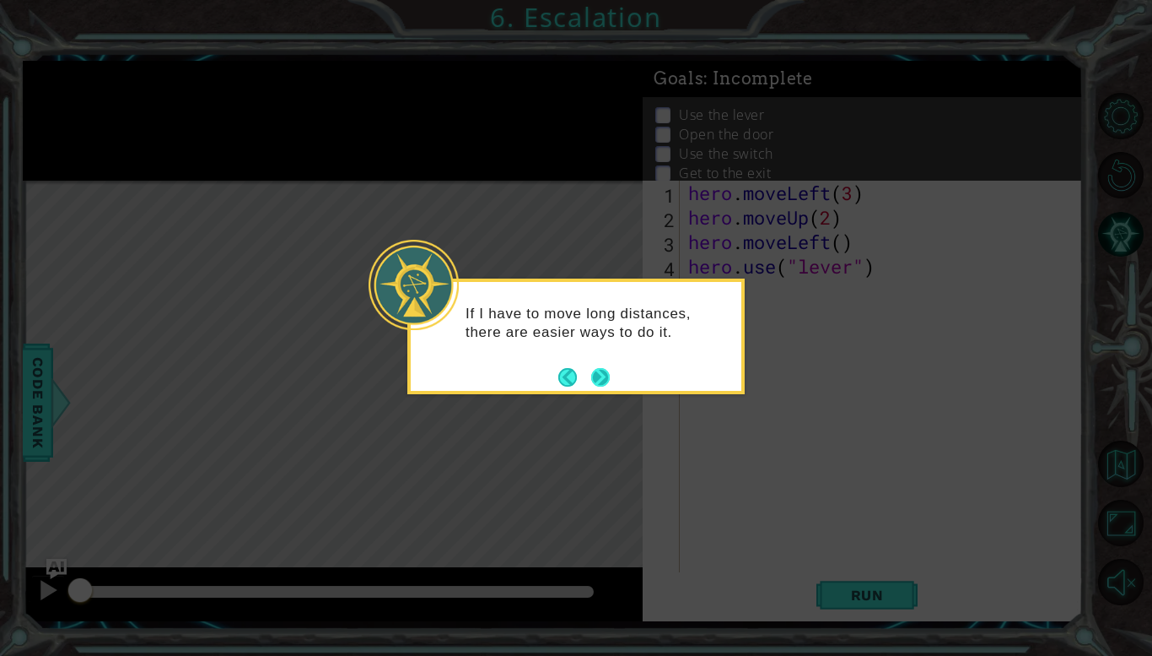
click at [603, 369] on button "Next" at bounding box center [600, 377] width 19 height 19
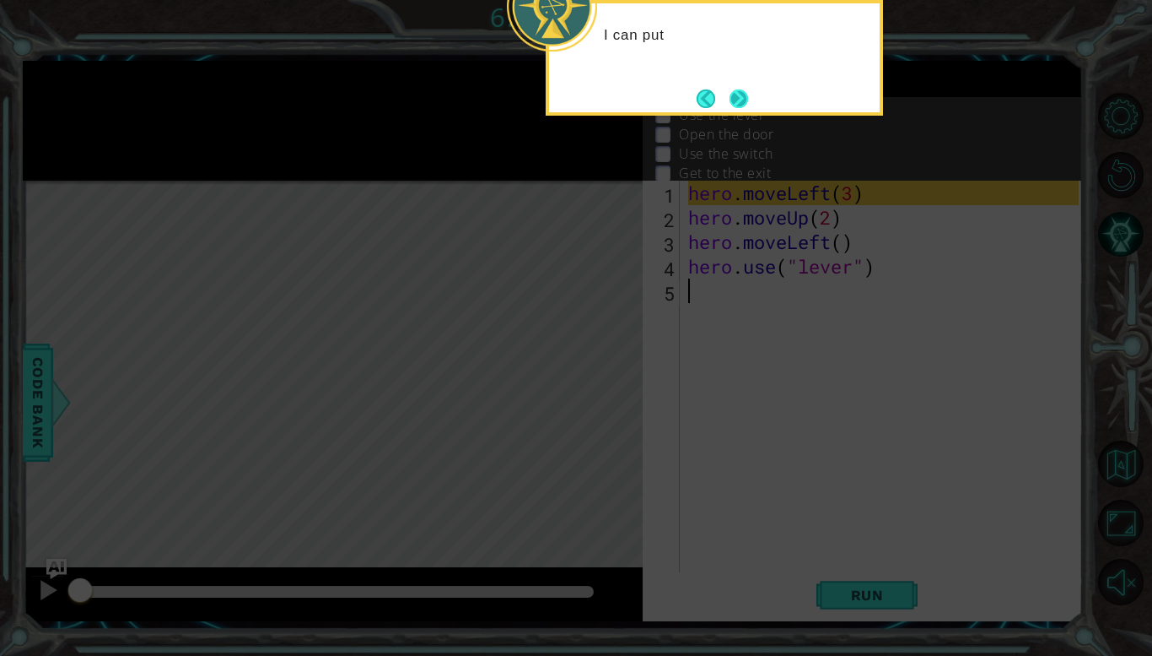
click at [741, 105] on button "Next" at bounding box center [739, 98] width 19 height 19
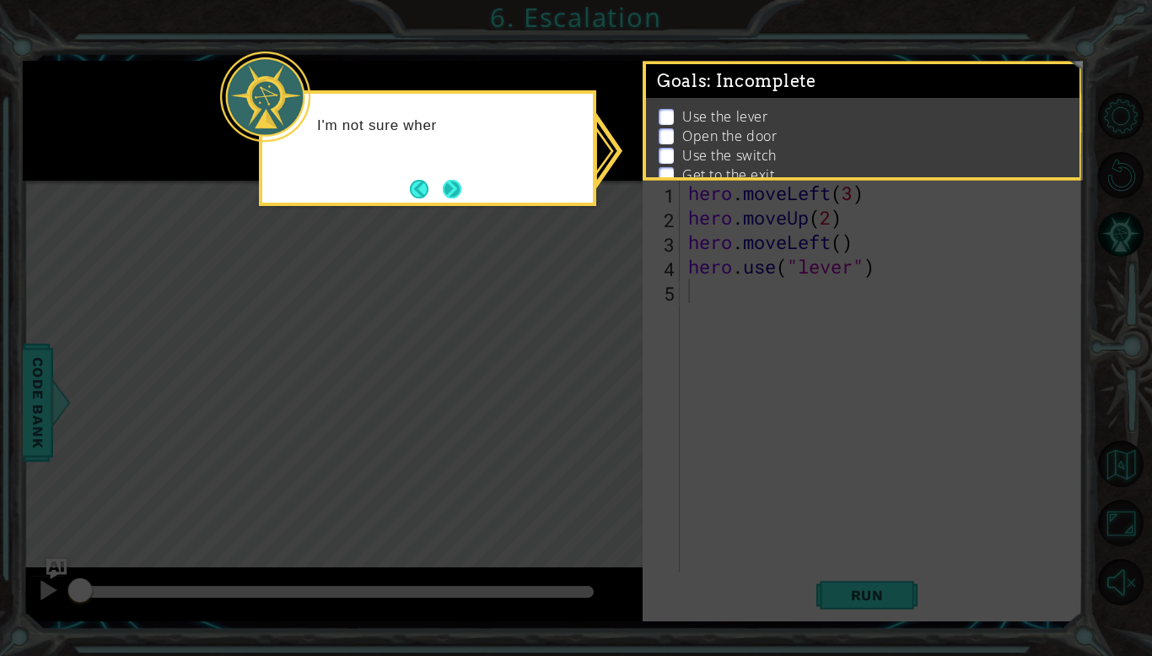
click at [452, 192] on button "Next" at bounding box center [452, 189] width 19 height 19
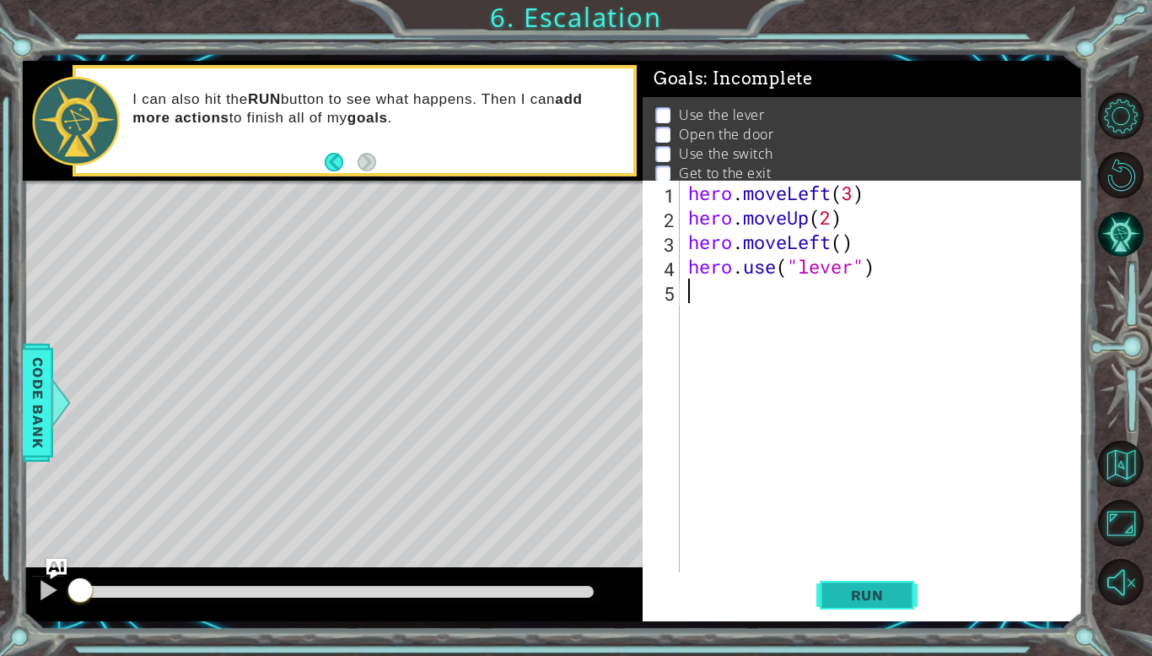
click at [829, 602] on button "Run" at bounding box center [867, 595] width 101 height 44
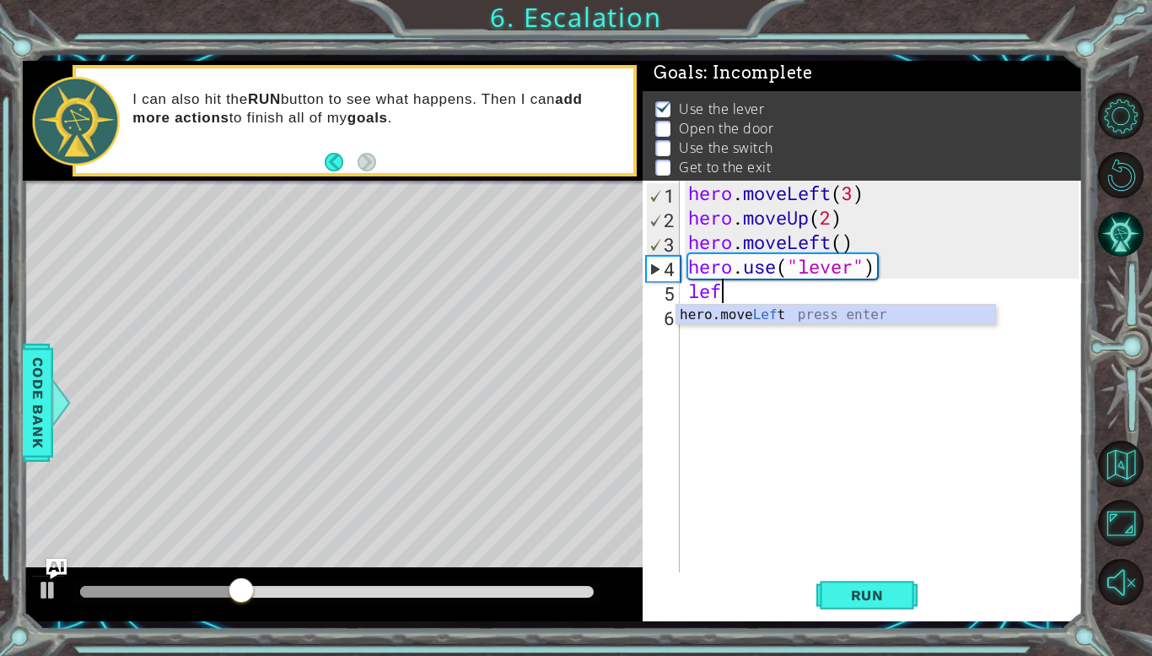
scroll to position [0, 1]
type textarea "hero.moveLeft(1)"
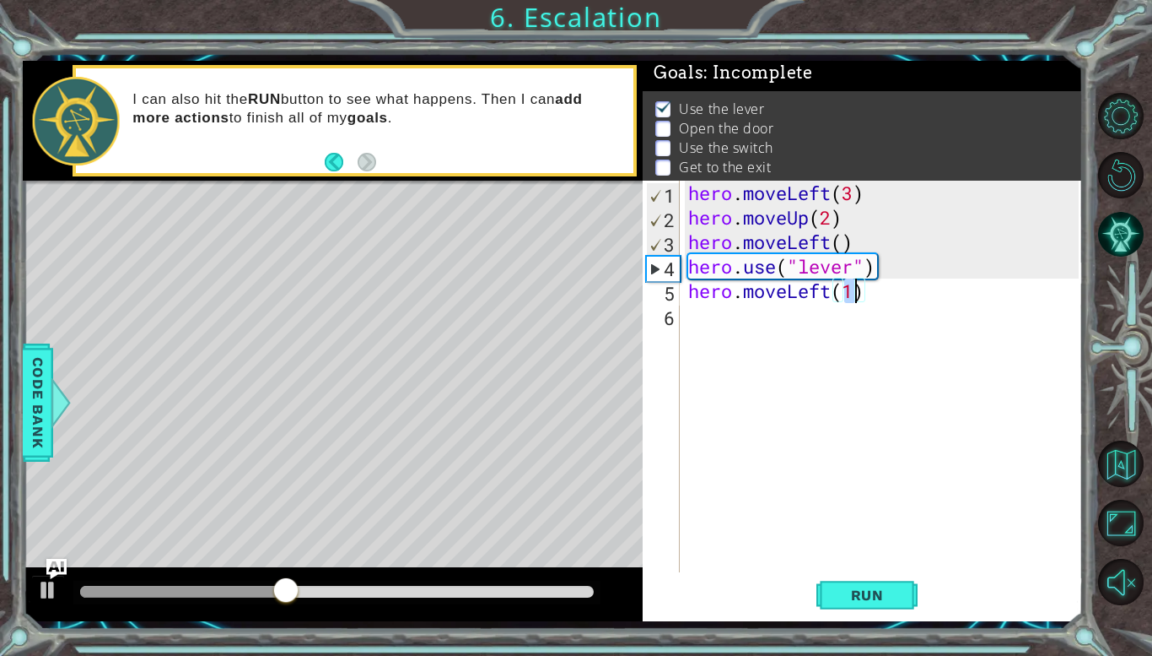
click at [769, 316] on div "hero . moveLeft ( 3 ) hero . moveUp ( 2 ) hero . moveLeft ( ) hero . use ( "lev…" at bounding box center [886, 401] width 402 height 440
click at [858, 294] on div "hero . moveLeft ( 3 ) hero . moveUp ( 2 ) hero . moveLeft ( ) hero . use ( "lev…" at bounding box center [886, 401] width 402 height 440
type textarea "hero.moveLeft()"
click at [869, 336] on div "hero . moveLeft ( 3 ) hero . moveUp ( 2 ) hero . moveLeft ( ) hero . use ( "lev…" at bounding box center [886, 401] width 402 height 440
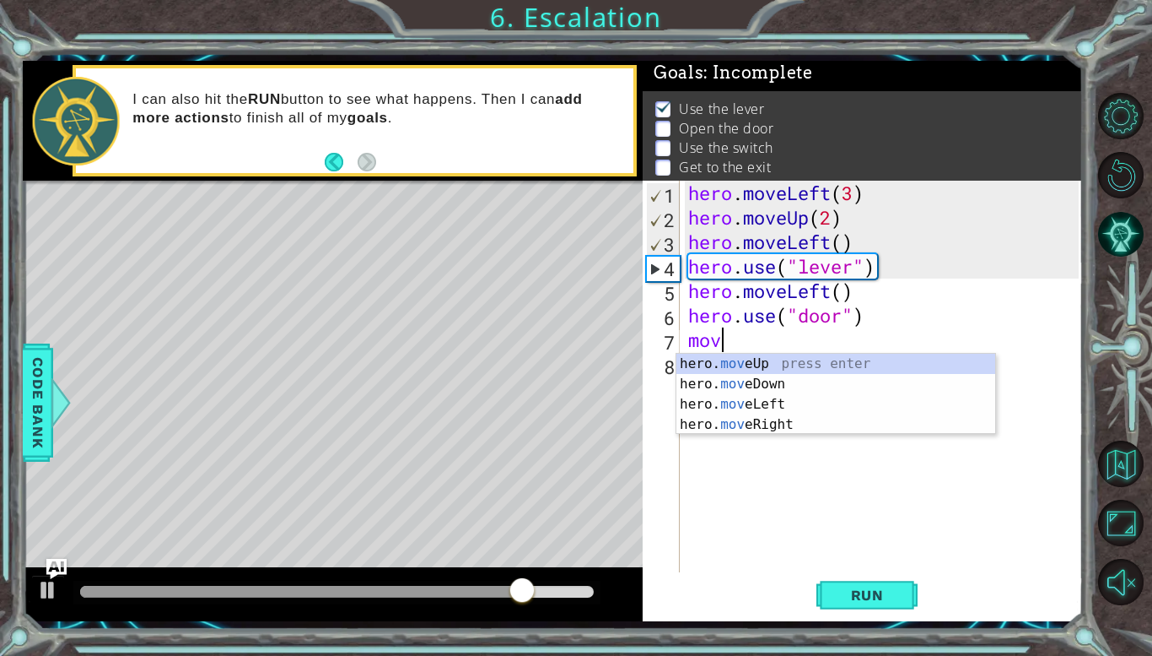
scroll to position [0, 1]
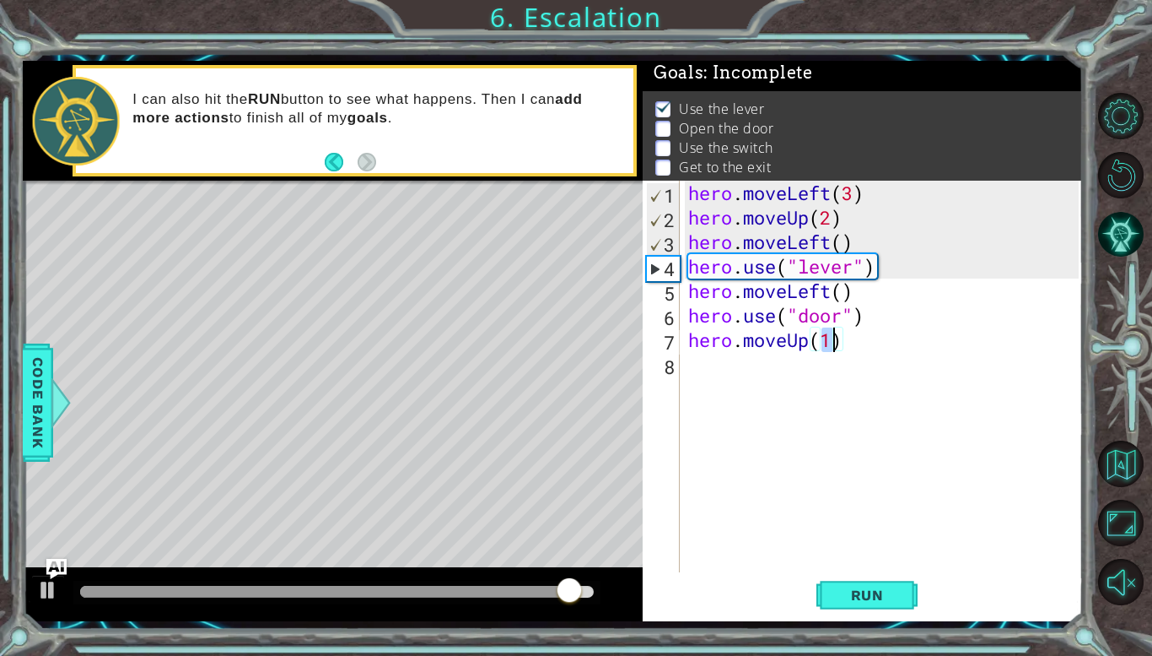
type textarea "hero.moveUp(2)"
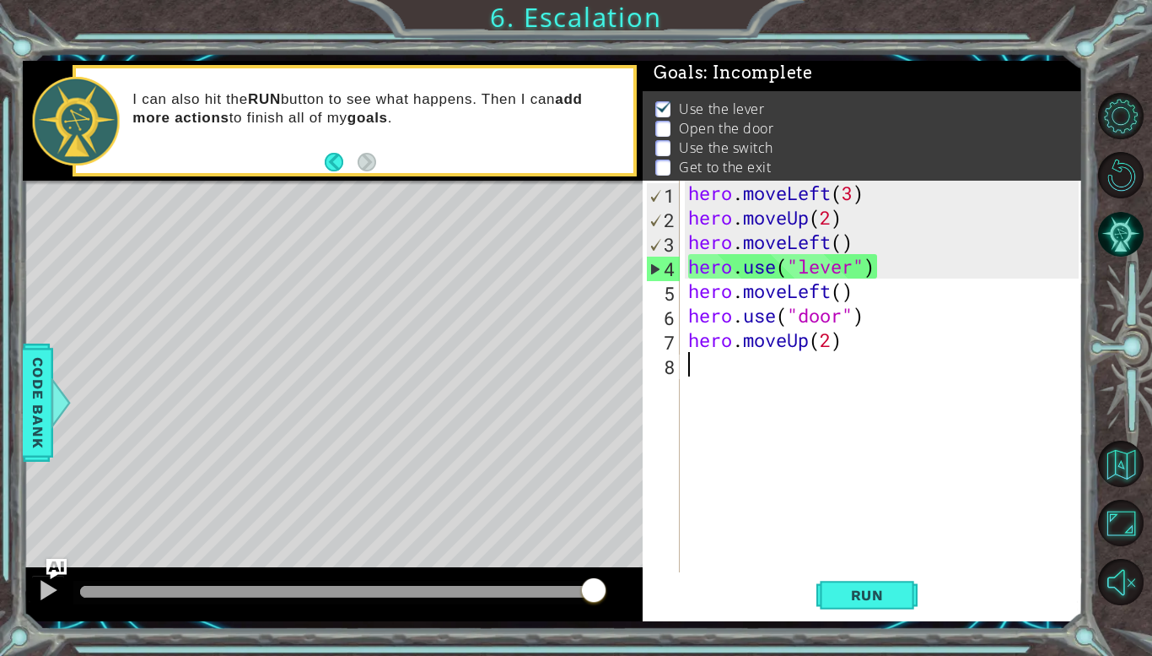
click at [746, 359] on div "hero . moveLeft ( 3 ) hero . moveUp ( 2 ) hero . moveLeft ( ) hero . use ( "lev…" at bounding box center [886, 401] width 402 height 440
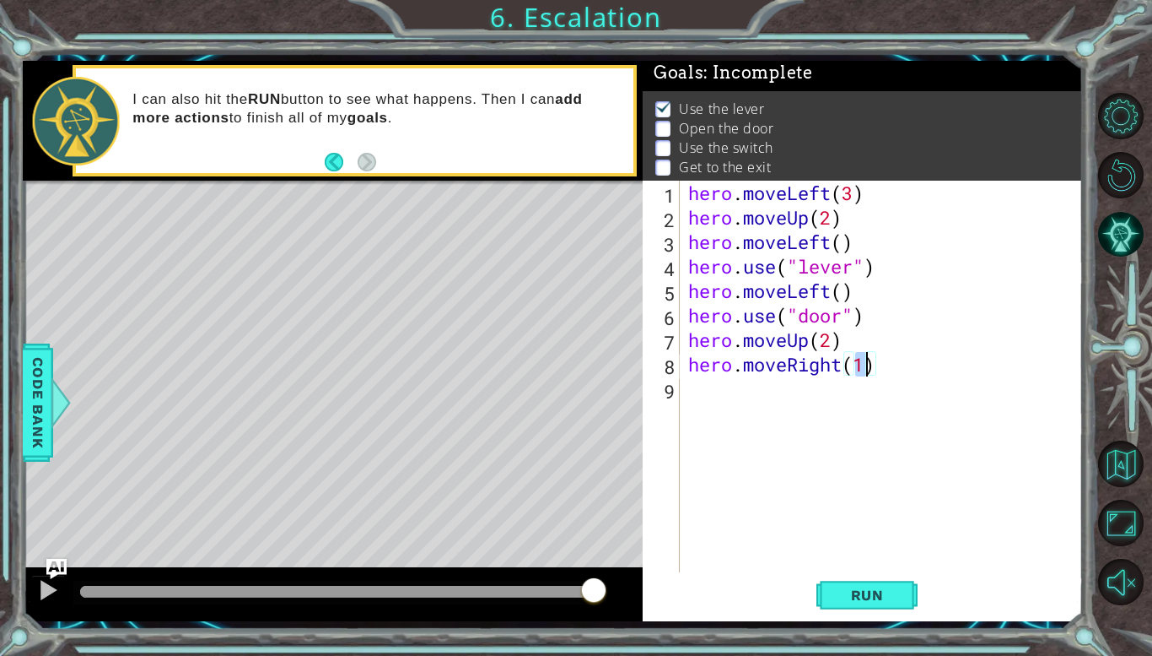
type textarea "hero.moveRight(2)"
click at [731, 393] on div "hero . moveLeft ( 3 ) hero . moveUp ( 2 ) hero . moveLeft ( ) hero . use ( "lev…" at bounding box center [886, 401] width 402 height 440
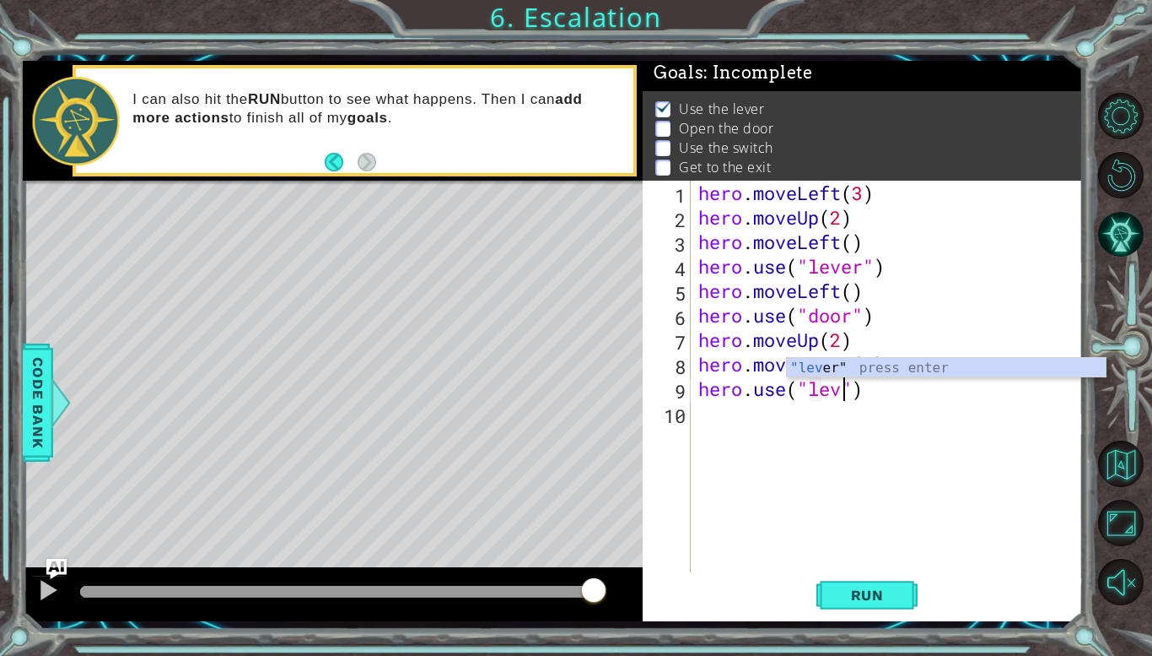
type textarea "hero.use("lever")"
click at [735, 412] on div "hero . moveLeft ( 3 ) hero . moveUp ( 2 ) hero . moveLeft ( ) hero . use ( "lev…" at bounding box center [891, 401] width 392 height 440
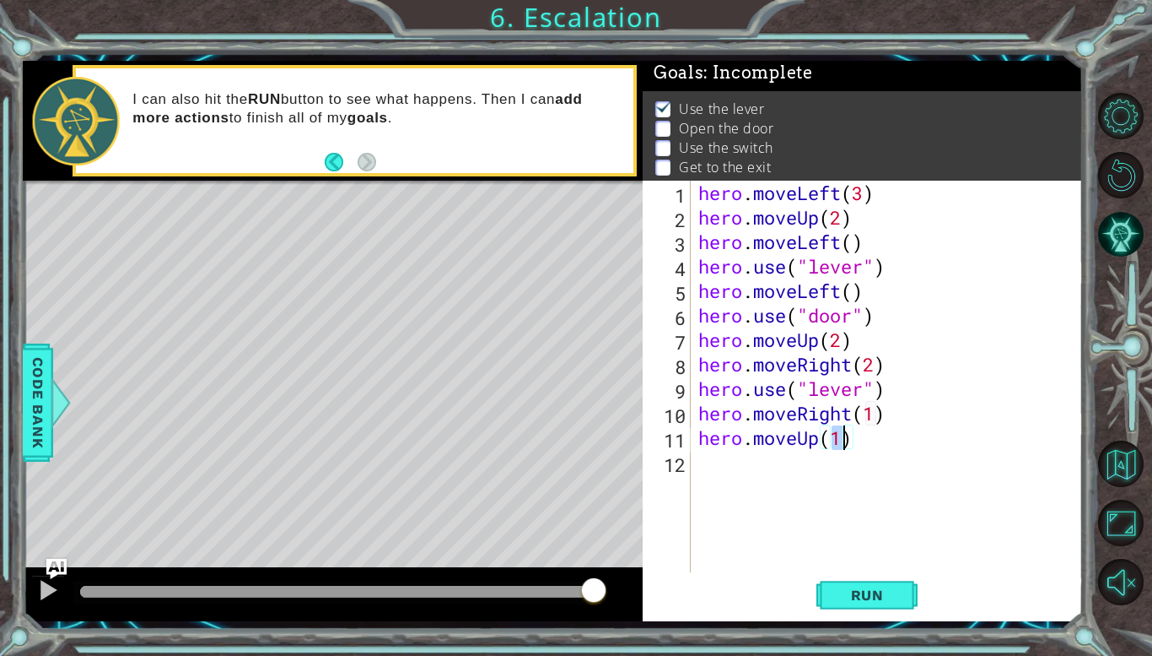
scroll to position [0, 6]
type textarea "hero.moveUp(1)"
click at [860, 581] on button "Run" at bounding box center [867, 595] width 101 height 44
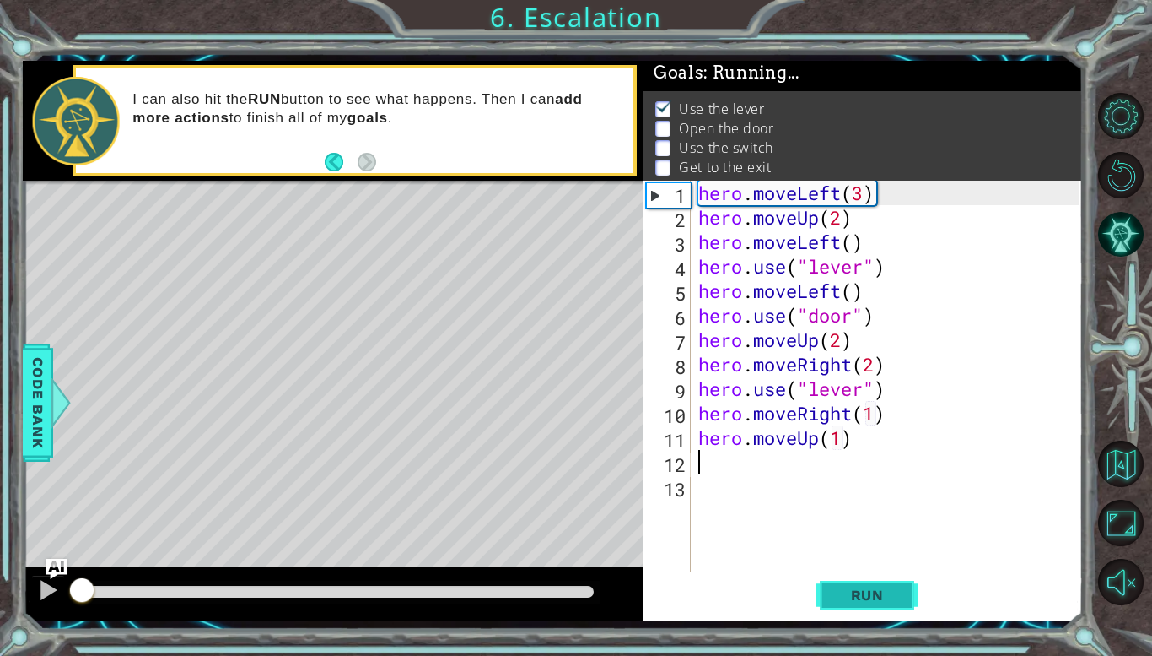
scroll to position [0, 0]
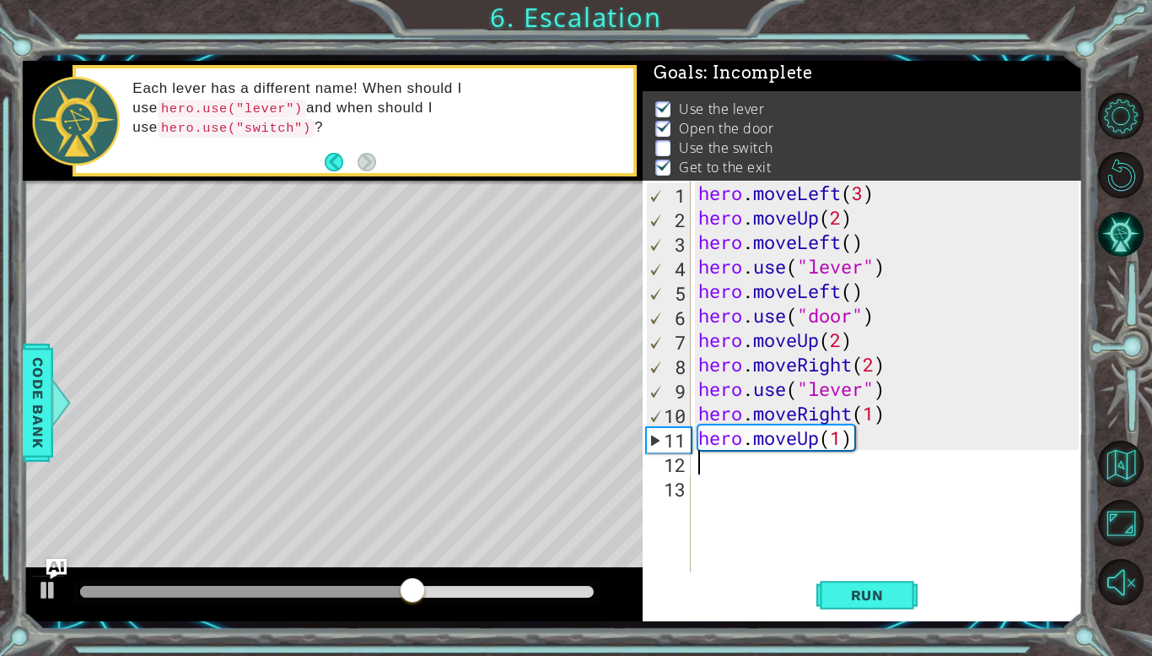
click at [831, 391] on div "hero . moveLeft ( 3 ) hero . moveUp ( 2 ) hero . moveLeft ( ) hero . use ( "lev…" at bounding box center [891, 401] width 392 height 440
click at [831, 392] on div "hero . moveLeft ( 3 ) hero . moveUp ( 2 ) hero . moveLeft ( ) hero . use ( "lev…" at bounding box center [891, 401] width 392 height 440
type textarea "hero.use("switch")"
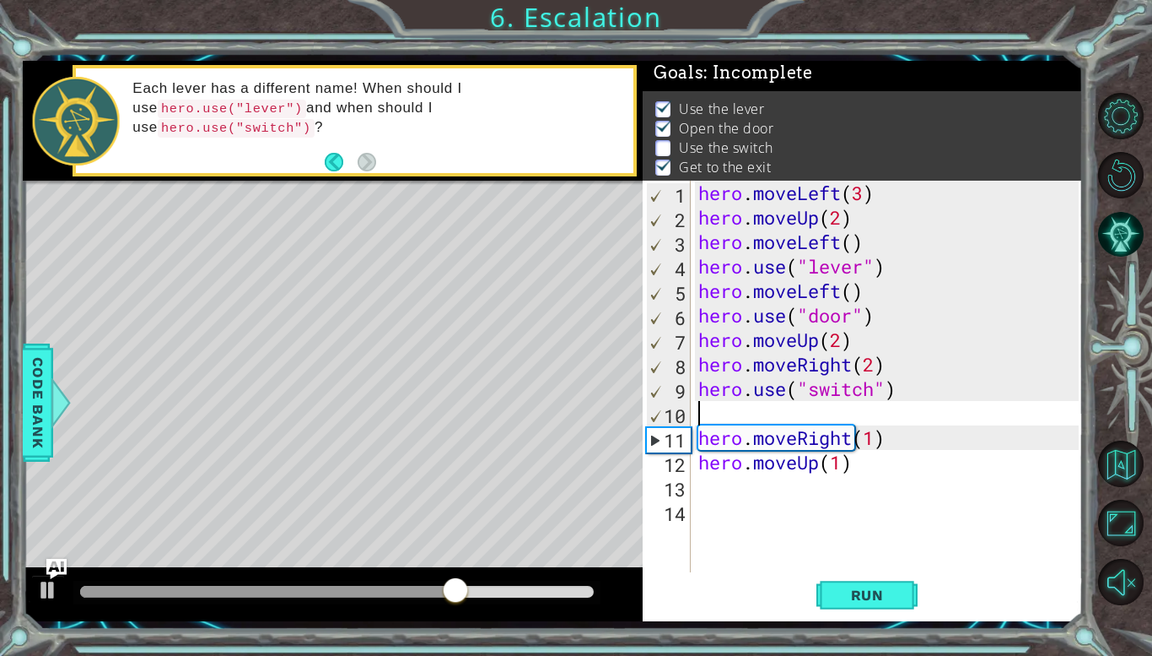
scroll to position [0, 0]
click at [871, 591] on span "Run" at bounding box center [867, 594] width 67 height 17
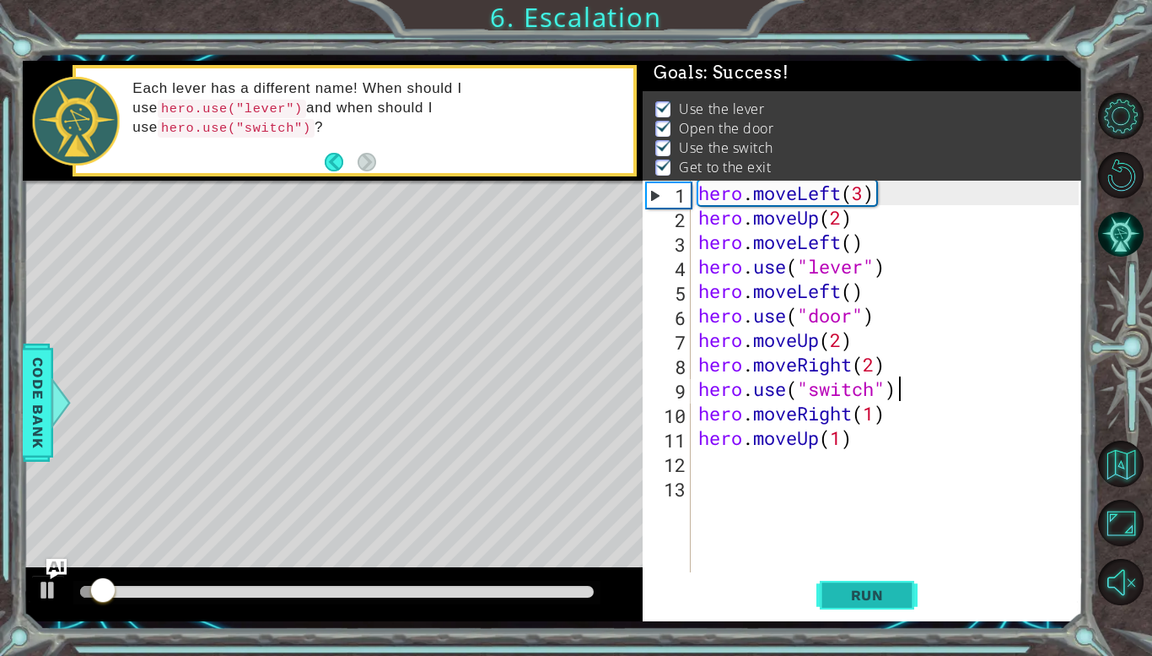
type textarea "hero.use("switch")"
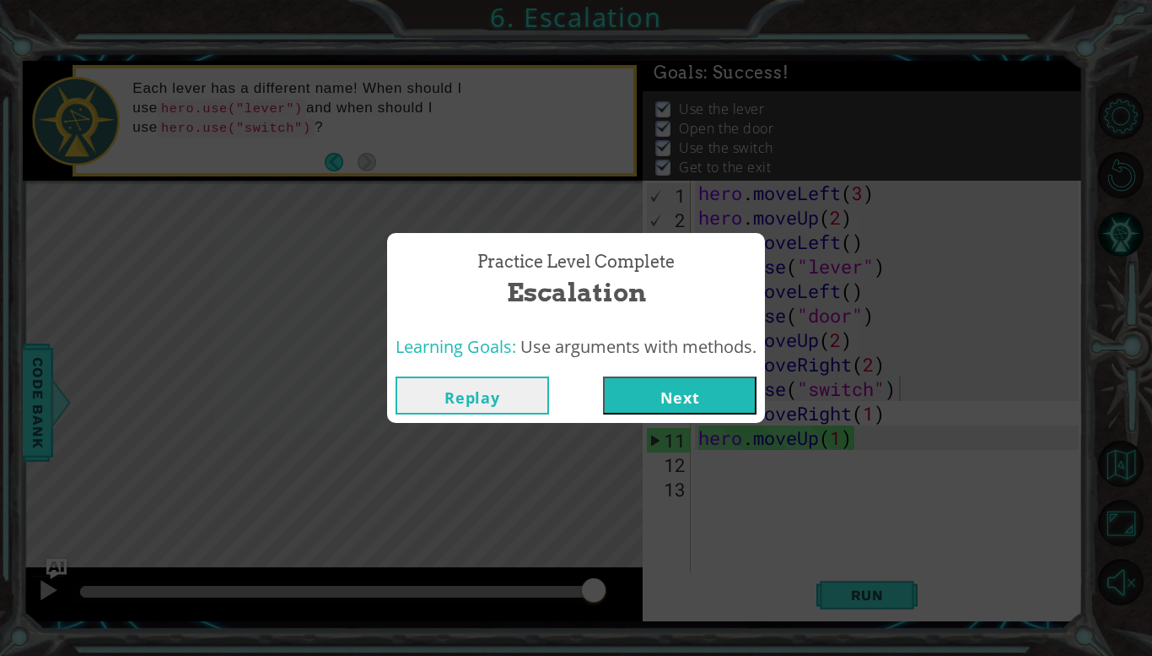
click at [654, 356] on span "Use arguments with methods." at bounding box center [639, 346] width 236 height 23
click at [665, 396] on button "Next" at bounding box center [680, 395] width 154 height 38
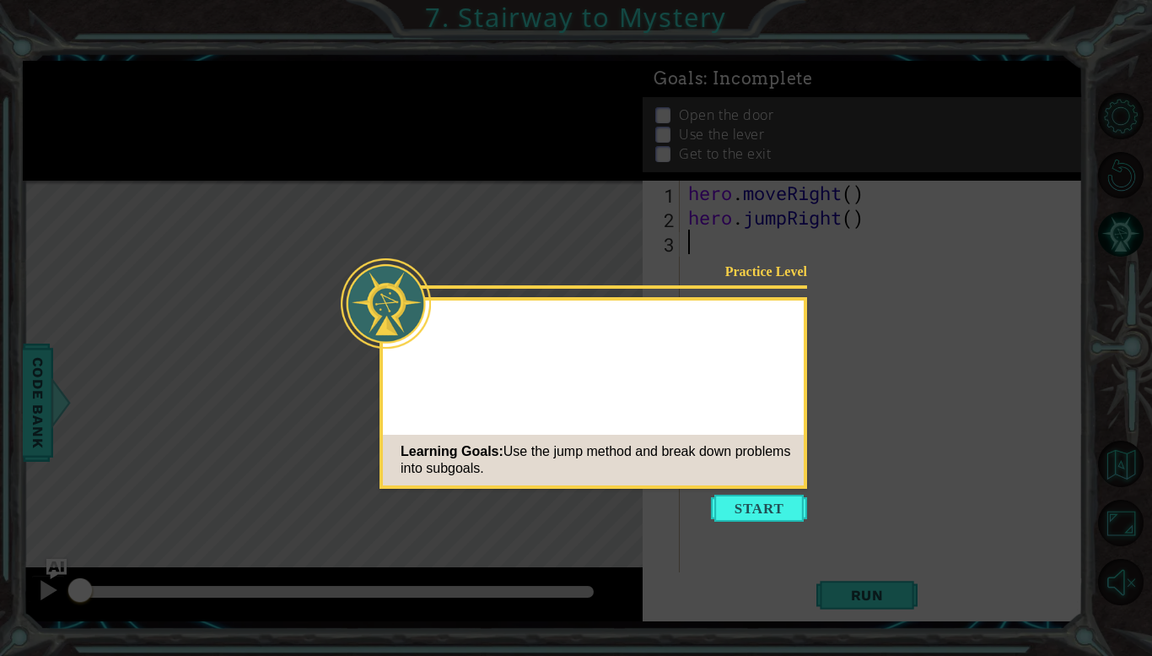
click at [667, 564] on icon at bounding box center [576, 328] width 1152 height 656
click at [0, 510] on icon at bounding box center [576, 328] width 1152 height 656
click at [0, 505] on icon at bounding box center [576, 328] width 1152 height 656
click at [0, 344] on icon at bounding box center [576, 328] width 1152 height 656
click at [25, 370] on icon at bounding box center [576, 328] width 1152 height 656
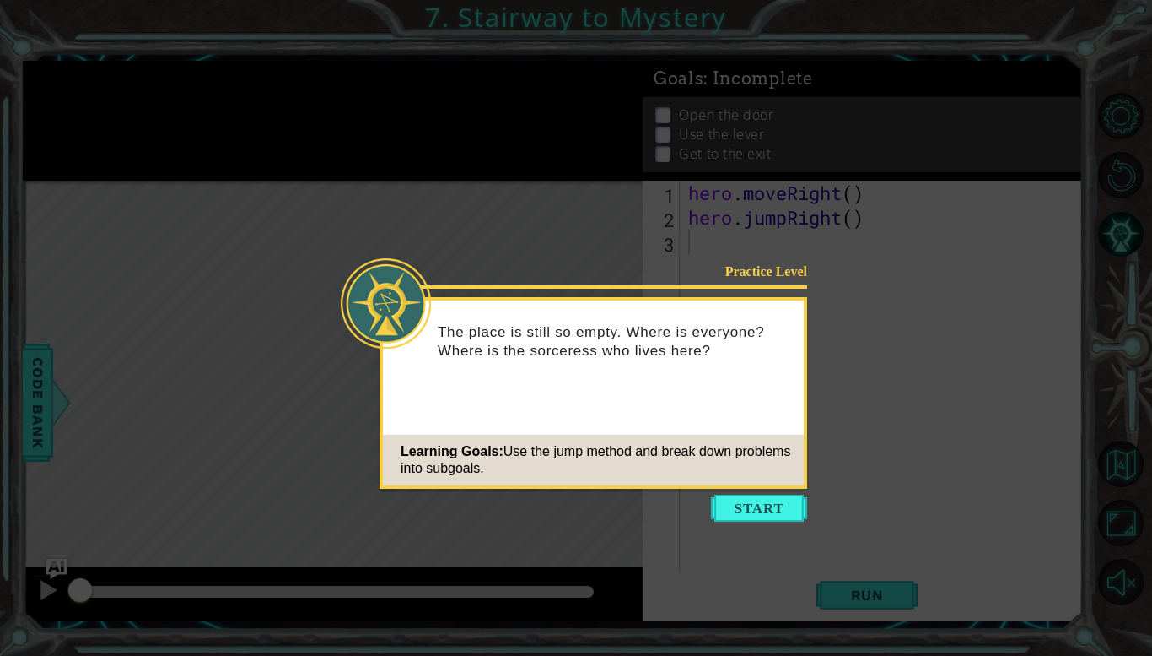
click at [0, 340] on icon at bounding box center [576, 328] width 1152 height 656
click at [0, 332] on icon at bounding box center [576, 328] width 1152 height 656
click at [1, 378] on icon at bounding box center [576, 328] width 1152 height 656
click at [1147, 380] on icon at bounding box center [576, 328] width 1152 height 656
click at [0, 355] on icon at bounding box center [576, 328] width 1152 height 656
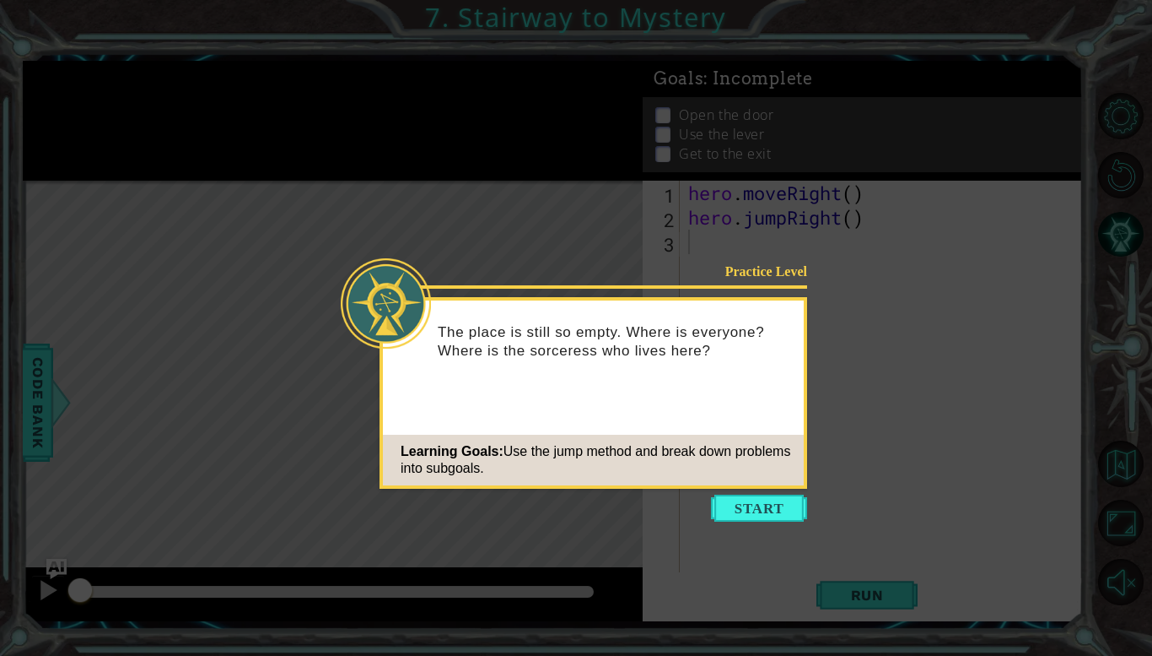
click at [1147, 366] on icon at bounding box center [576, 328] width 1152 height 656
click at [1147, 354] on icon at bounding box center [576, 328] width 1152 height 656
click at [0, 362] on icon at bounding box center [576, 328] width 1152 height 656
click at [792, 508] on button "Start" at bounding box center [759, 507] width 96 height 27
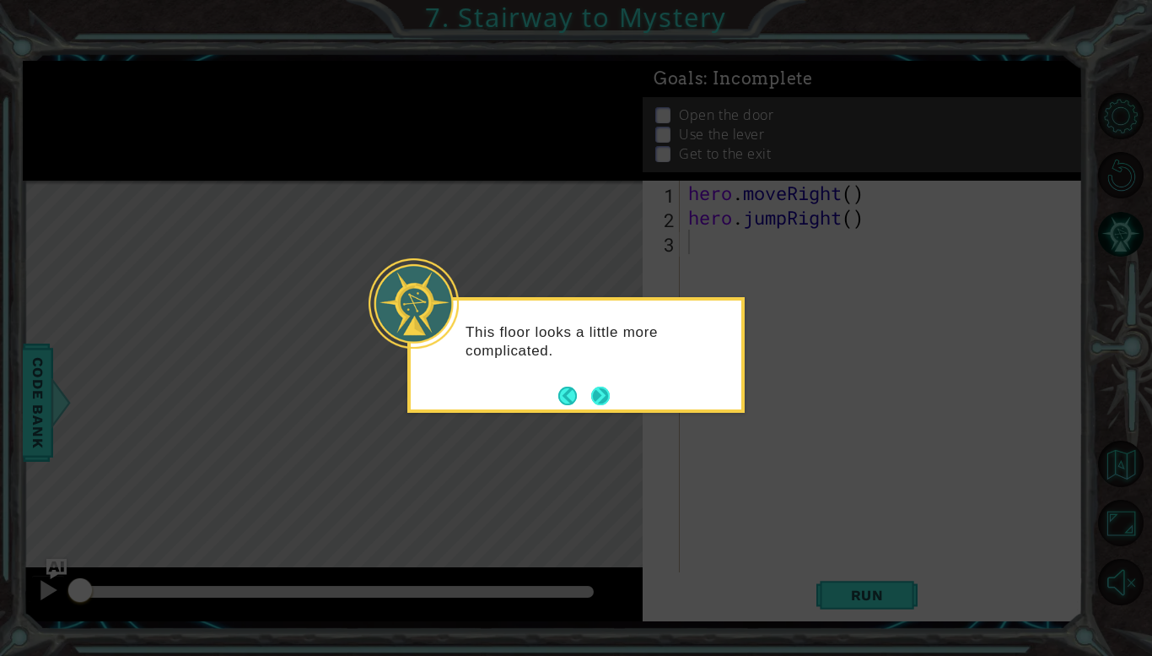
click at [610, 395] on button "Next" at bounding box center [600, 395] width 19 height 19
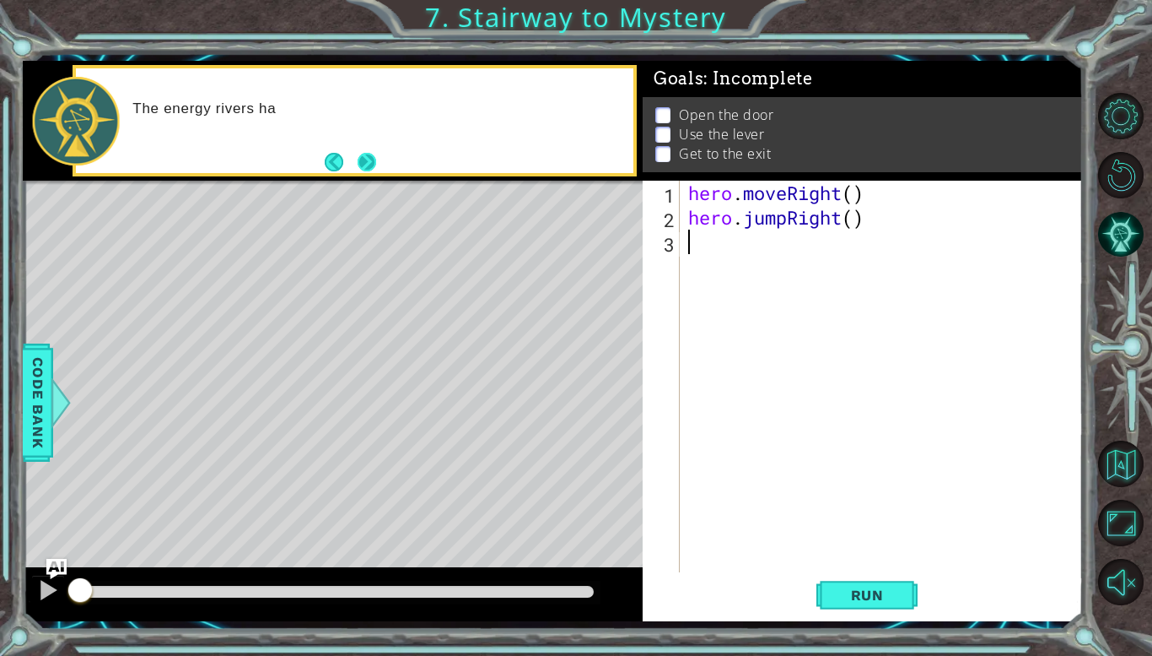
click at [364, 156] on button "Next" at bounding box center [366, 162] width 19 height 19
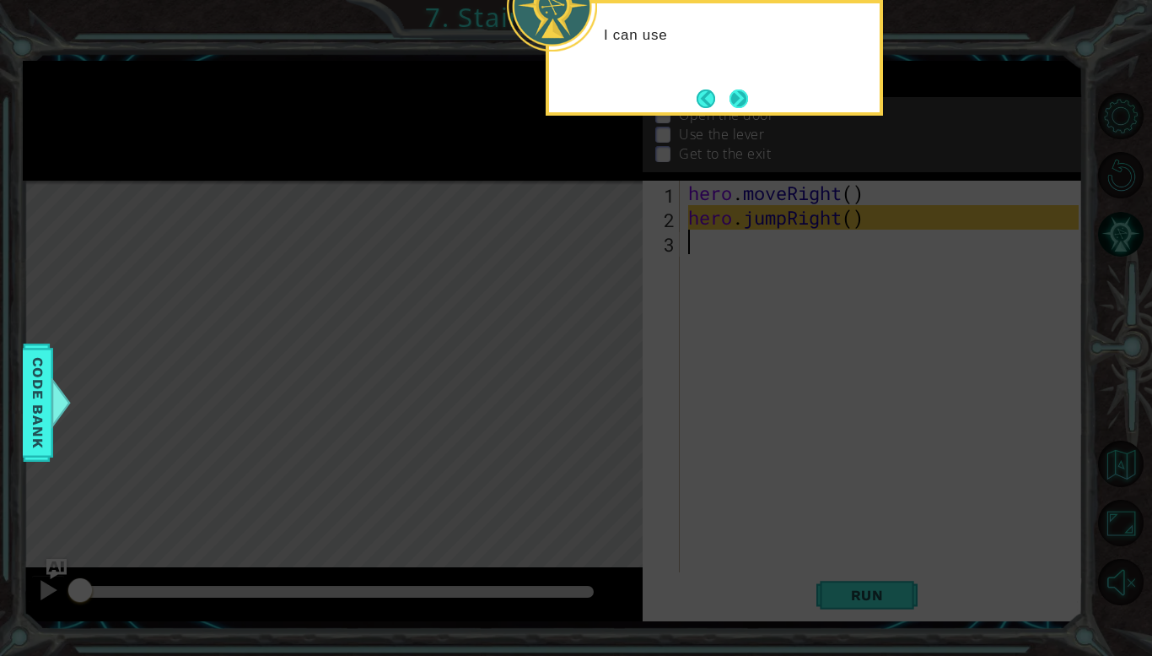
click at [732, 101] on button "Next" at bounding box center [739, 98] width 19 height 19
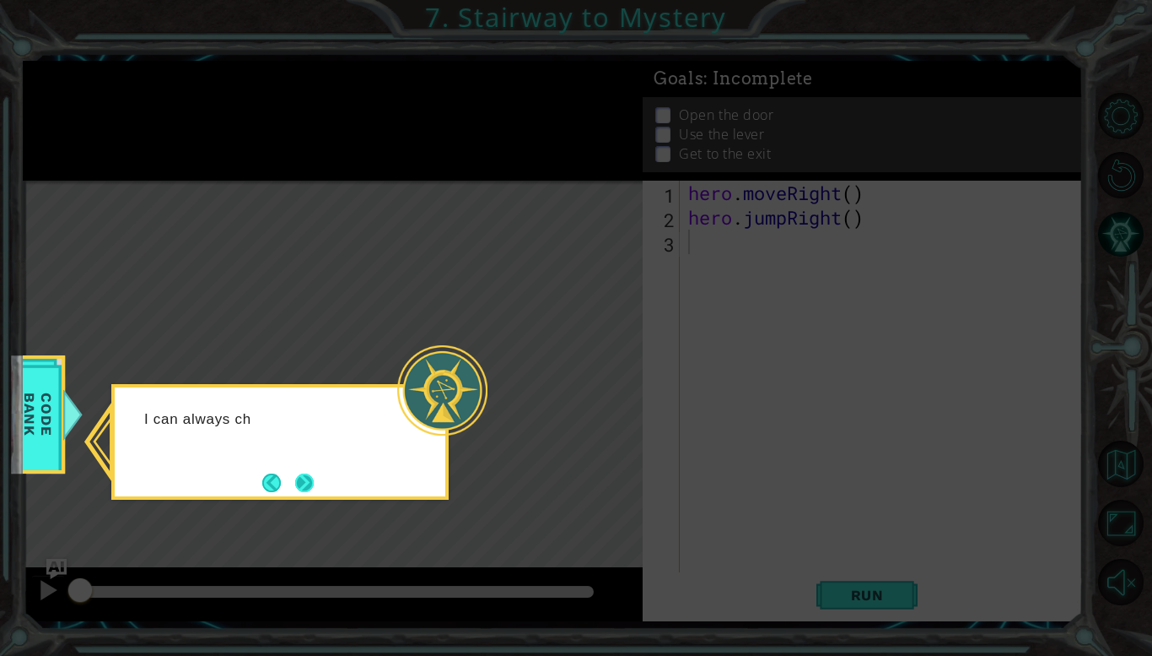
click at [306, 473] on button "Next" at bounding box center [304, 482] width 19 height 19
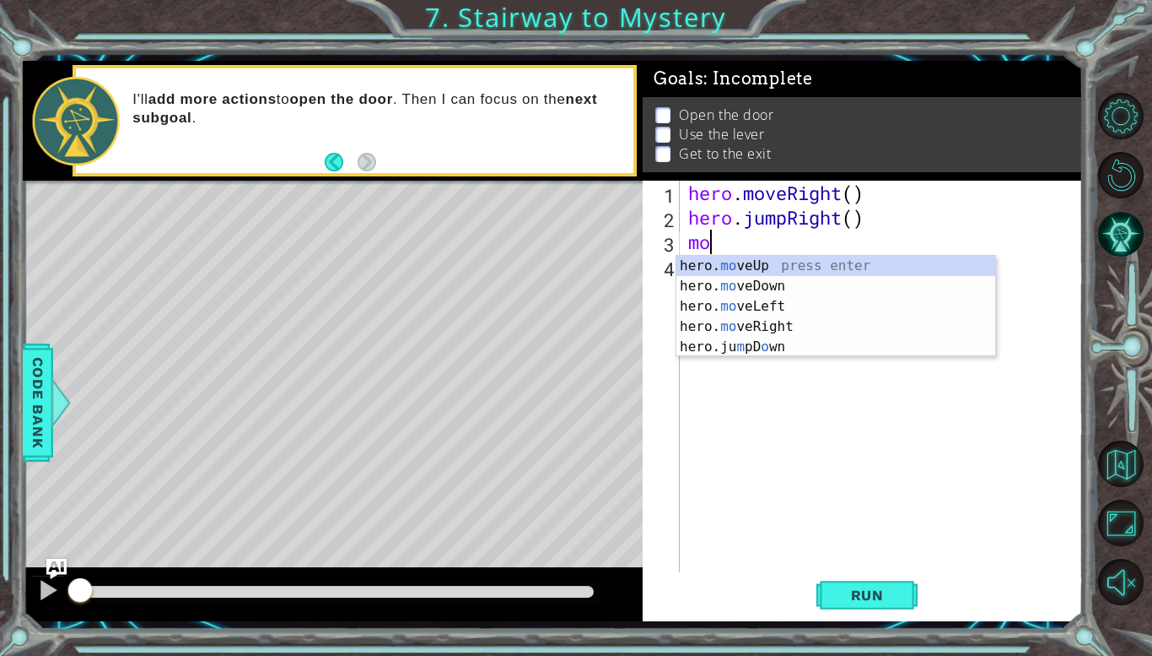
type textarea "m"
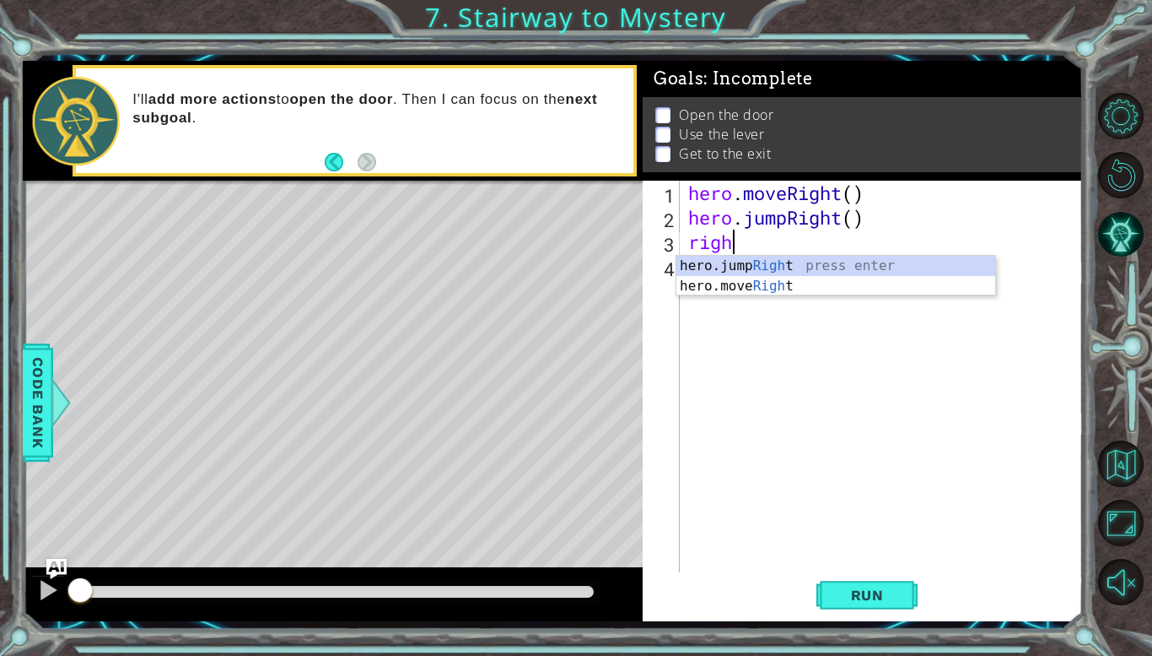
scroll to position [0, 1]
type textarea "right"
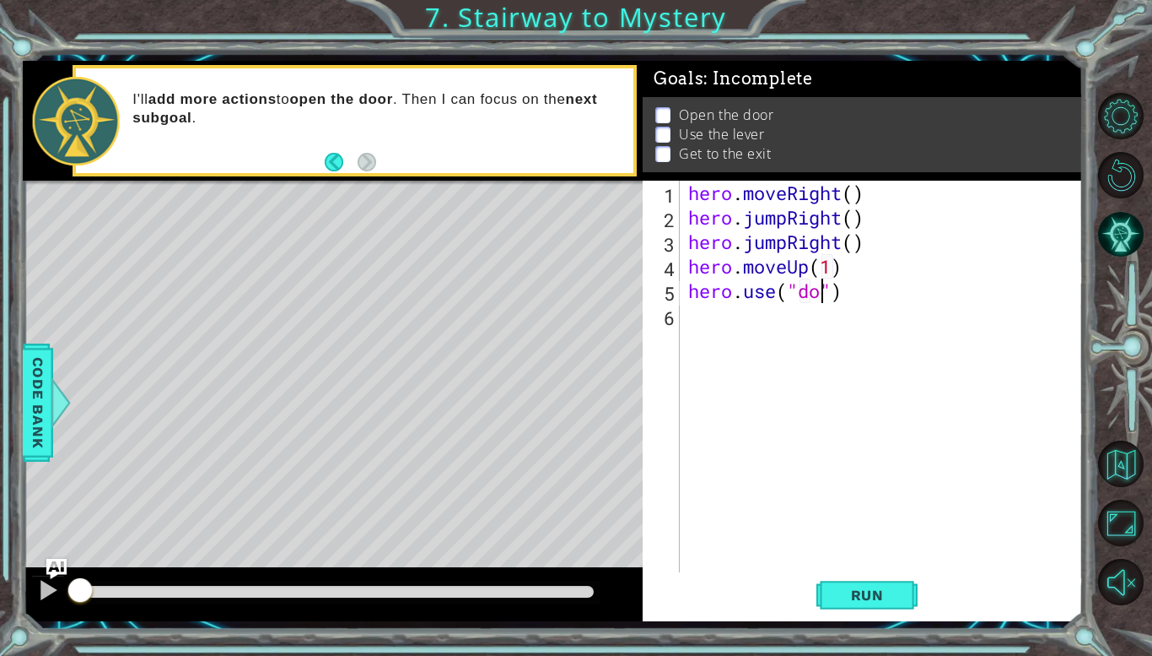
scroll to position [0, 6]
type textarea "hero.use("door")"
type textarea "hero.moveUp(2)"
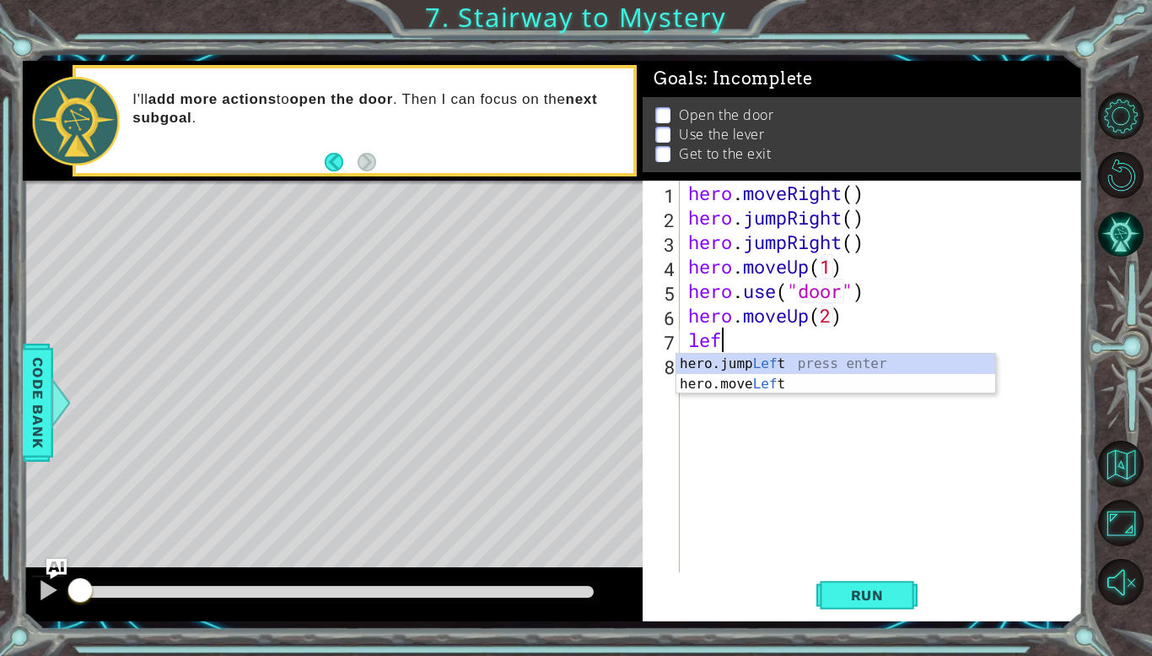
type textarea "left"
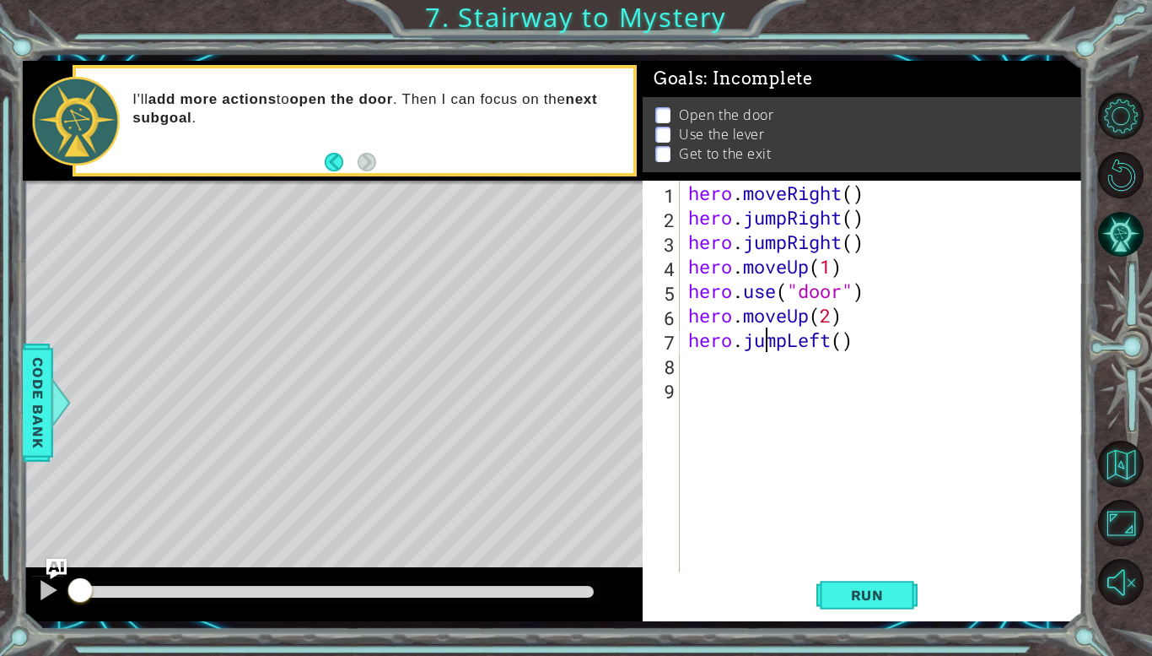
click at [764, 344] on div "hero . moveRight ( ) hero . jumpRight ( ) hero . jumpRight ( ) hero . moveUp ( …" at bounding box center [886, 401] width 402 height 440
click at [762, 343] on div "hero . moveRight ( ) hero . jumpRight ( ) hero . jumpRight ( ) hero . moveUp ( …" at bounding box center [886, 401] width 402 height 440
click at [763, 244] on div "hero . moveRight ( ) hero . jumpRight ( ) hero . jumpRight ( ) hero . moveUp ( …" at bounding box center [886, 401] width 402 height 440
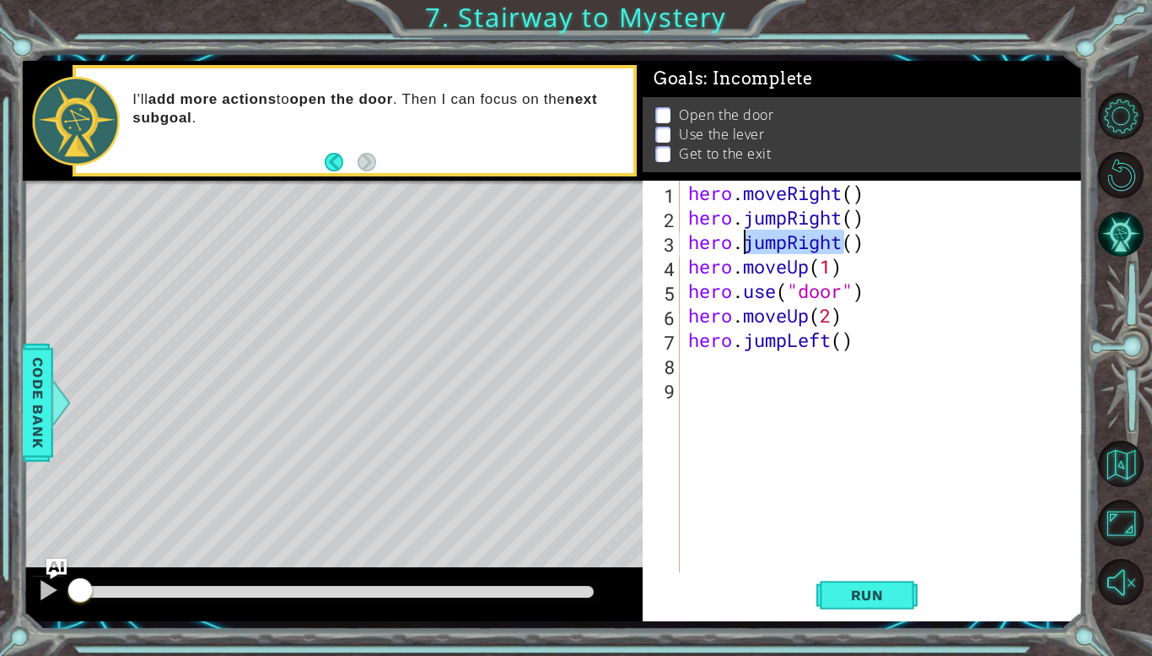
click at [763, 244] on div "hero . moveRight ( ) hero . jumpRight ( ) hero . jumpRight ( ) hero . moveUp ( …" at bounding box center [886, 401] width 402 height 440
click at [784, 246] on div "hero . moveRight ( ) hero . jumpRight ( ) hero . jumpRight ( ) hero . moveUp ( …" at bounding box center [886, 401] width 402 height 440
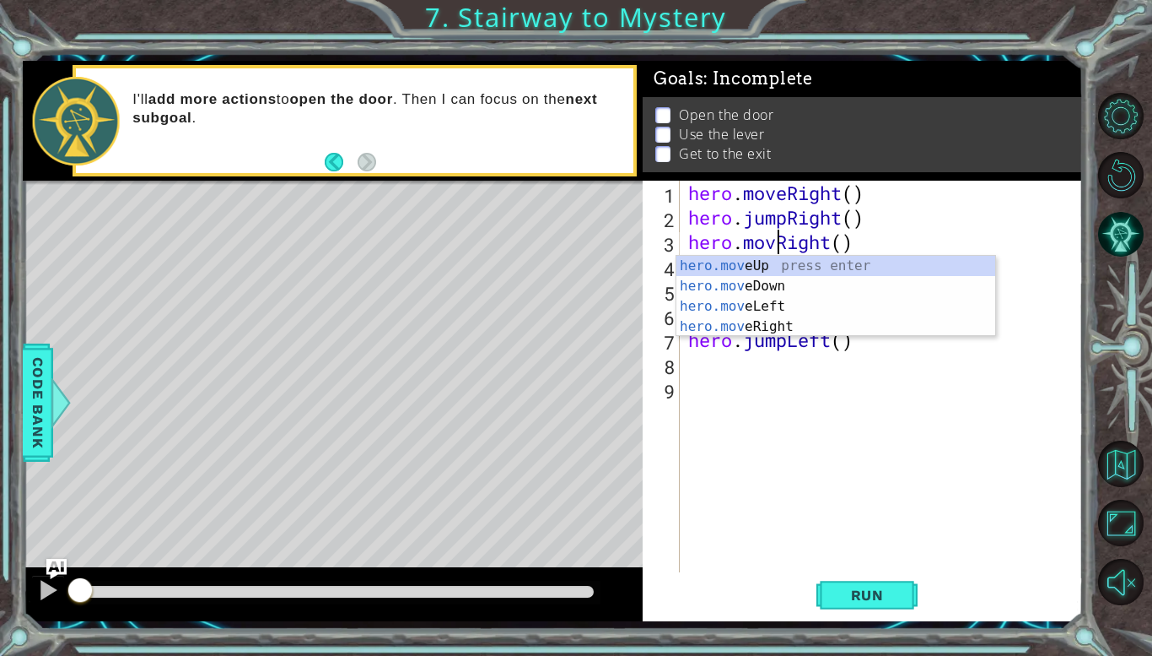
type textarea "hero.moveRight()"
click at [863, 414] on div "hero . moveRight ( ) hero . jumpRight ( ) hero . moveRight ( ) hero . moveUp ( …" at bounding box center [886, 401] width 402 height 440
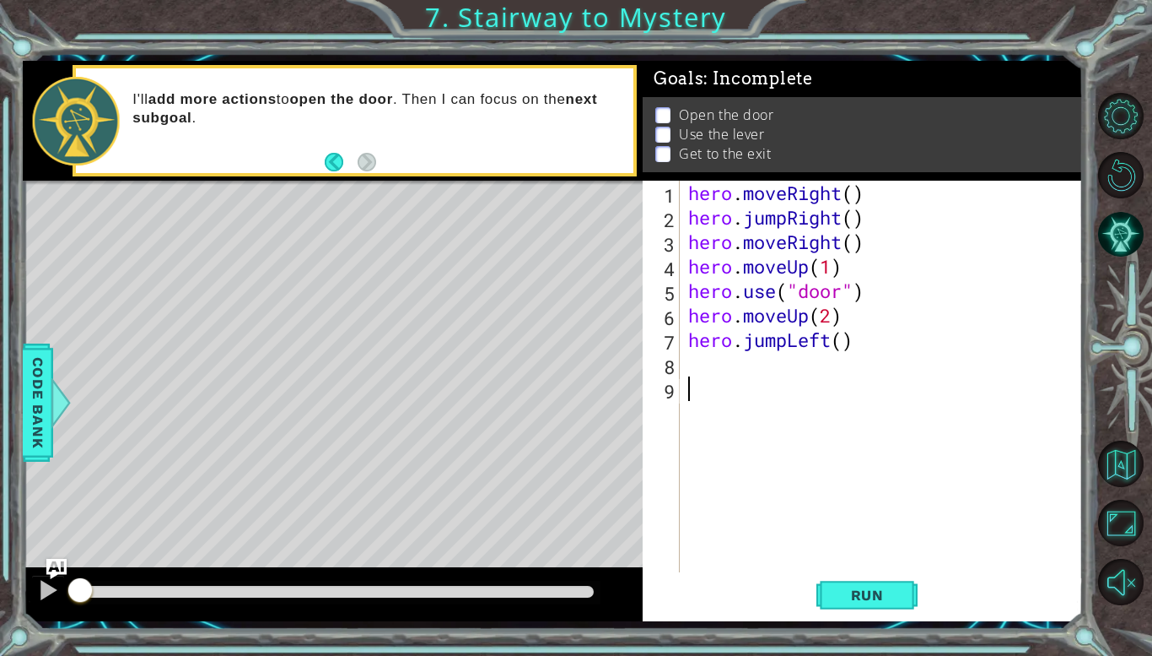
scroll to position [0, 0]
click at [786, 344] on div "hero . moveRight ( ) hero . jumpRight ( ) hero . moveRight ( ) hero . moveUp ( …" at bounding box center [886, 401] width 402 height 440
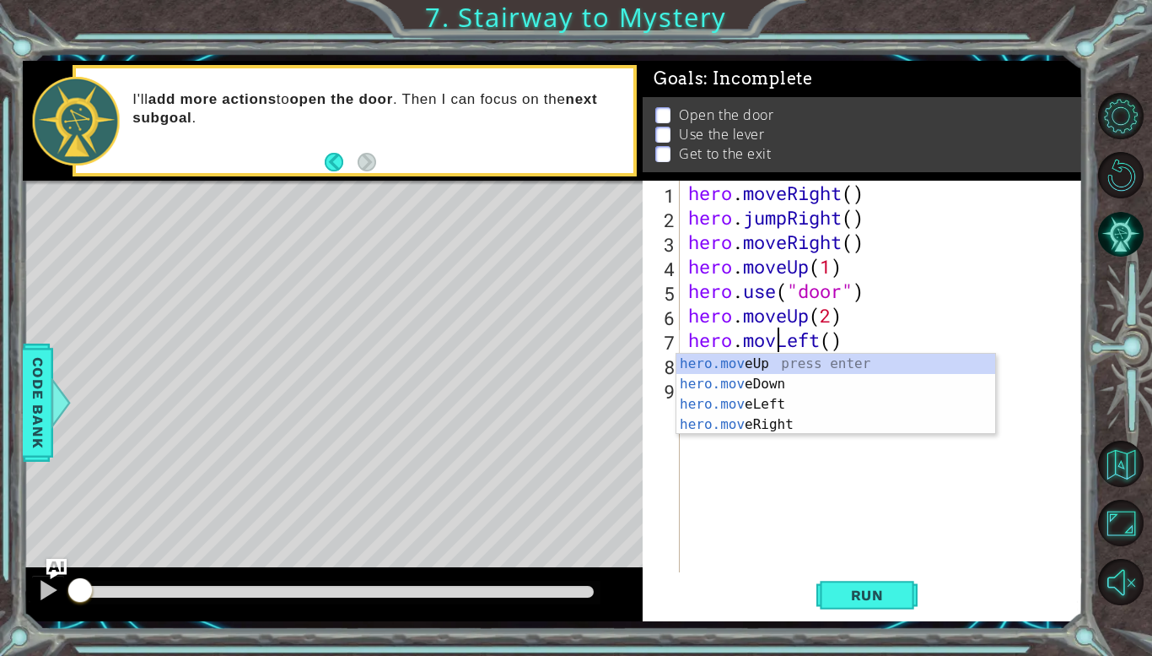
scroll to position [0, 4]
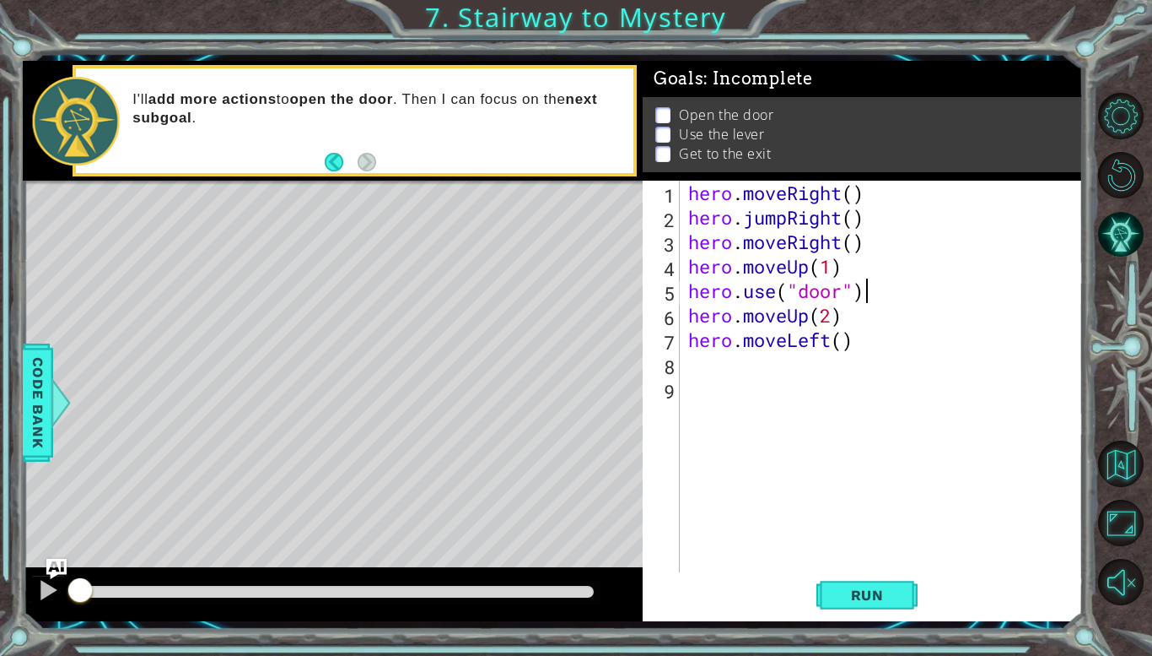
click at [942, 282] on div "hero . moveRight ( ) hero . jumpRight ( ) hero . moveRight ( ) hero . moveUp ( …" at bounding box center [886, 401] width 402 height 440
type textarea "hero.use("door")"
click at [798, 364] on div "hero . moveRight ( ) hero . jumpRight ( ) hero . moveRight ( ) hero . moveUp ( …" at bounding box center [886, 401] width 402 height 440
type textarea "hero.use("lever")"
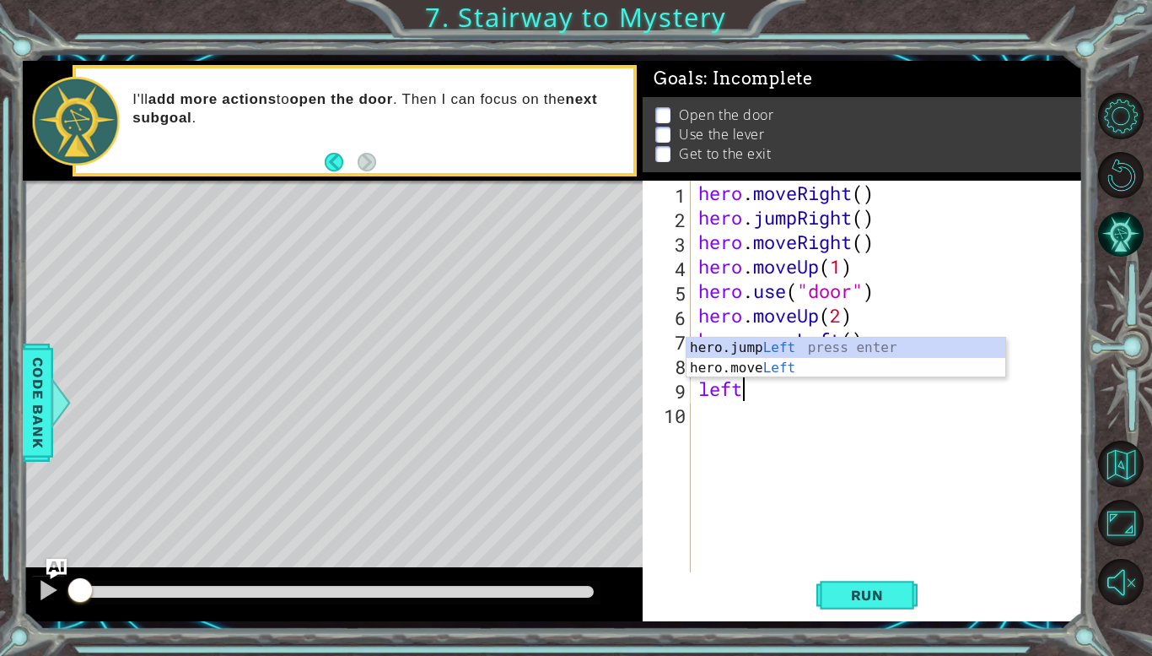
scroll to position [0, 1]
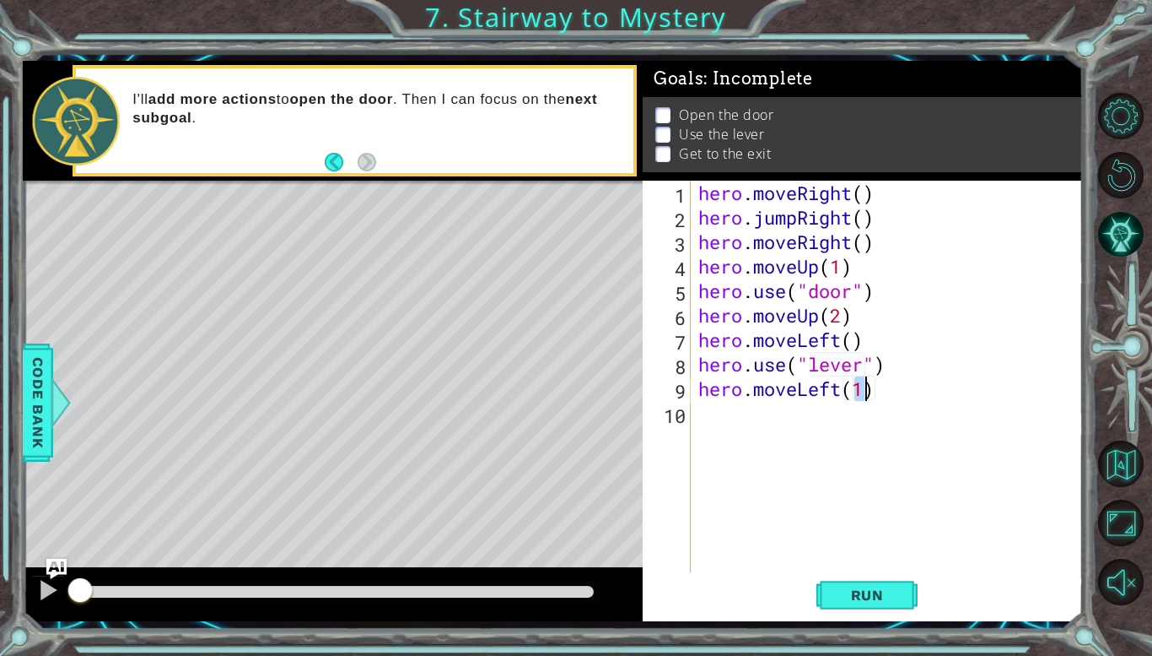
type textarea "hero.moveLeft(2)"
type textarea "jumpup"
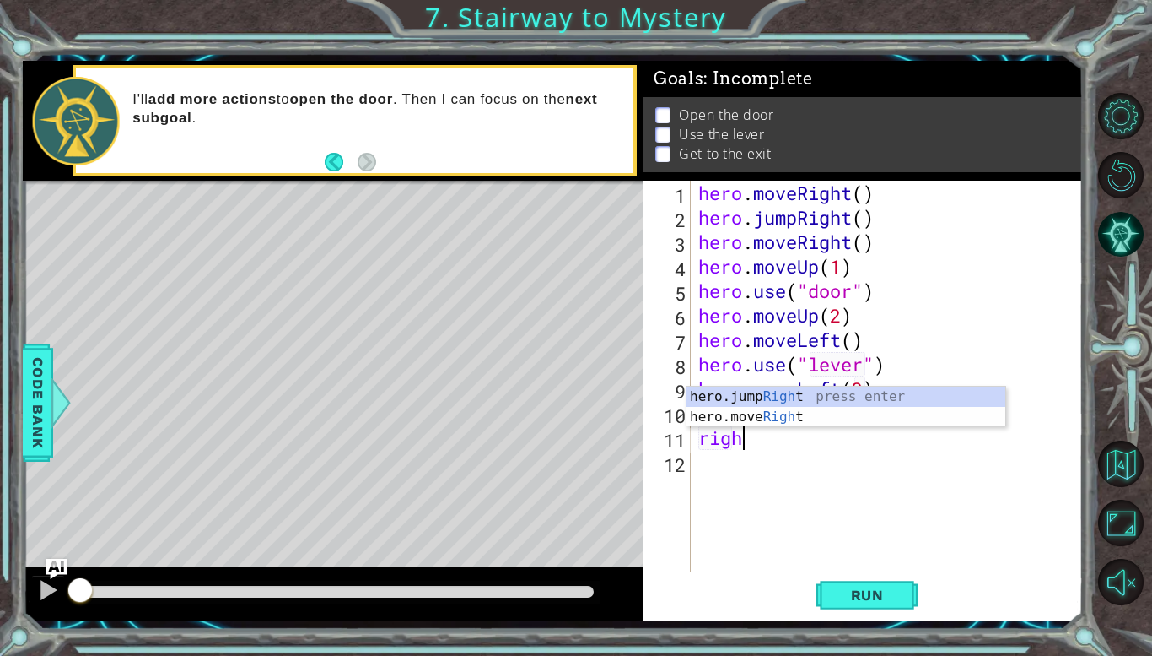
type textarea "right"
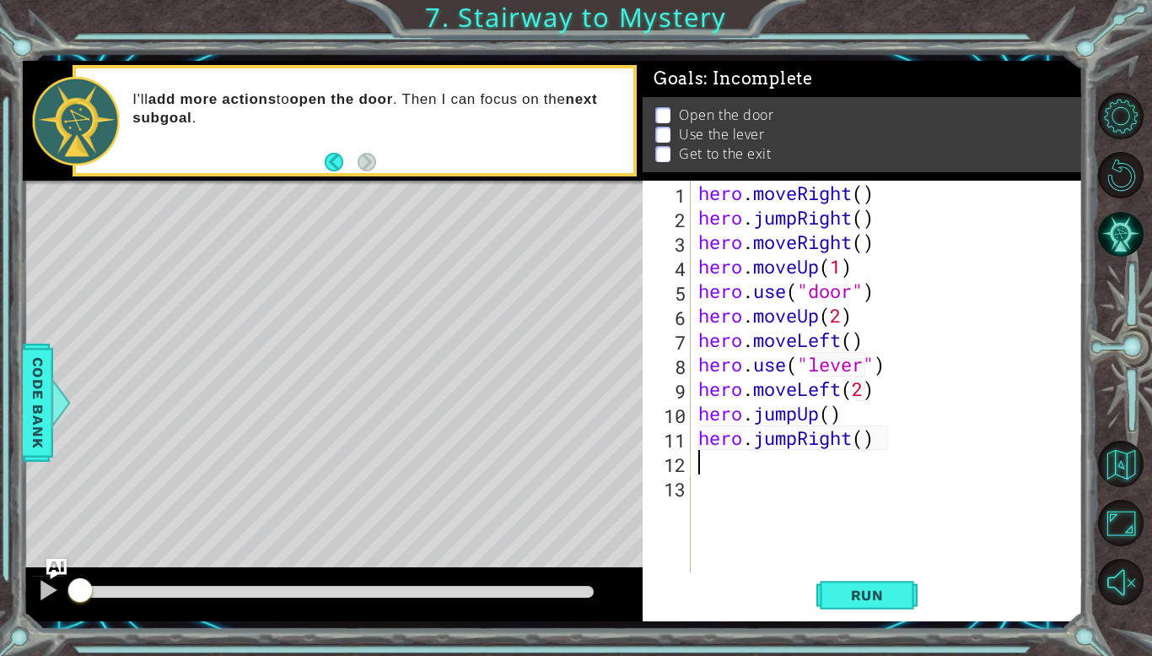
click at [798, 438] on div "hero . moveRight ( ) hero . jumpRight ( ) hero . moveRight ( ) hero . moveUp ( …" at bounding box center [891, 401] width 392 height 440
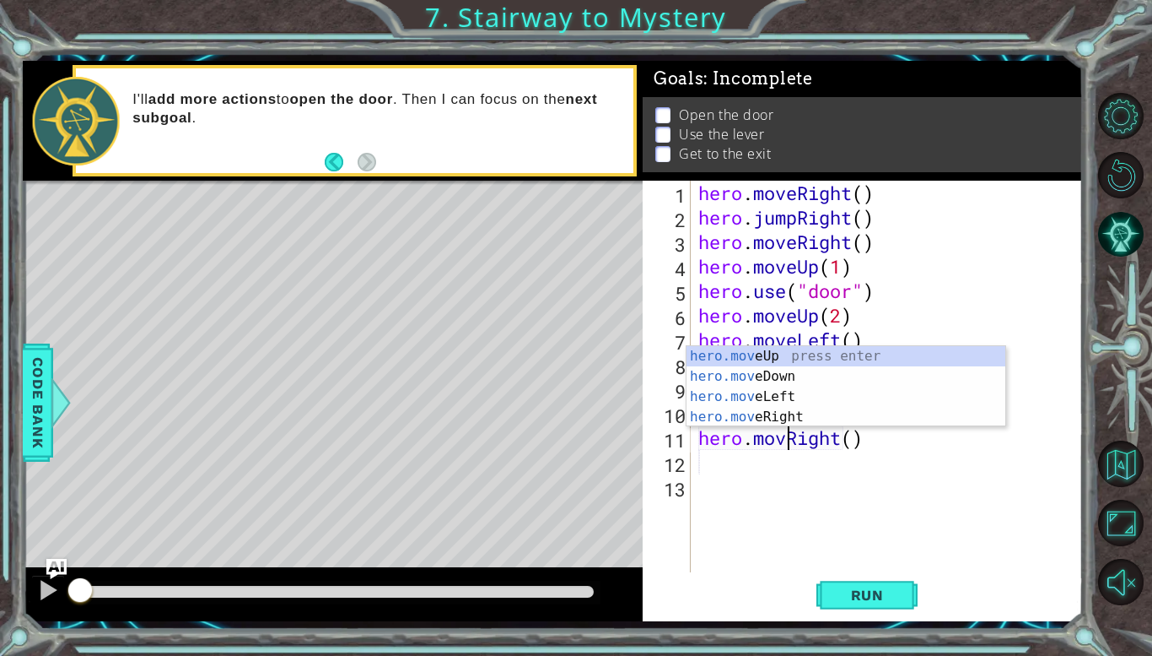
scroll to position [0, 4]
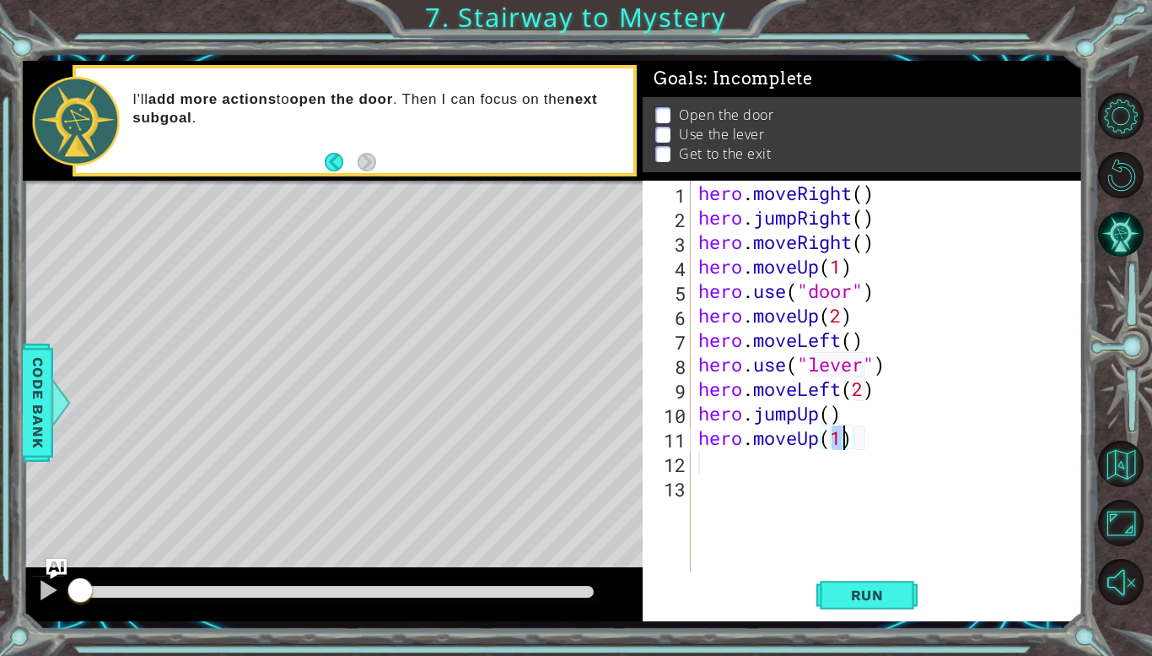
click at [816, 447] on div "hero . moveRight ( ) hero . jumpRight ( ) hero . moveRight ( ) hero . moveUp ( …" at bounding box center [891, 401] width 392 height 440
click at [801, 414] on div "hero.moveRight press enter" at bounding box center [846, 437] width 319 height 61
click at [924, 441] on div "hero . moveRight ( ) hero . jumpRight ( ) hero . moveRight ( ) hero . moveUp ( …" at bounding box center [891, 401] width 392 height 440
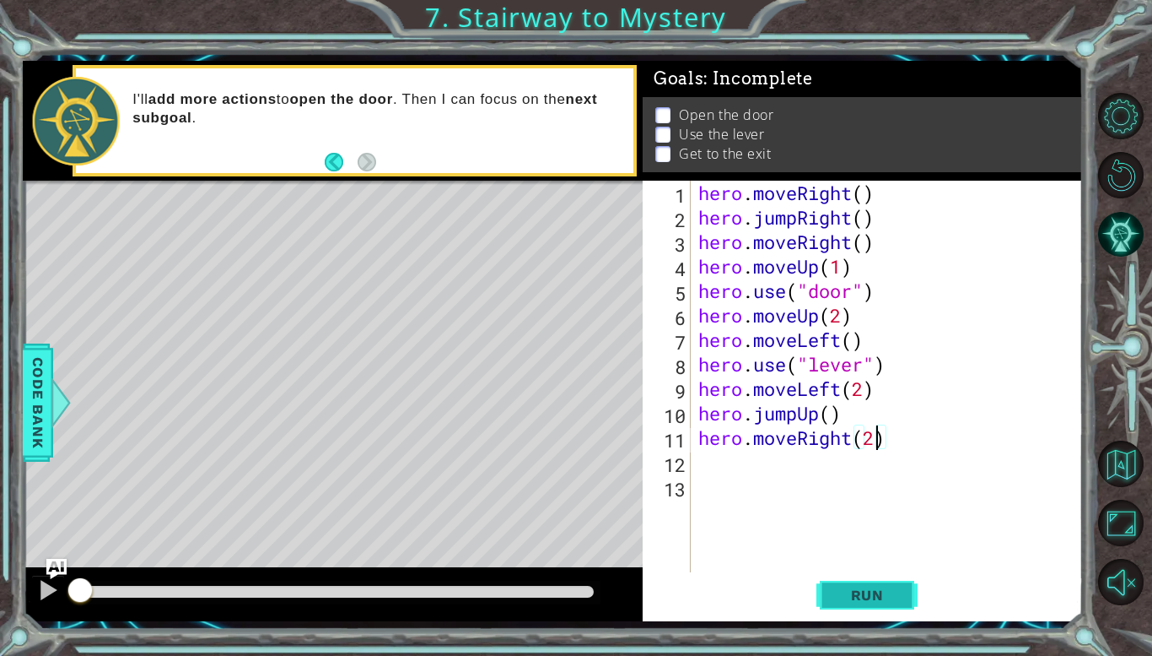
type textarea "hero.moveRight(2)"
click at [872, 584] on button "Run" at bounding box center [867, 595] width 101 height 44
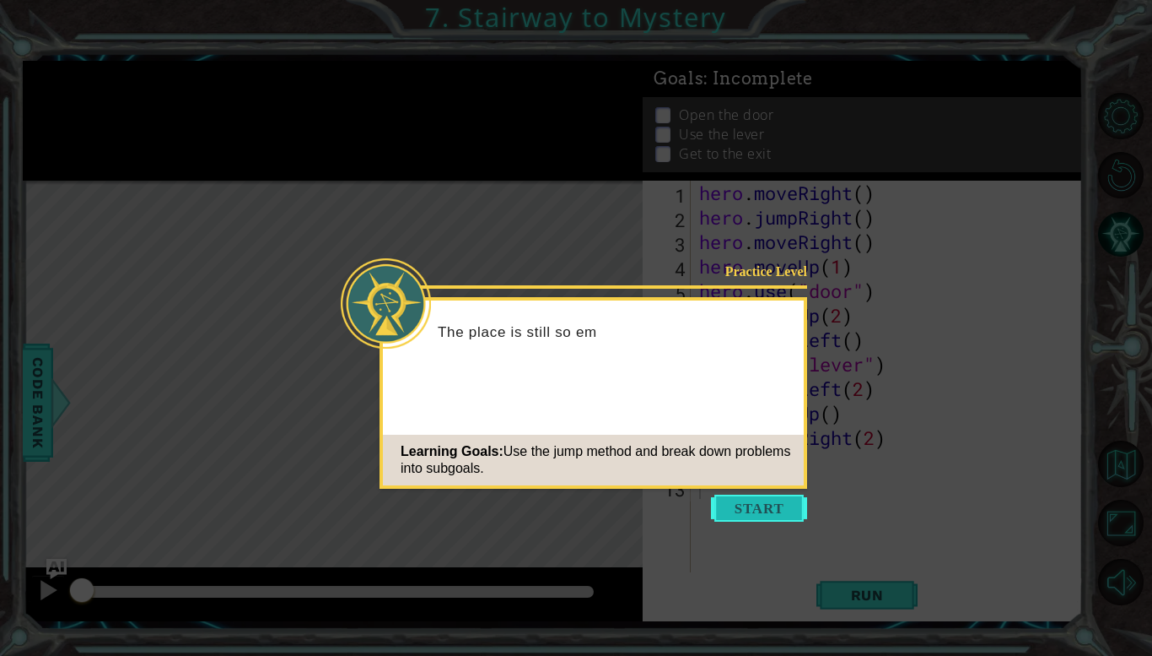
click at [751, 507] on button "Start" at bounding box center [759, 507] width 96 height 27
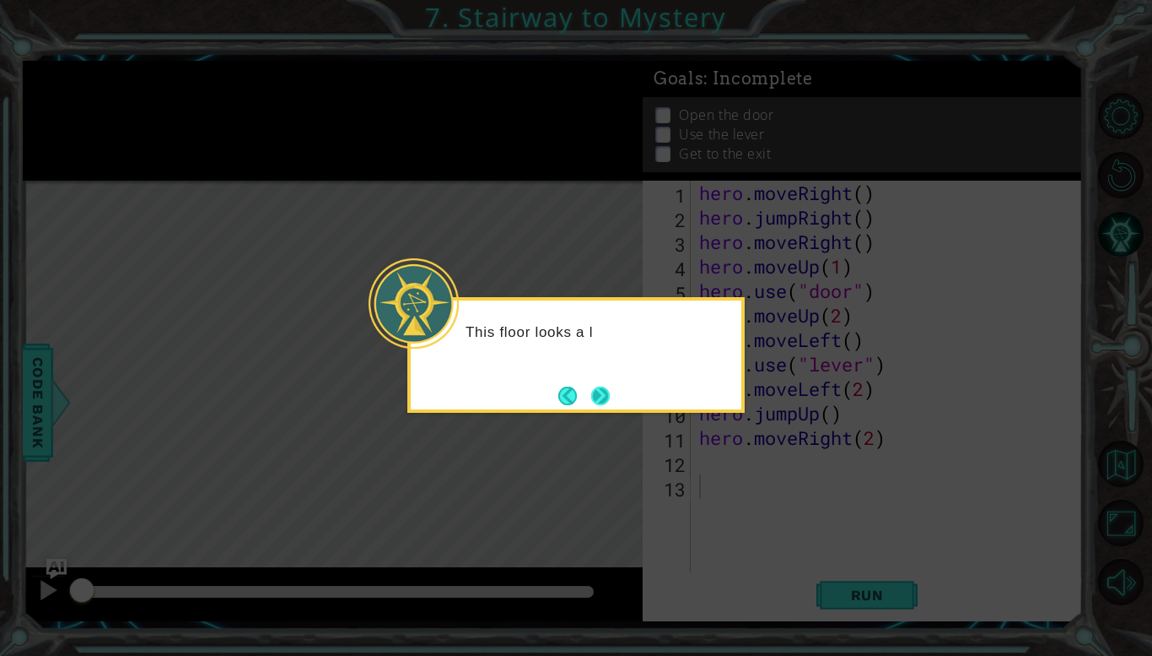
click at [591, 386] on button "Next" at bounding box center [600, 395] width 19 height 19
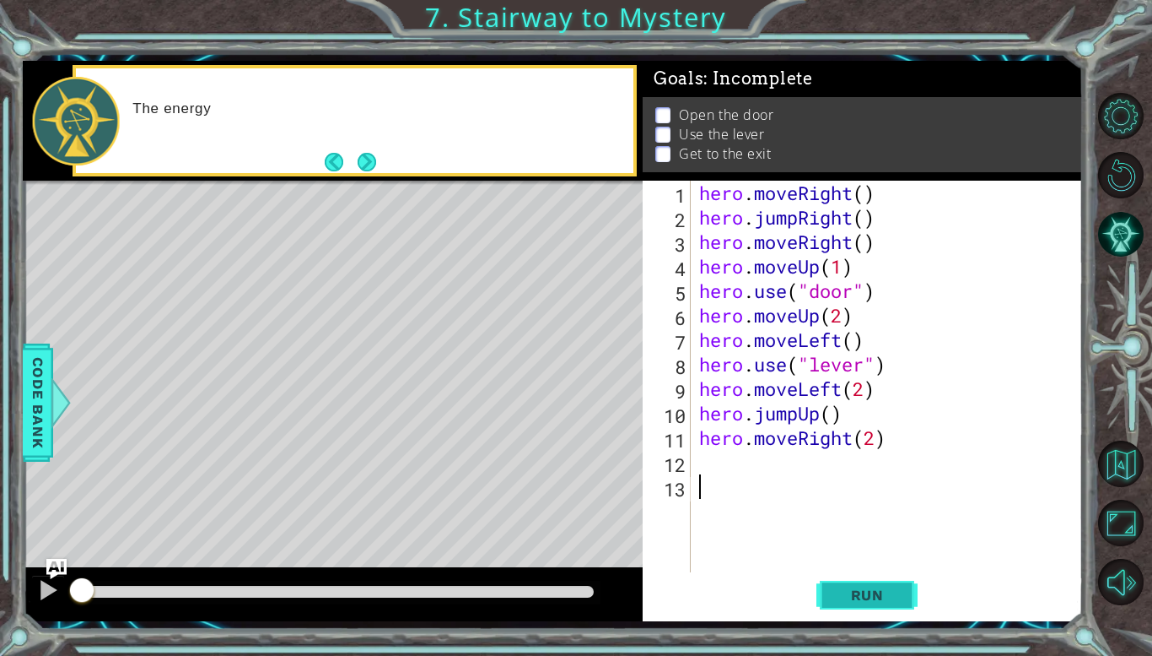
click at [839, 594] on span "Run" at bounding box center [867, 594] width 67 height 17
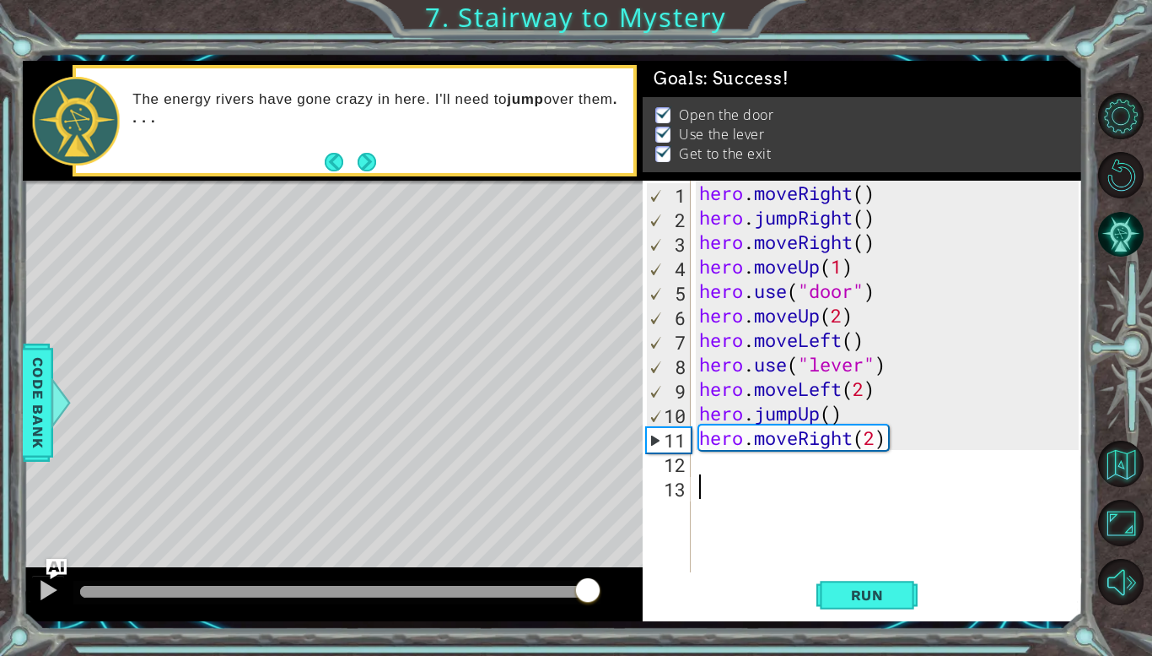
drag, startPoint x: 152, startPoint y: 586, endPoint x: 595, endPoint y: 610, distance: 443.6
click at [595, 610] on div at bounding box center [333, 594] width 620 height 54
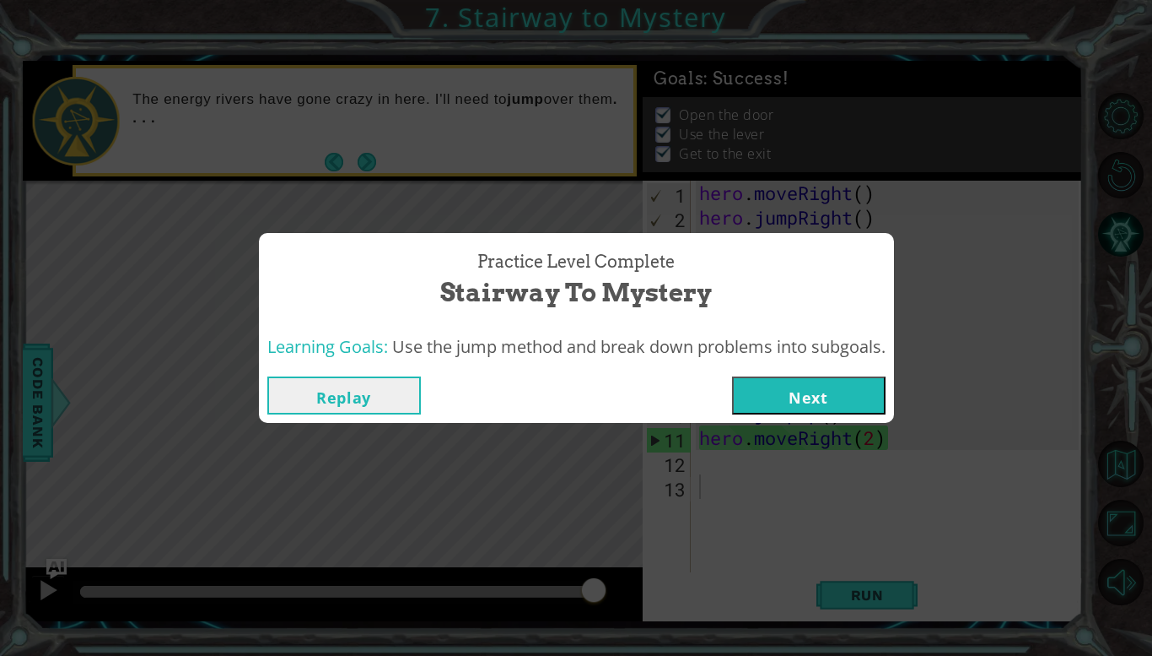
click at [834, 402] on button "Next" at bounding box center [809, 395] width 154 height 38
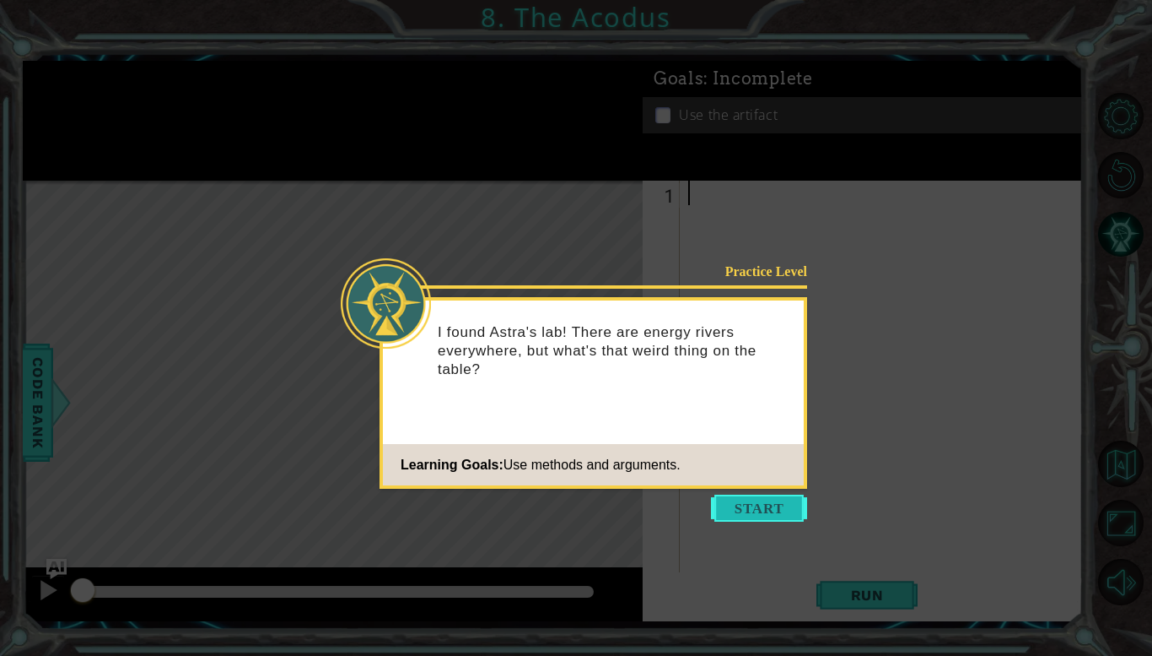
click at [785, 510] on button "Start" at bounding box center [759, 507] width 96 height 27
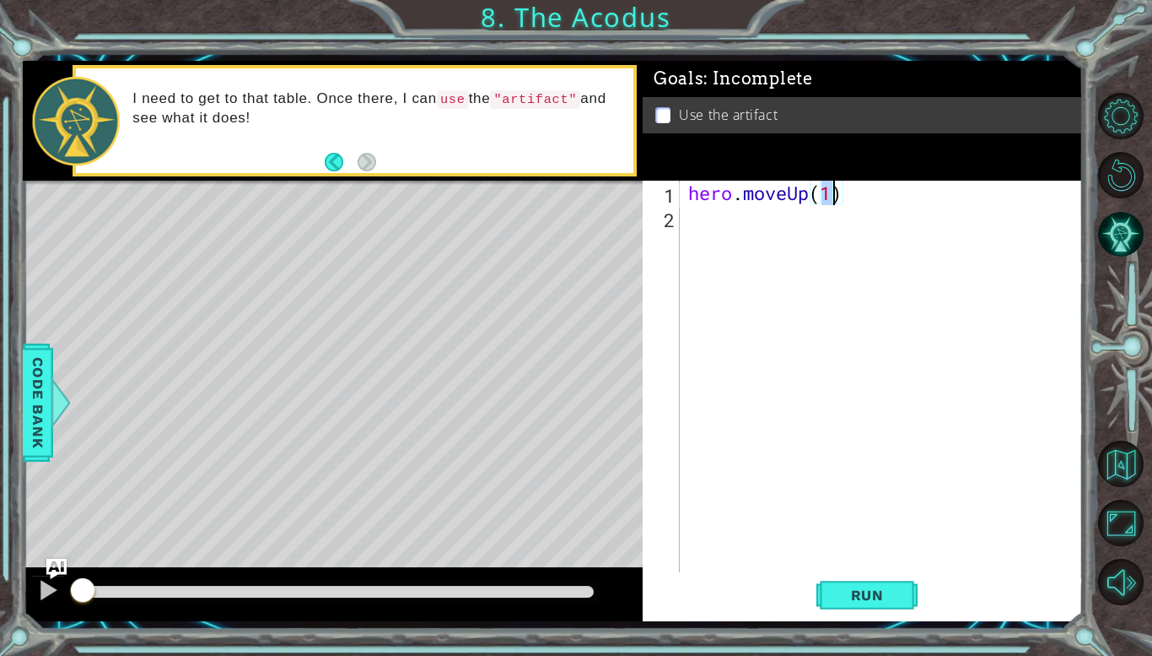
type textarea "hero.moveUp(2)"
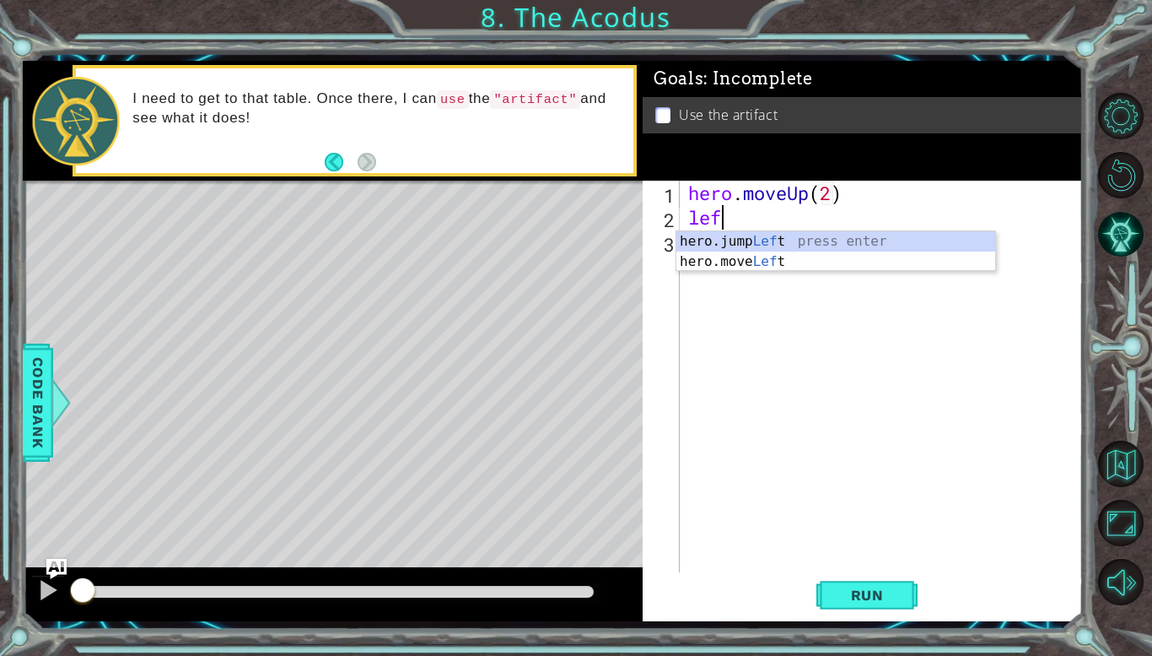
type textarea "left"
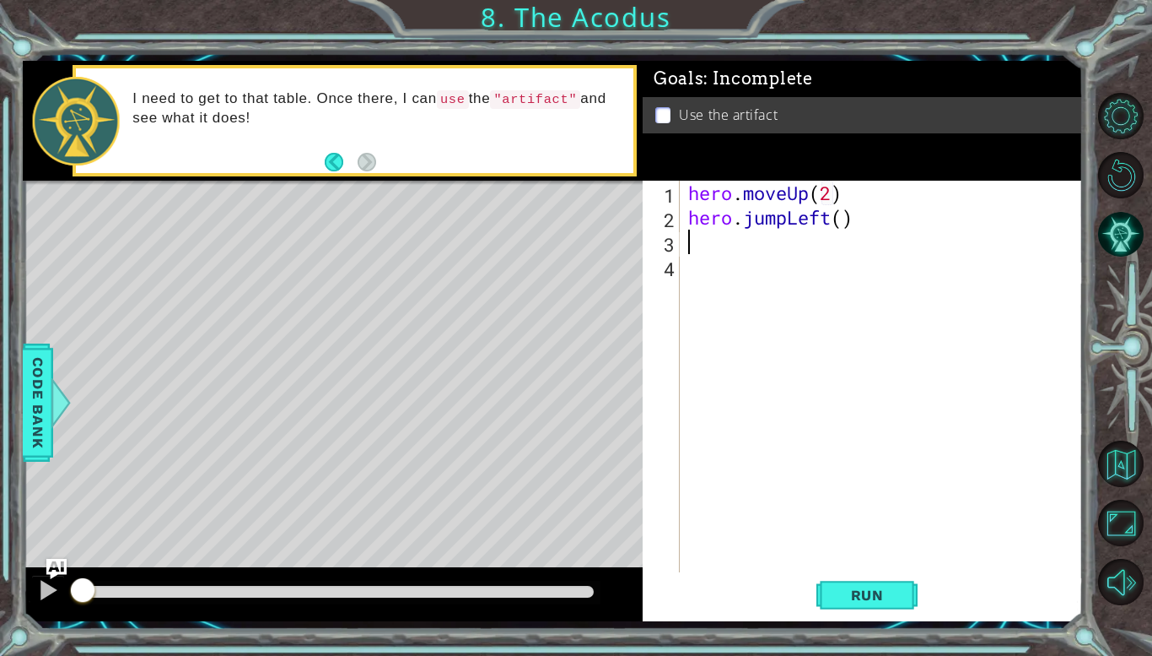
click at [785, 219] on div "hero . moveUp ( 2 ) hero . jumpLeft ( )" at bounding box center [886, 401] width 402 height 440
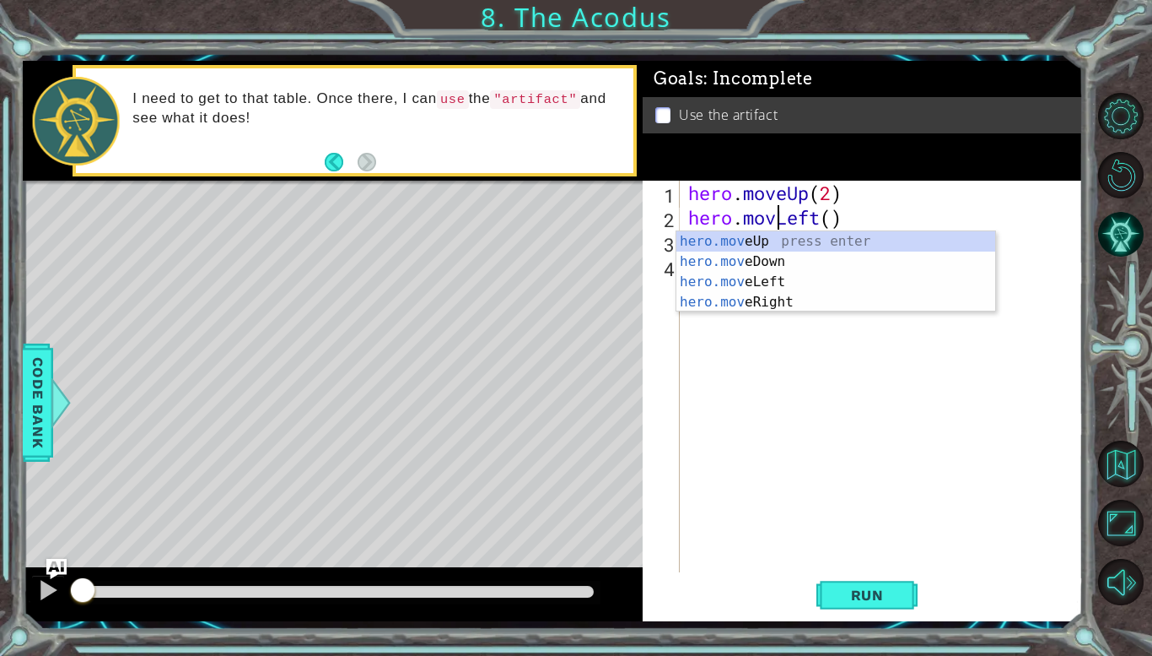
type textarea "hero.moveLeft()"
click at [795, 316] on div "hero . moveUp ( 2 ) hero . moveLeft ( )" at bounding box center [886, 401] width 402 height 440
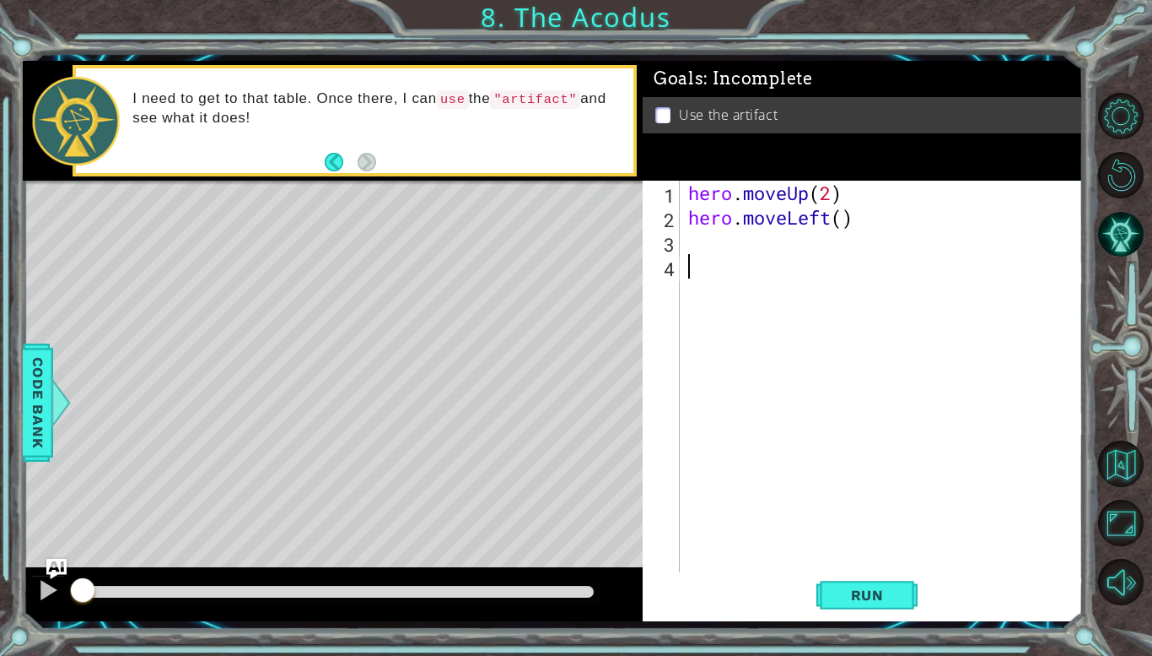
scroll to position [0, 0]
click at [718, 250] on div "hero . moveUp ( 2 ) hero . moveLeft ( )" at bounding box center [886, 401] width 402 height 440
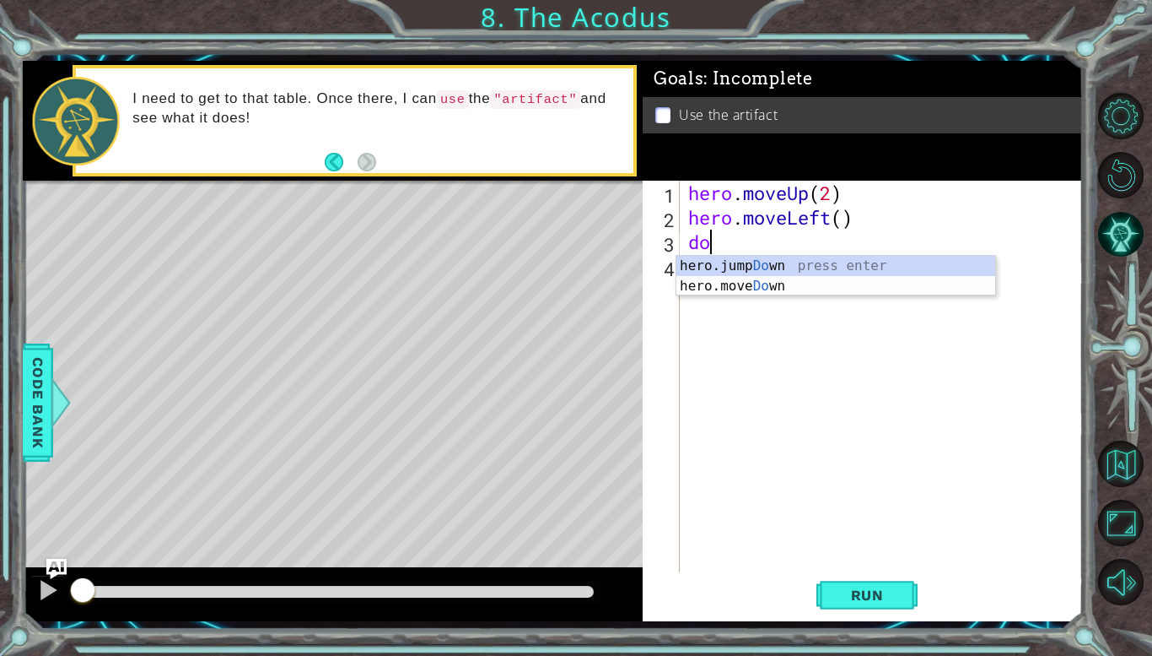
type textarea "down"
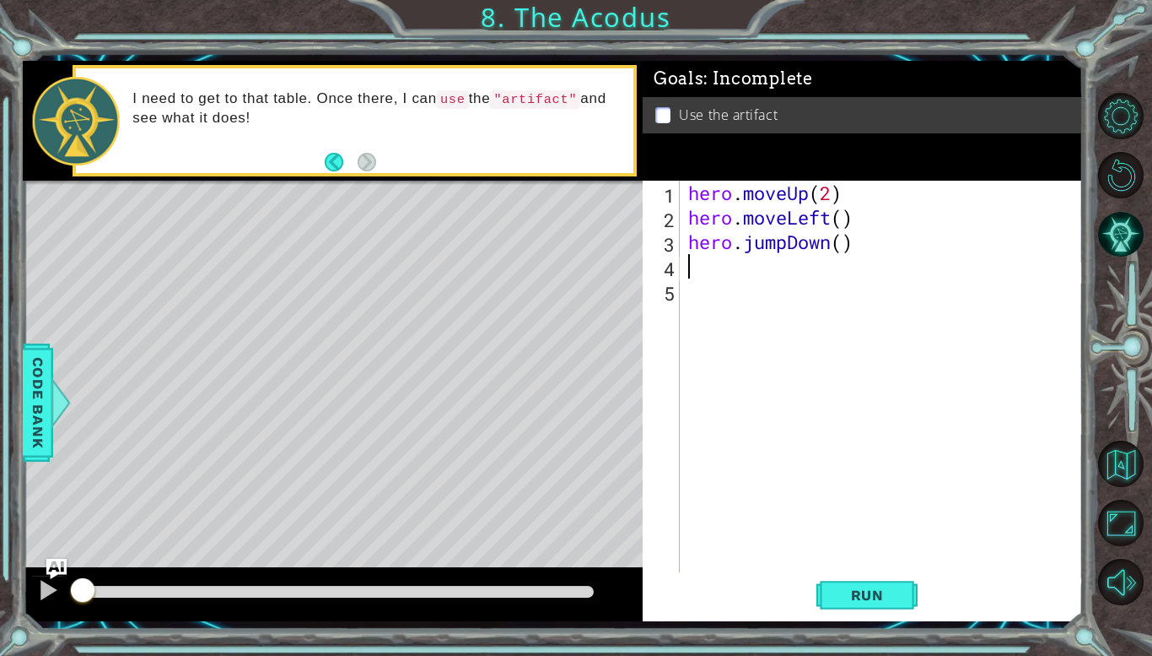
type textarea "2"
click at [790, 246] on div "hero . moveUp ( 2 ) hero . moveLeft ( ) hero . jumpDown ( 2 )" at bounding box center [886, 401] width 402 height 440
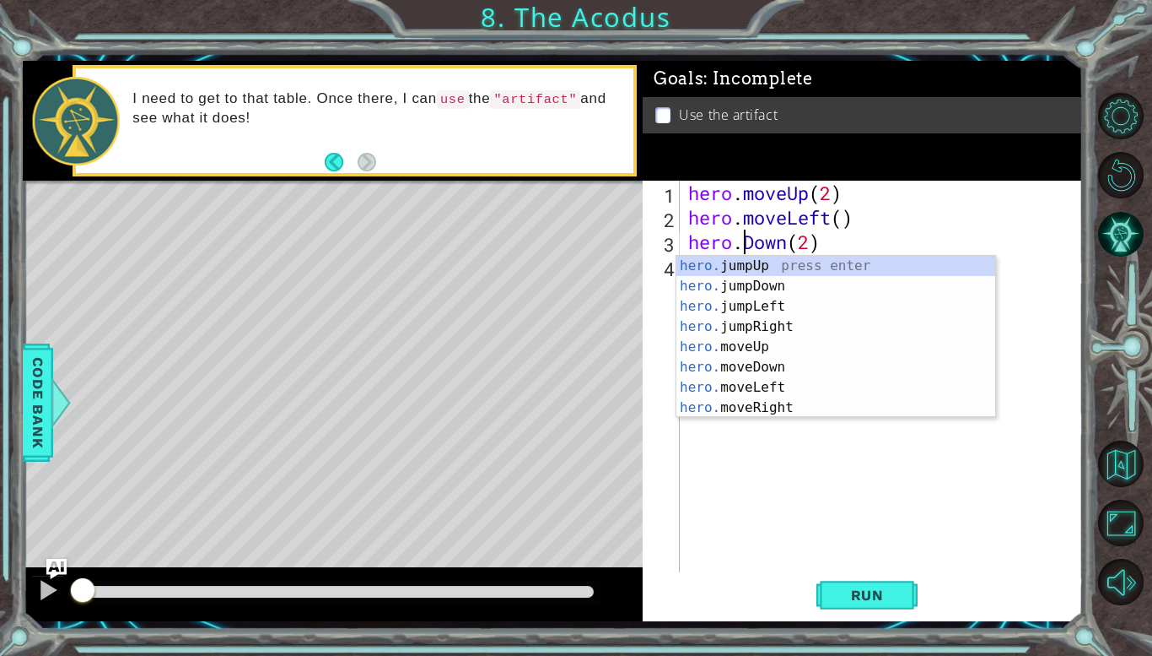
scroll to position [0, 5]
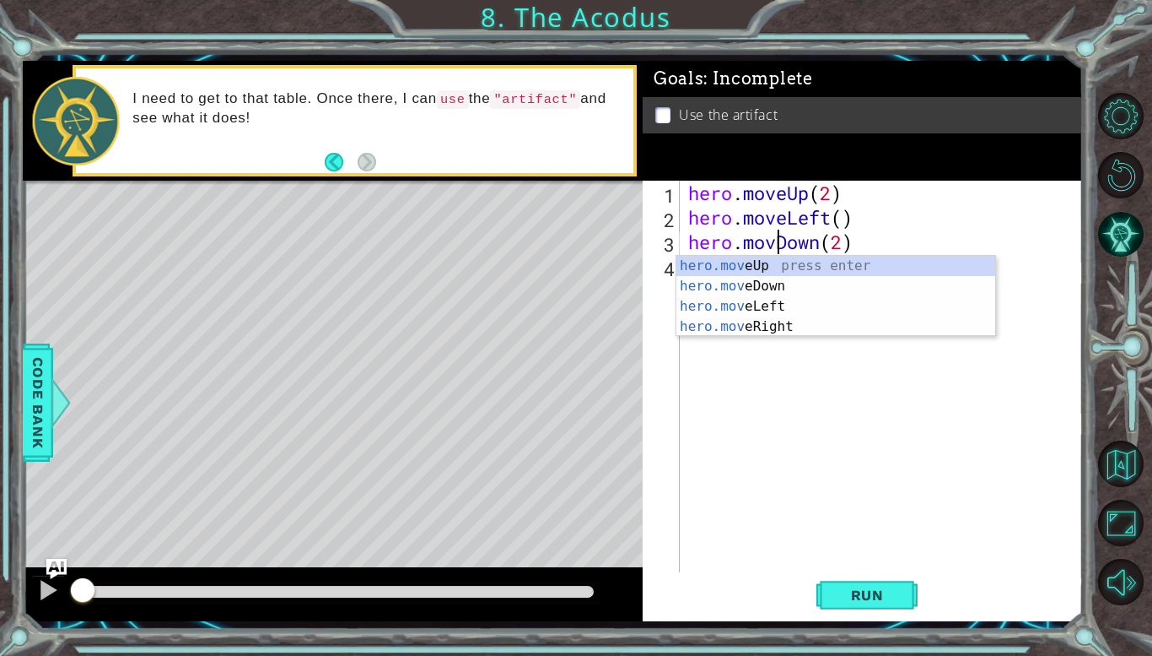
type textarea "hero.moveDown(2)"
click at [816, 353] on div "hero . moveUp ( 2 ) hero . moveLeft ( ) hero . moveDown ( 2 )" at bounding box center [886, 401] width 402 height 440
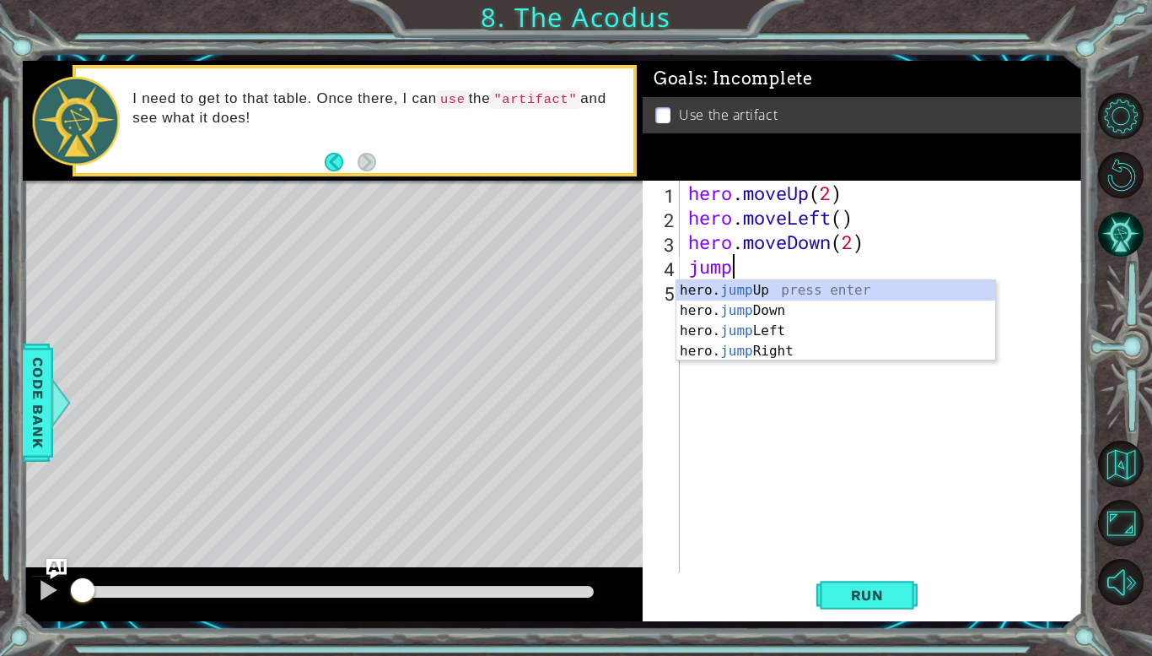
scroll to position [0, 2]
type textarea "jumple"
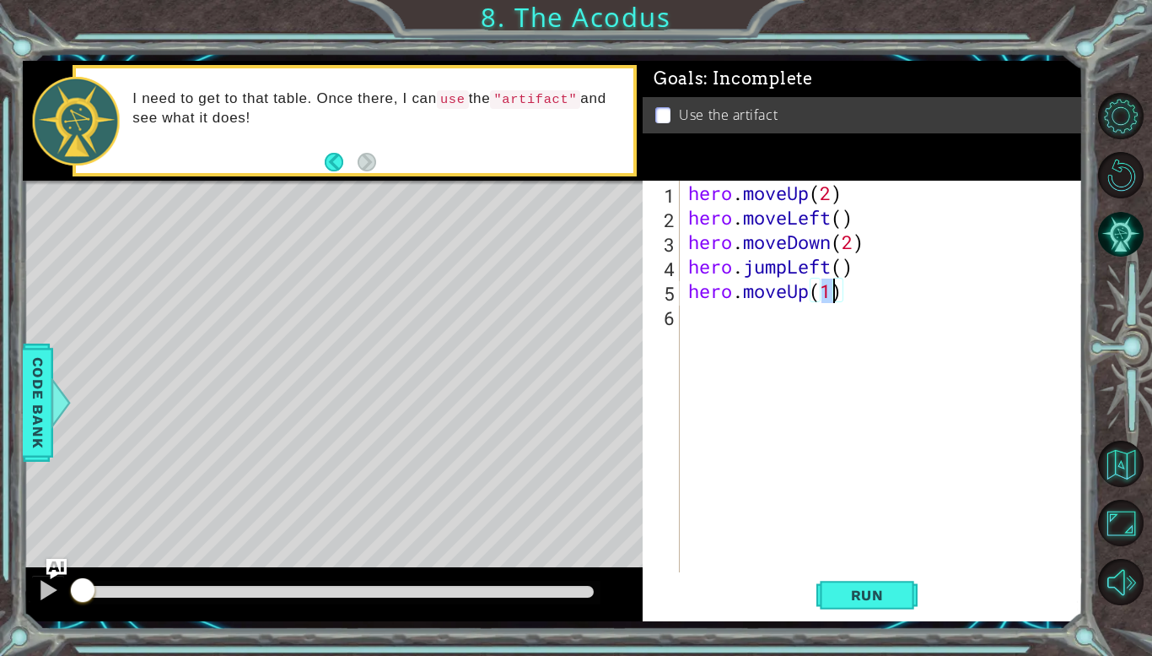
type textarea "hero.moveUp(2)"
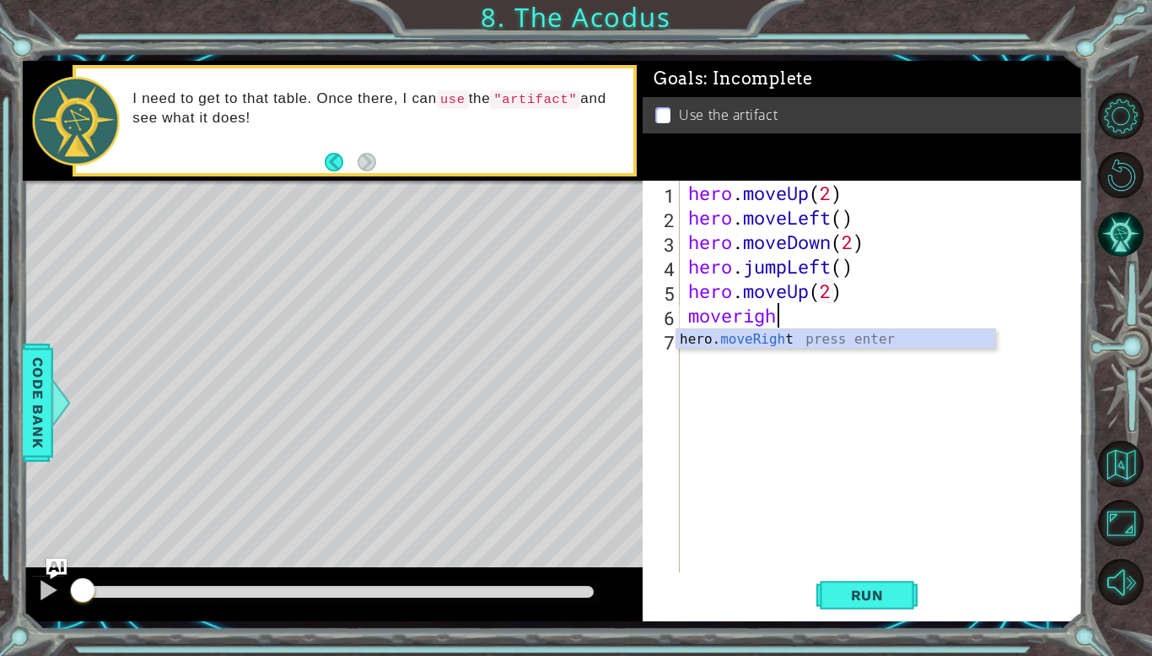
scroll to position [0, 3]
type textarea "hero.moveRight(1)"
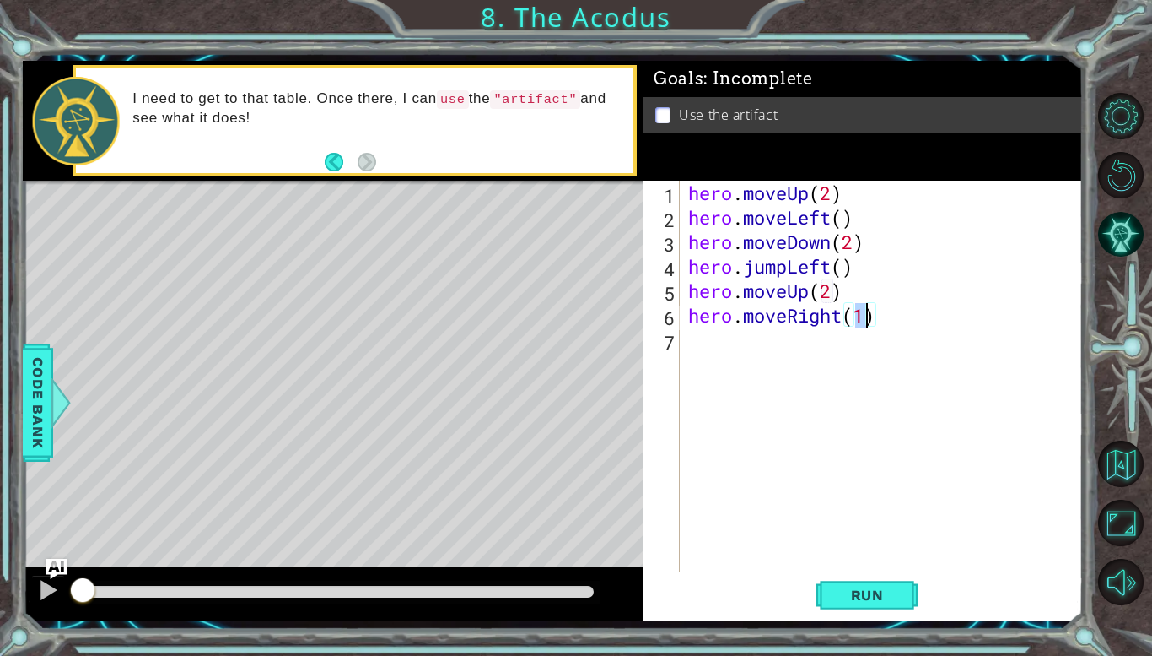
click at [712, 344] on div "hero . moveUp ( 2 ) hero . moveLeft ( ) hero . moveDown ( 2 ) hero . jumpLeft (…" at bounding box center [886, 401] width 402 height 440
type textarea "hero.use("artifact")"
click at [880, 586] on button "Run" at bounding box center [867, 595] width 101 height 44
click at [878, 605] on button "Run" at bounding box center [867, 595] width 101 height 44
